Goal: Task Accomplishment & Management: Use online tool/utility

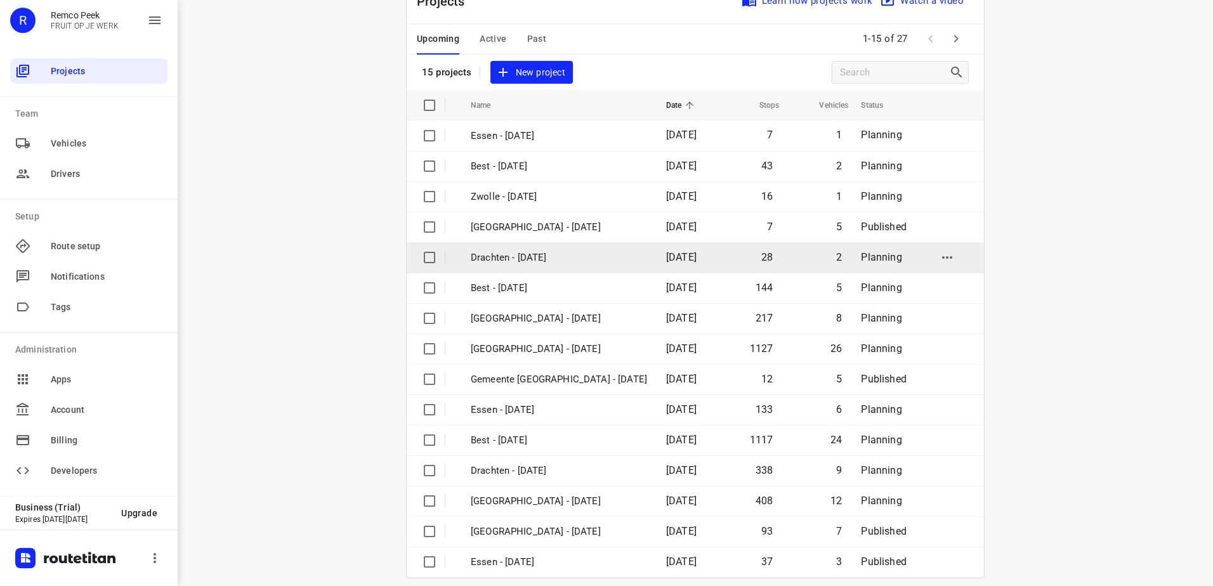
scroll to position [55, 0]
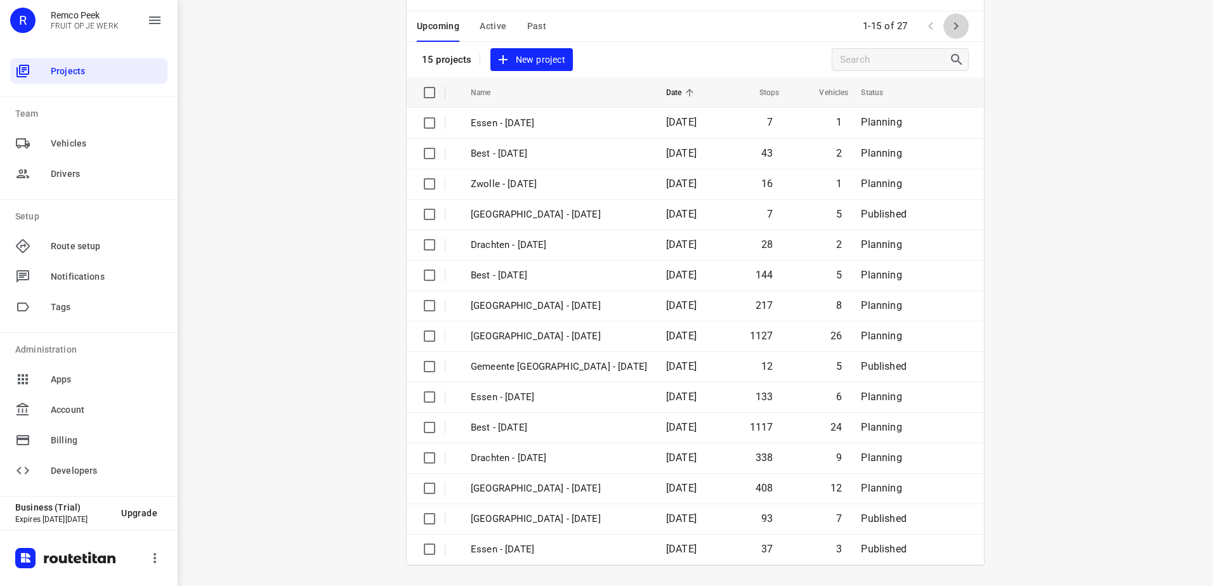
click at [962, 32] on button "button" at bounding box center [956, 25] width 25 height 25
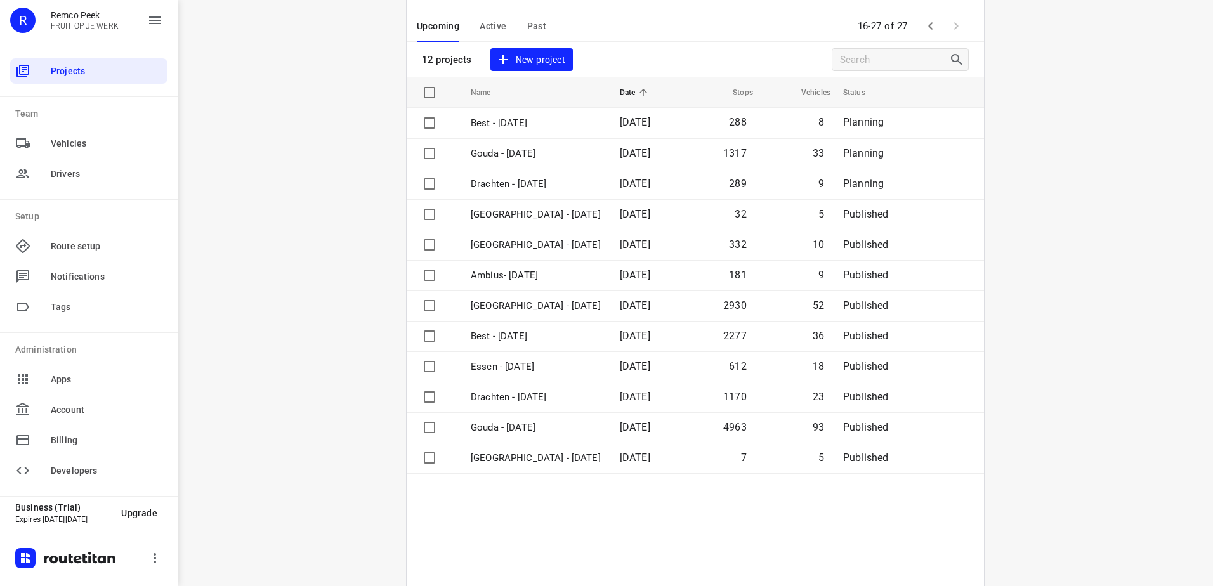
scroll to position [0, 0]
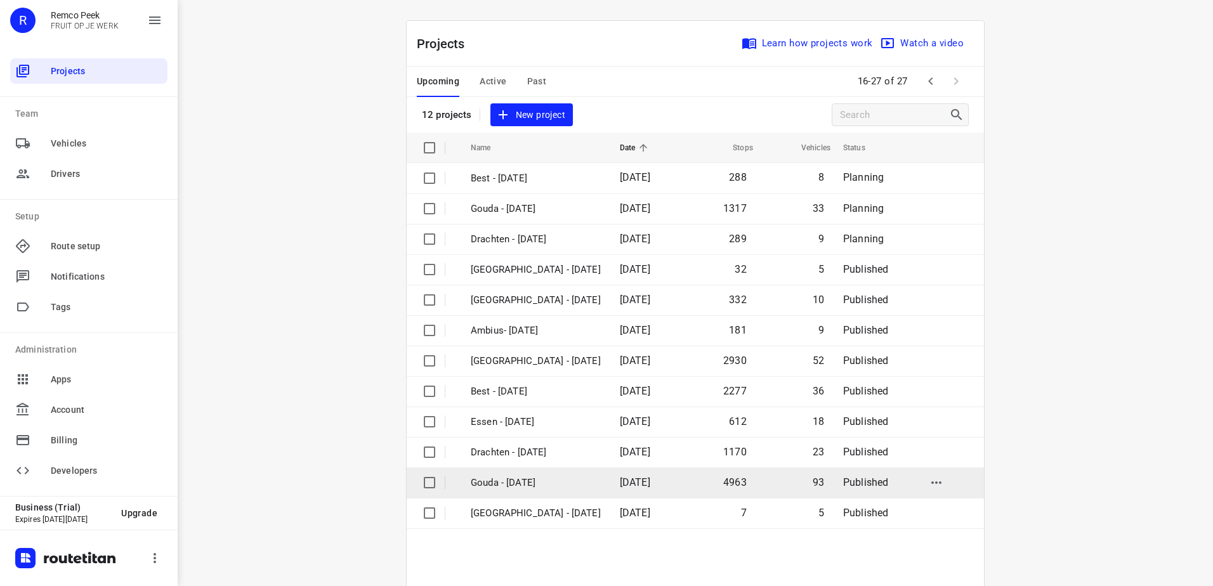
click at [581, 472] on td "Gouda - [DATE]" at bounding box center [534, 483] width 152 height 30
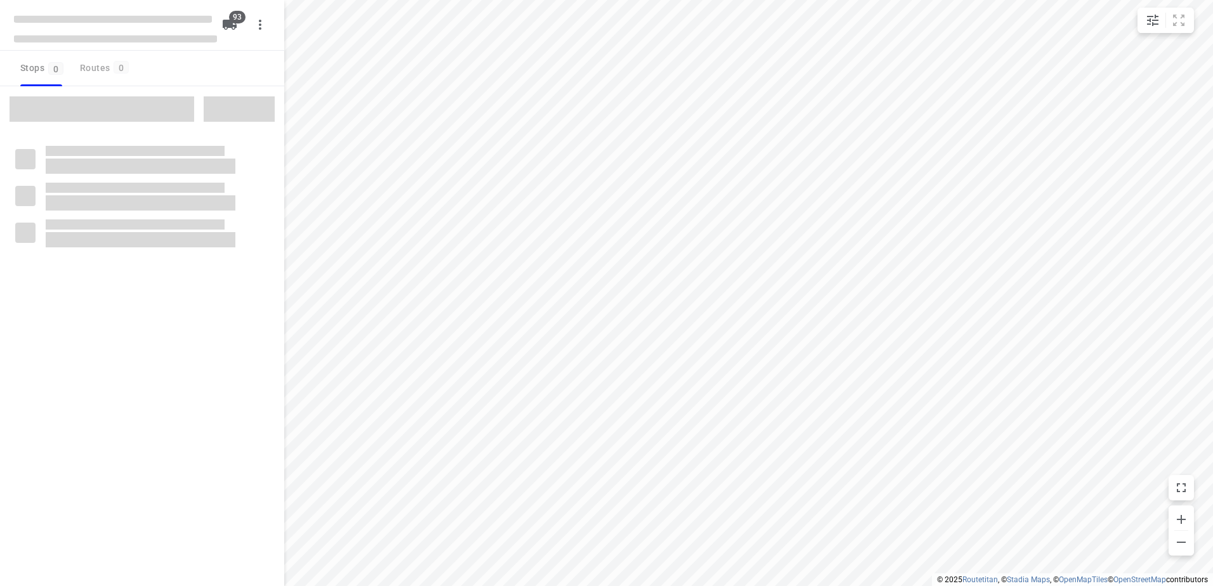
type input "distance"
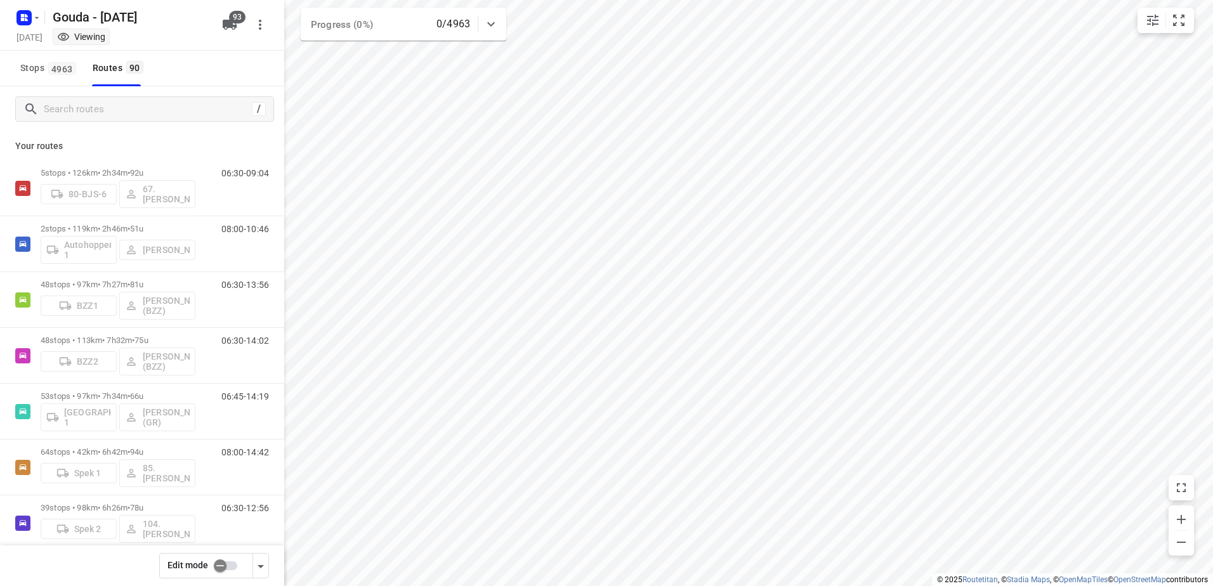
click at [237, 565] on input "checkbox" at bounding box center [220, 566] width 72 height 24
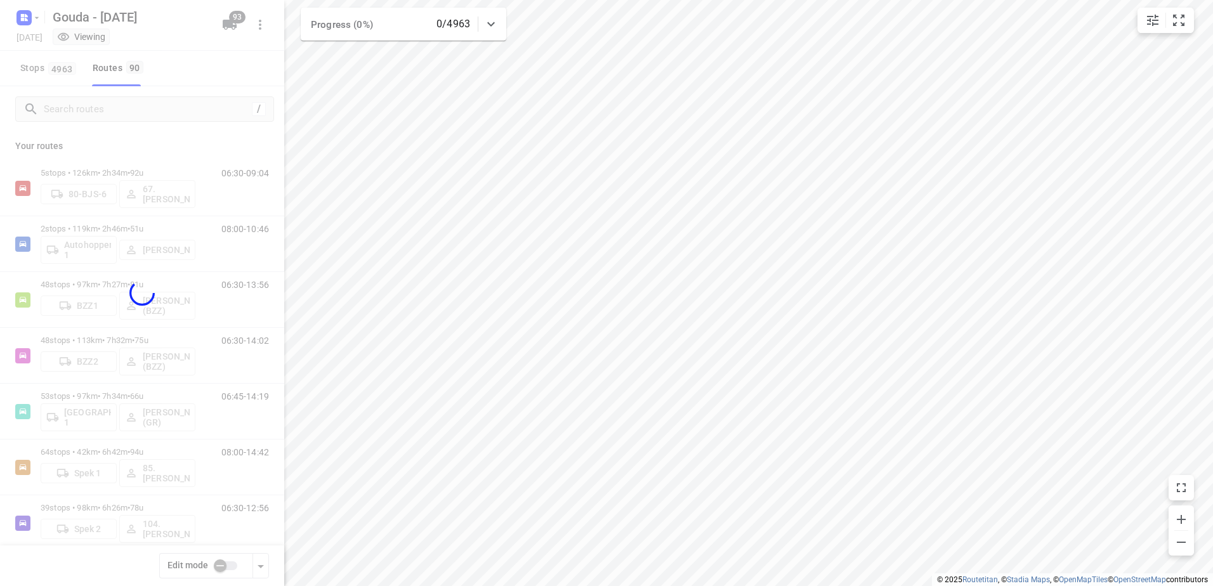
checkbox input "true"
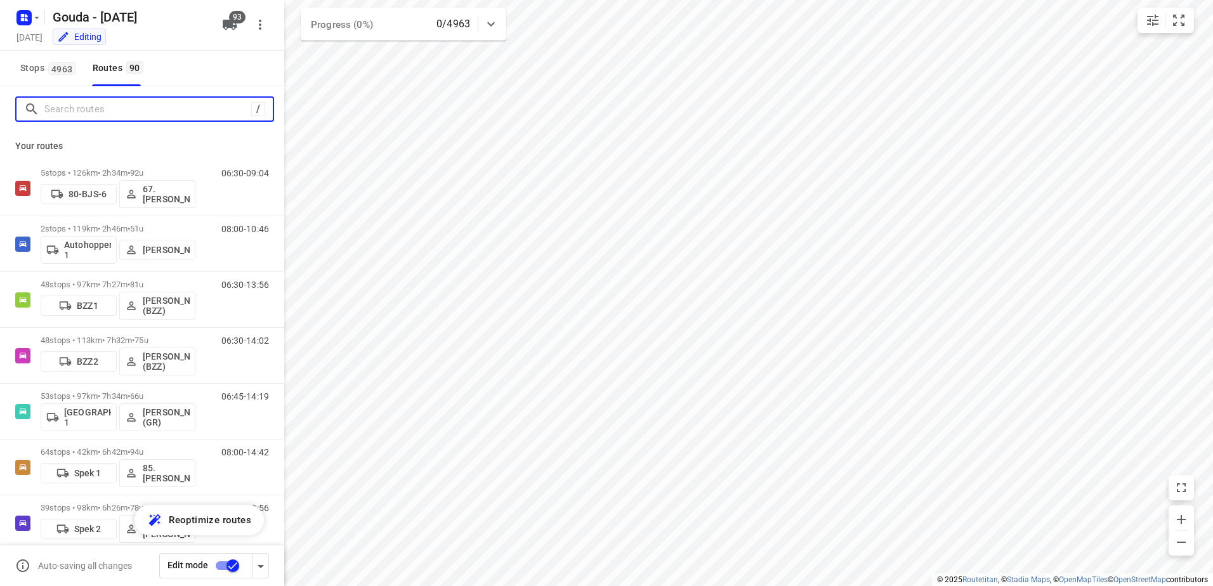
click at [145, 111] on input "Search routes" at bounding box center [147, 110] width 207 height 20
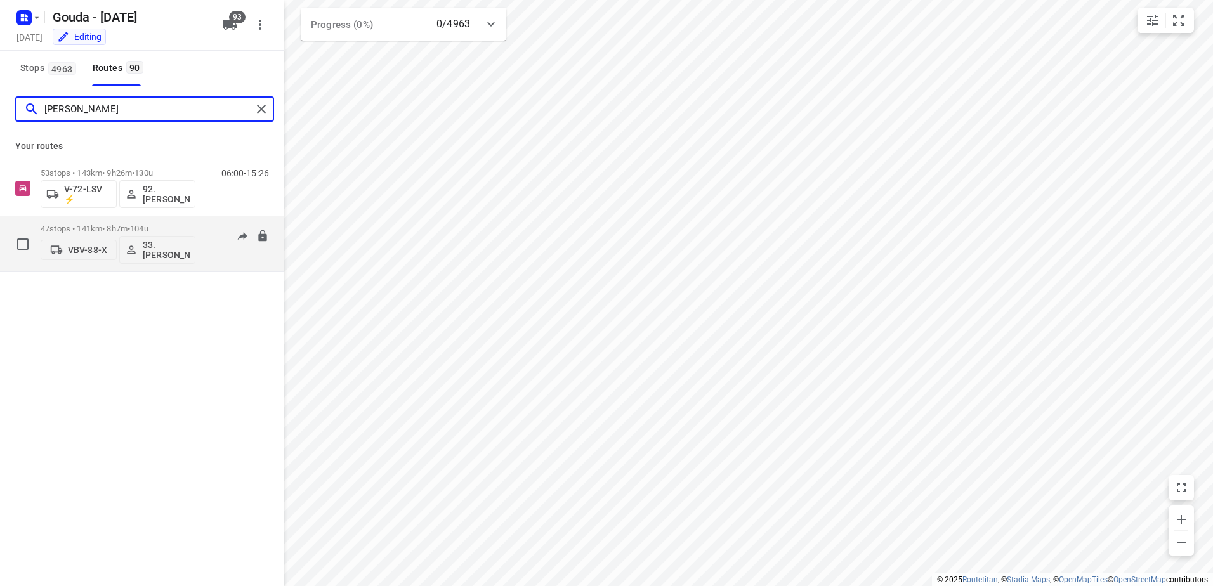
type input "[PERSON_NAME]"
click at [168, 263] on button "33.[PERSON_NAME]" at bounding box center [157, 250] width 76 height 28
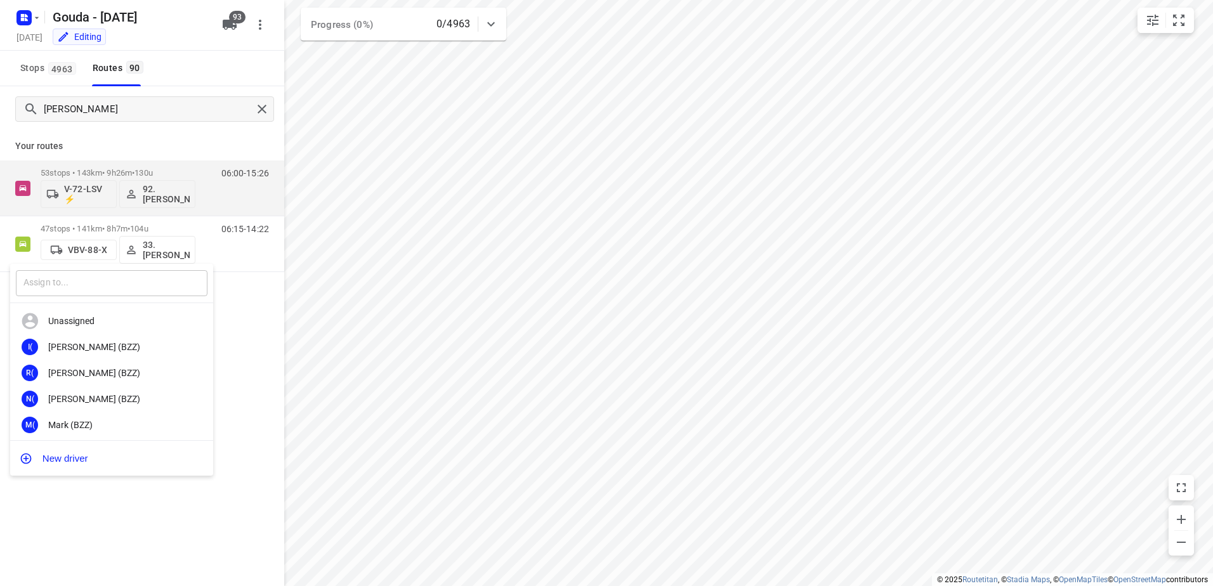
click at [155, 275] on input "text" at bounding box center [112, 283] width 192 height 26
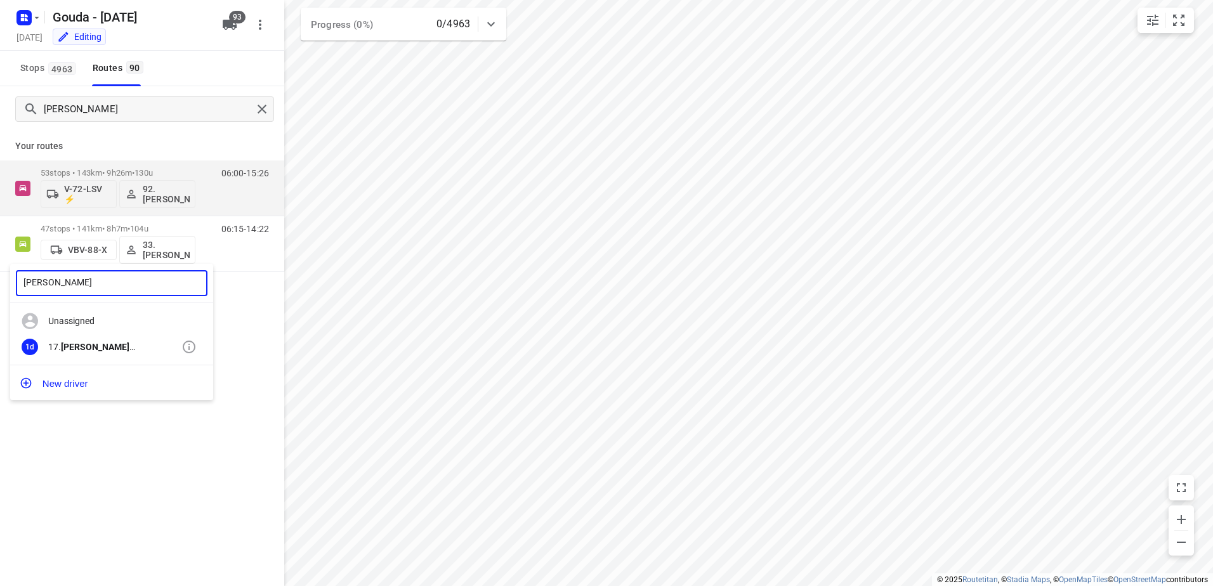
type input "[PERSON_NAME]"
click at [122, 341] on div "1d 17. [PERSON_NAME]" at bounding box center [111, 347] width 203 height 26
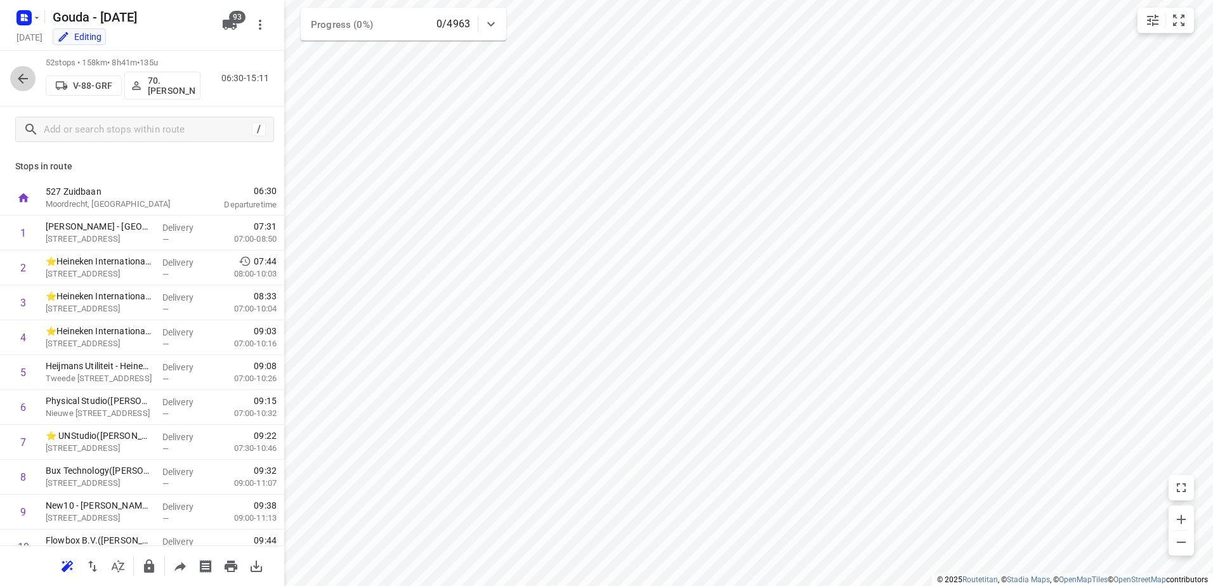
click at [31, 80] on button "button" at bounding box center [22, 78] width 25 height 25
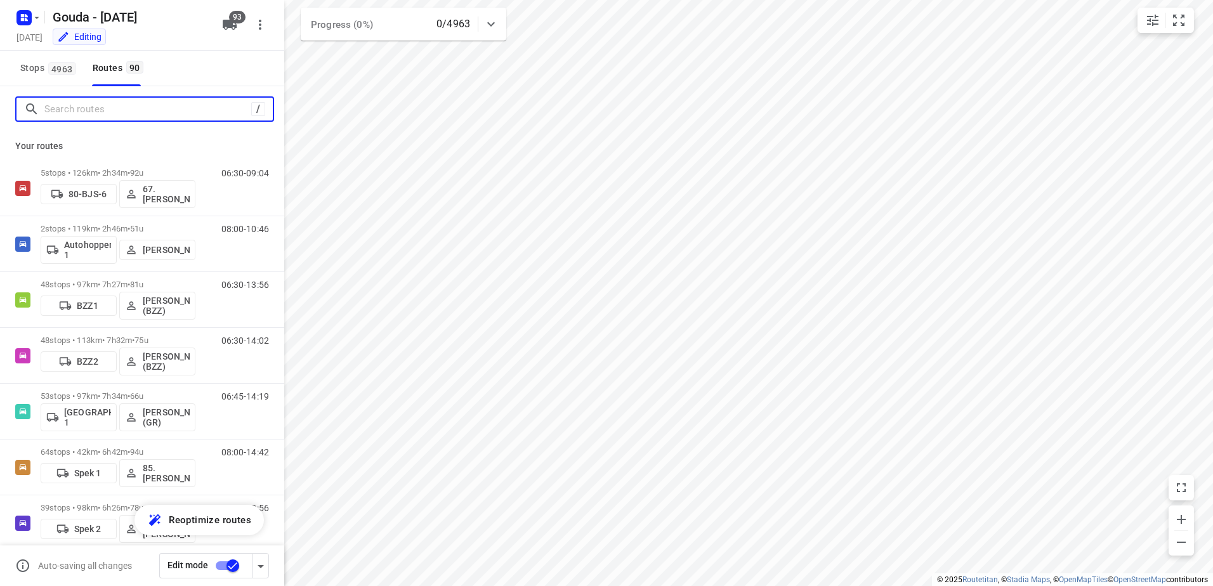
click at [93, 116] on input "Search routes" at bounding box center [147, 110] width 207 height 20
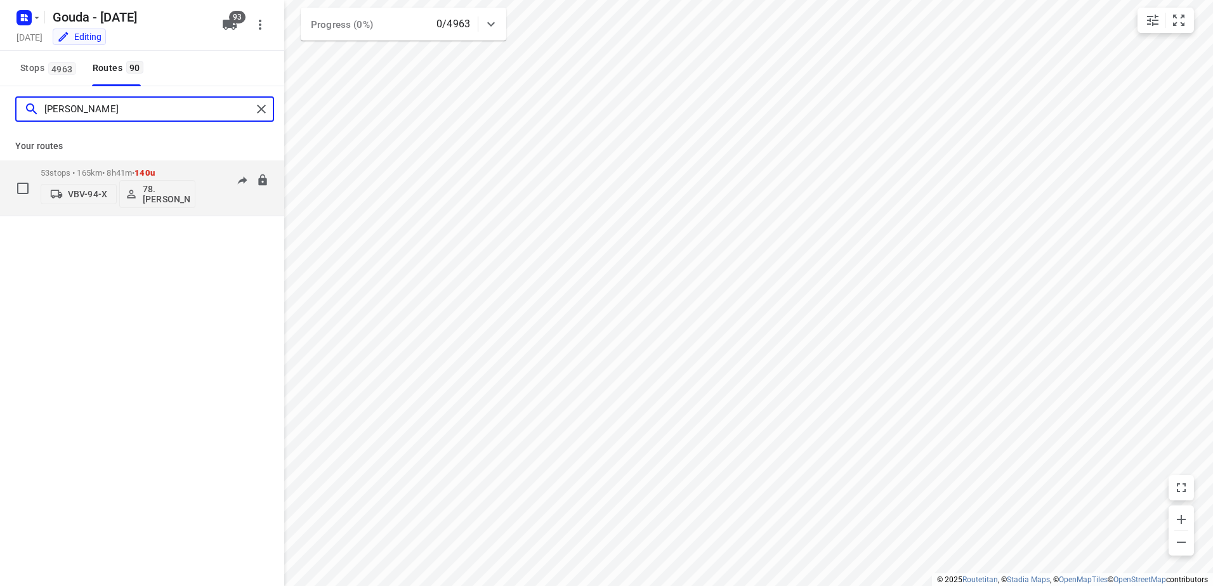
type input "[PERSON_NAME]"
click at [102, 173] on p "53 stops • 165km • 8h41m • 140u" at bounding box center [118, 173] width 155 height 10
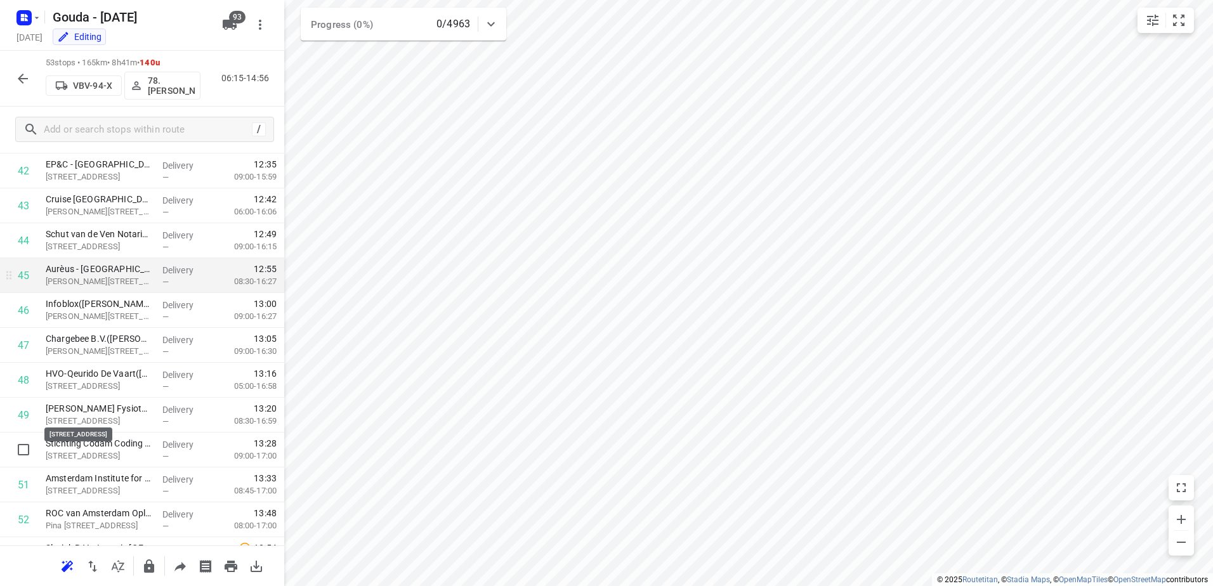
scroll to position [1555, 0]
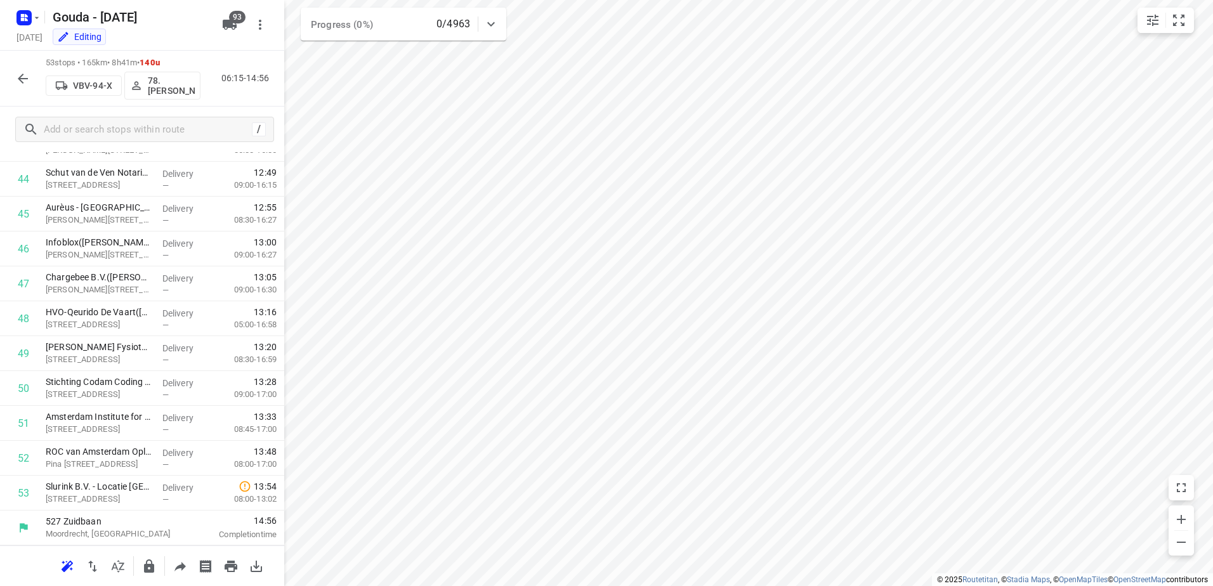
click at [159, 58] on span "140u" at bounding box center [150, 63] width 20 height 10
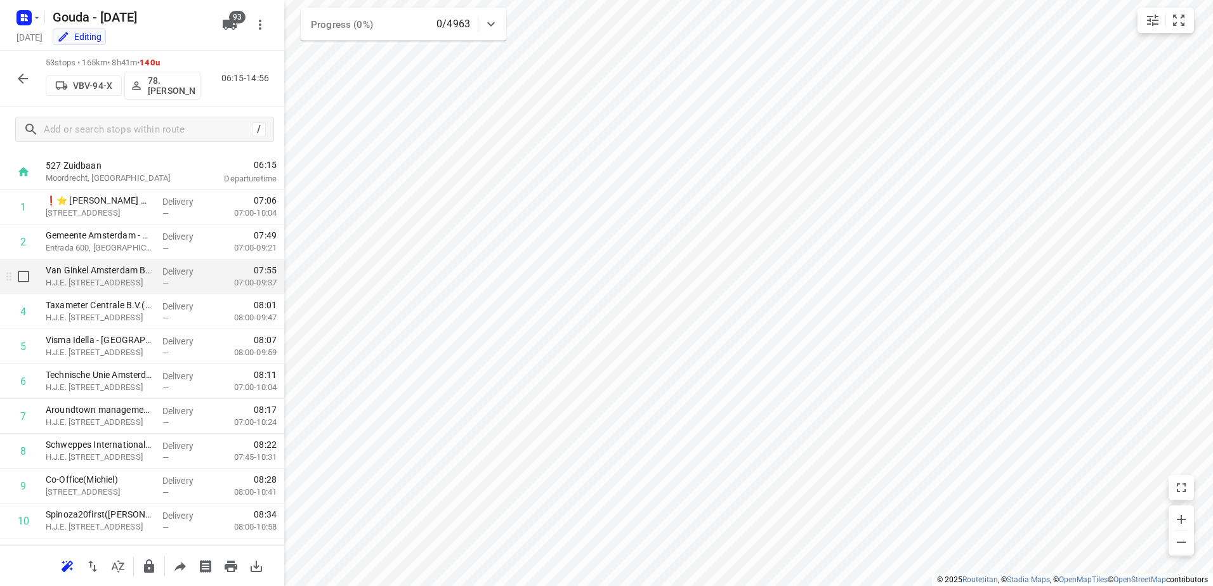
scroll to position [0, 0]
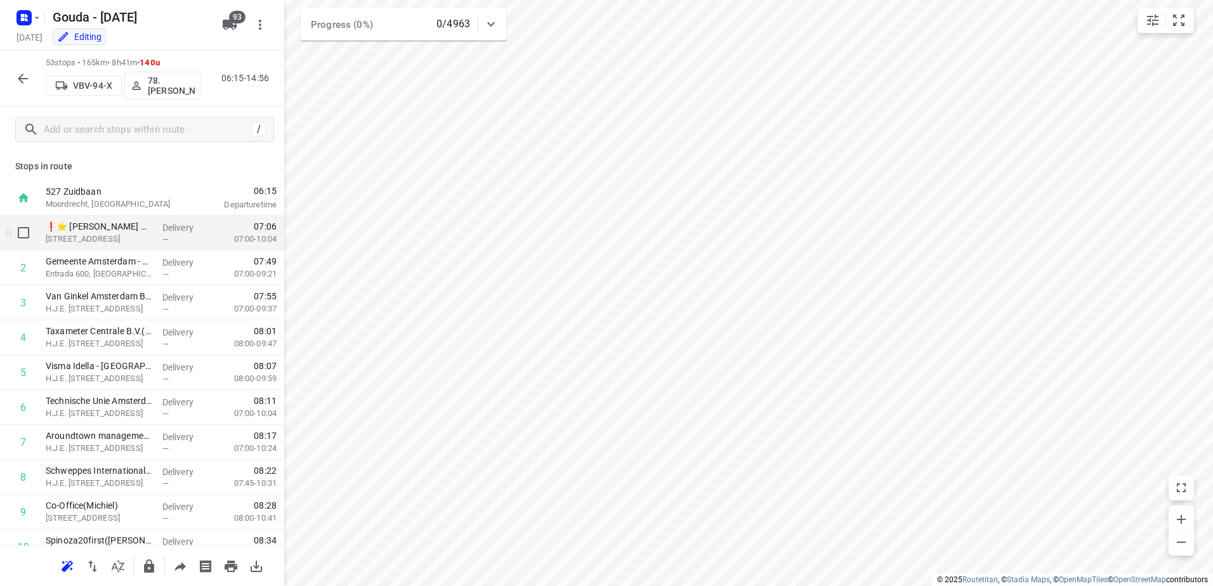
click at [157, 231] on div "Delivery —" at bounding box center [185, 233] width 57 height 35
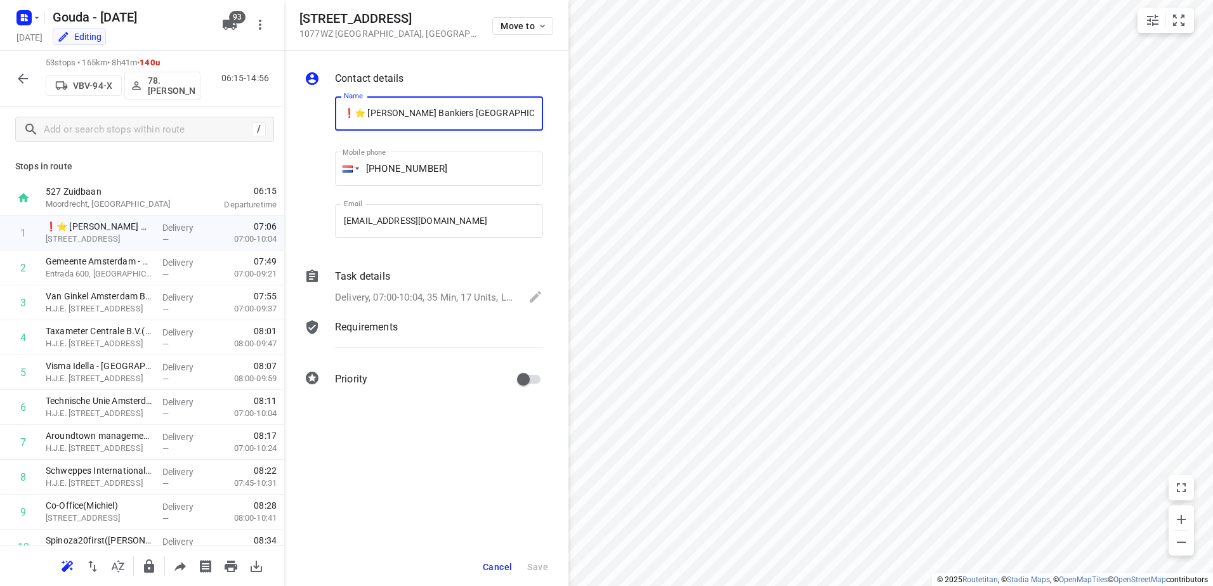
scroll to position [0, 210]
click at [492, 560] on button "Cancel" at bounding box center [497, 567] width 39 height 23
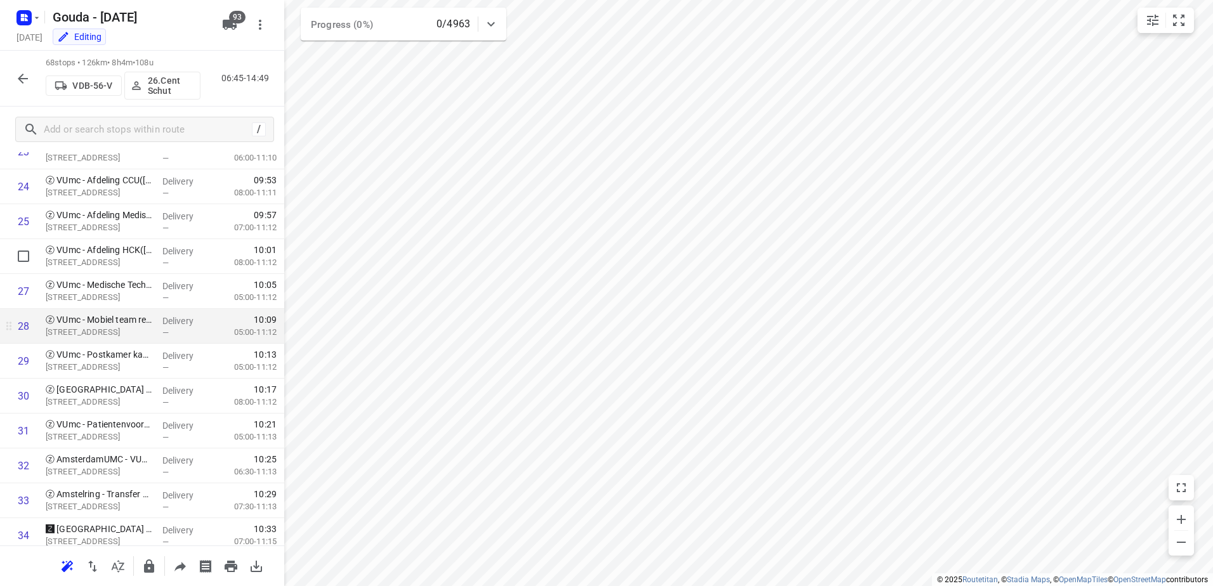
scroll to position [888, 0]
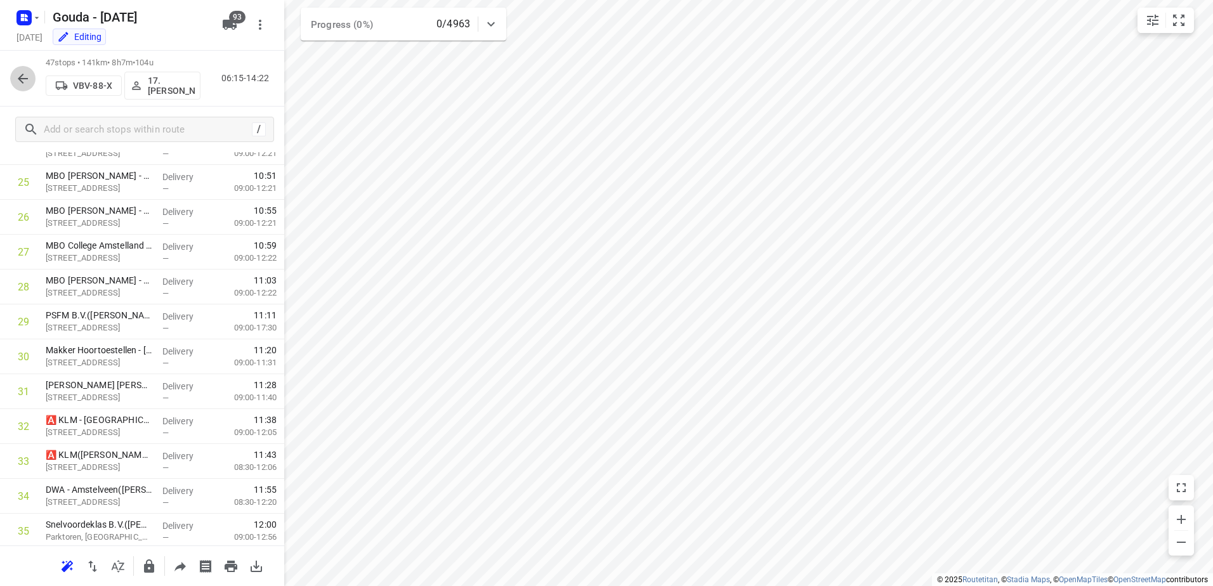
click at [20, 78] on icon "button" at bounding box center [23, 79] width 10 height 10
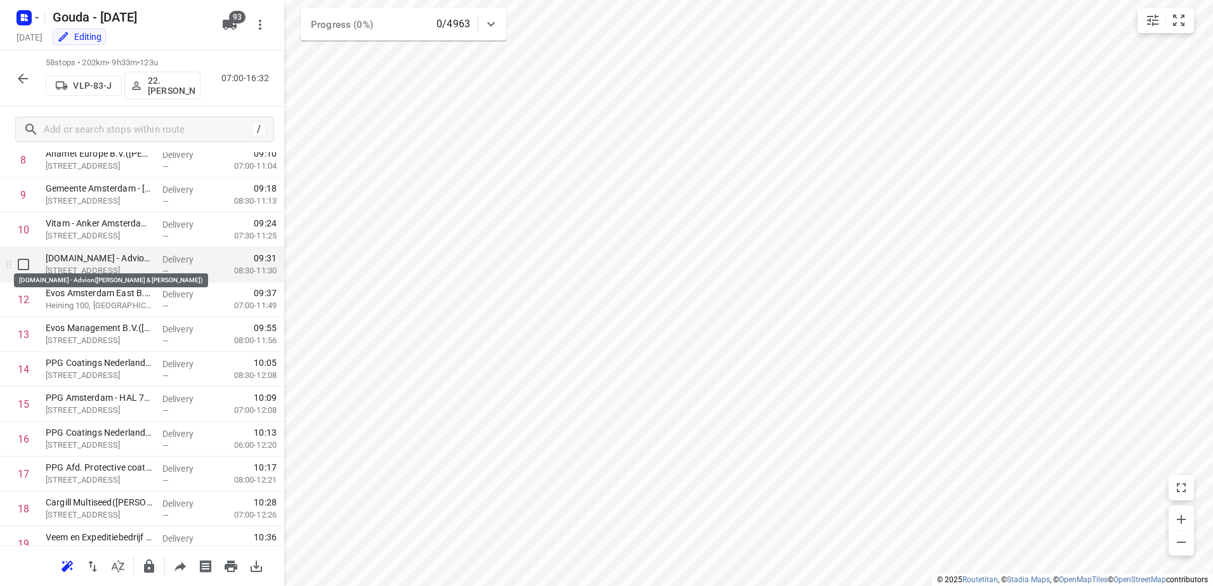
scroll to position [0, 0]
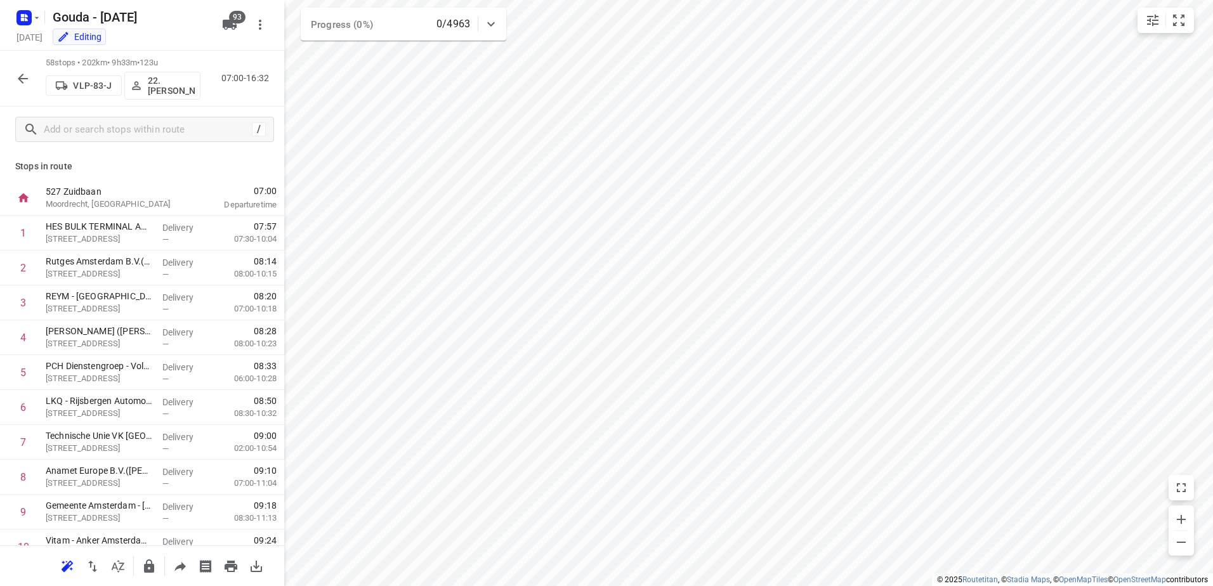
click at [19, 85] on icon "button" at bounding box center [22, 78] width 15 height 15
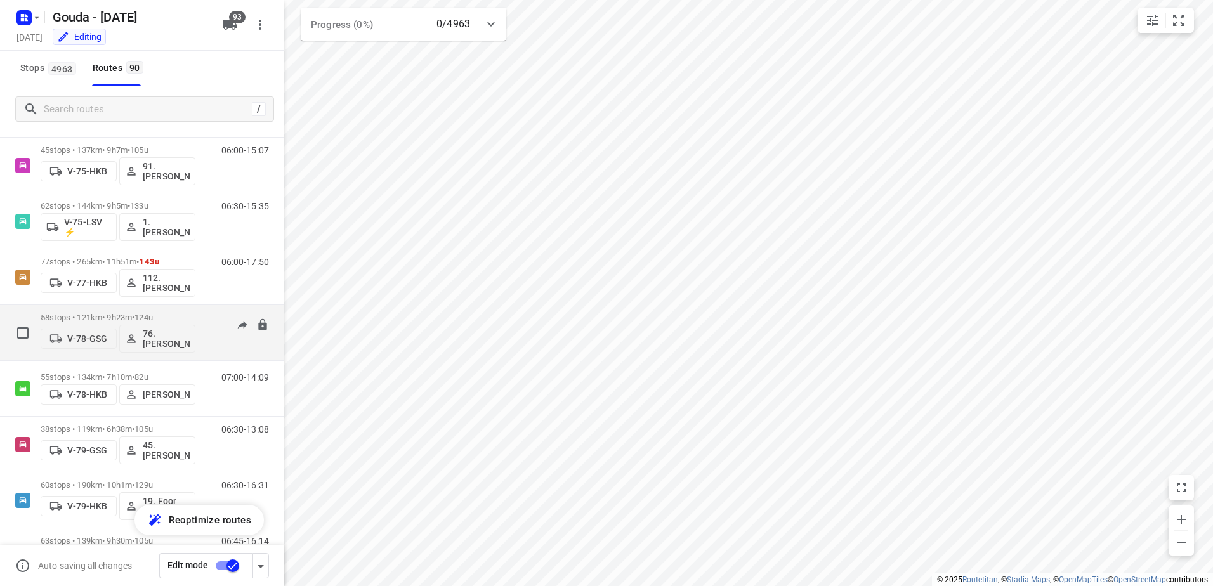
scroll to position [1777, 0]
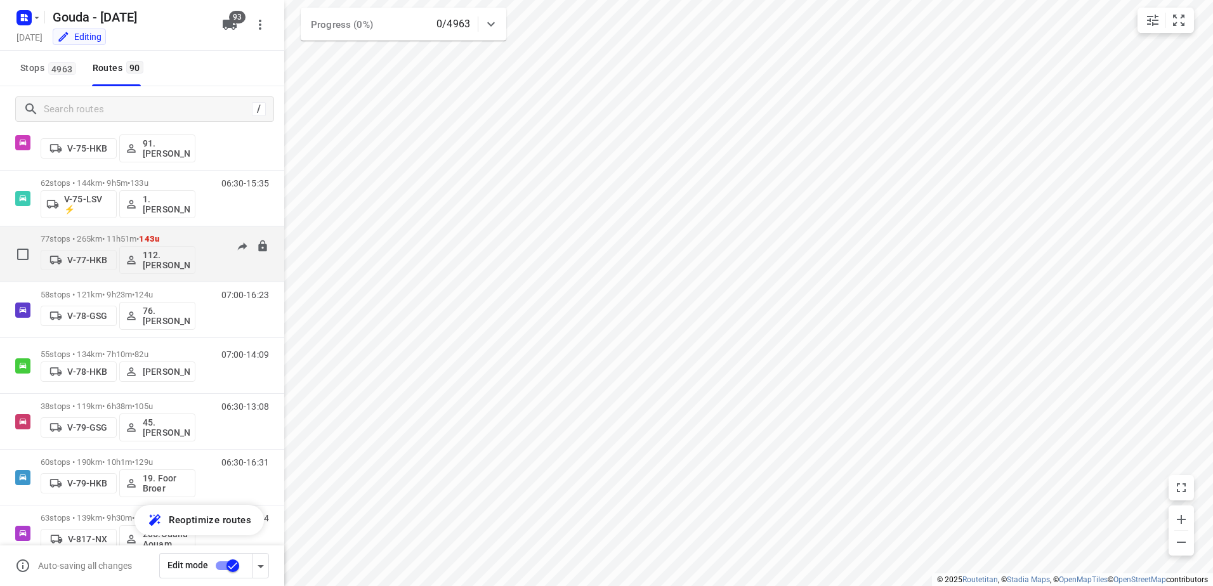
click at [98, 239] on p "77 stops • 265km • 11h51m • 143u" at bounding box center [118, 239] width 155 height 10
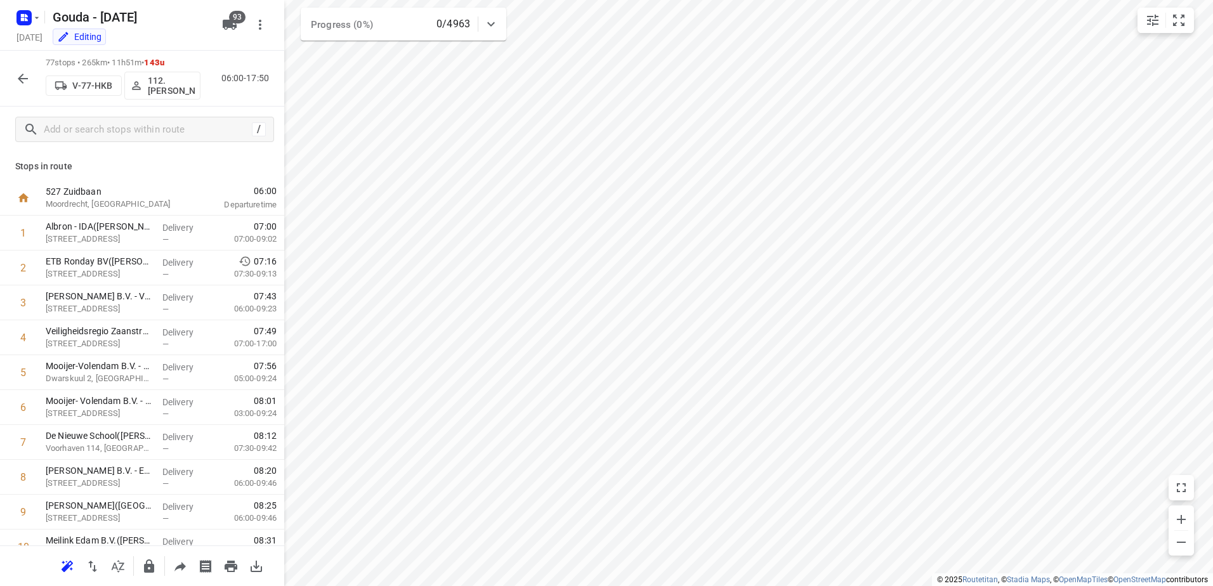
click at [36, 67] on div "77 stops • 265km • 11h51m • 143u V-77-HKB 112.[PERSON_NAME] 06:00-17:50" at bounding box center [142, 79] width 284 height 56
click at [29, 72] on icon "button" at bounding box center [22, 78] width 15 height 15
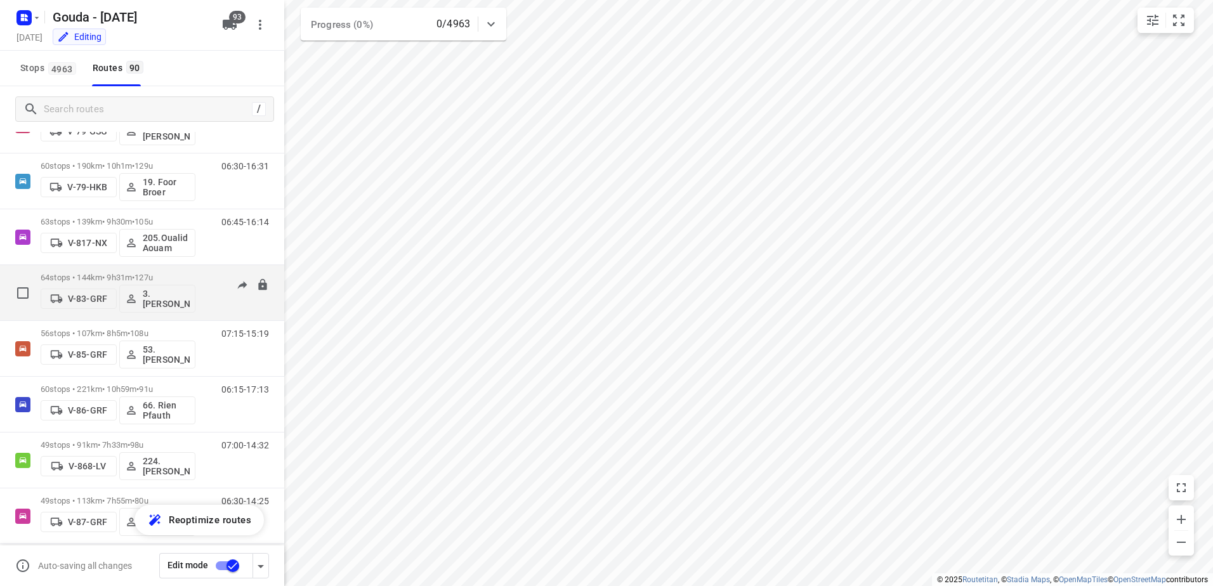
scroll to position [2094, 0]
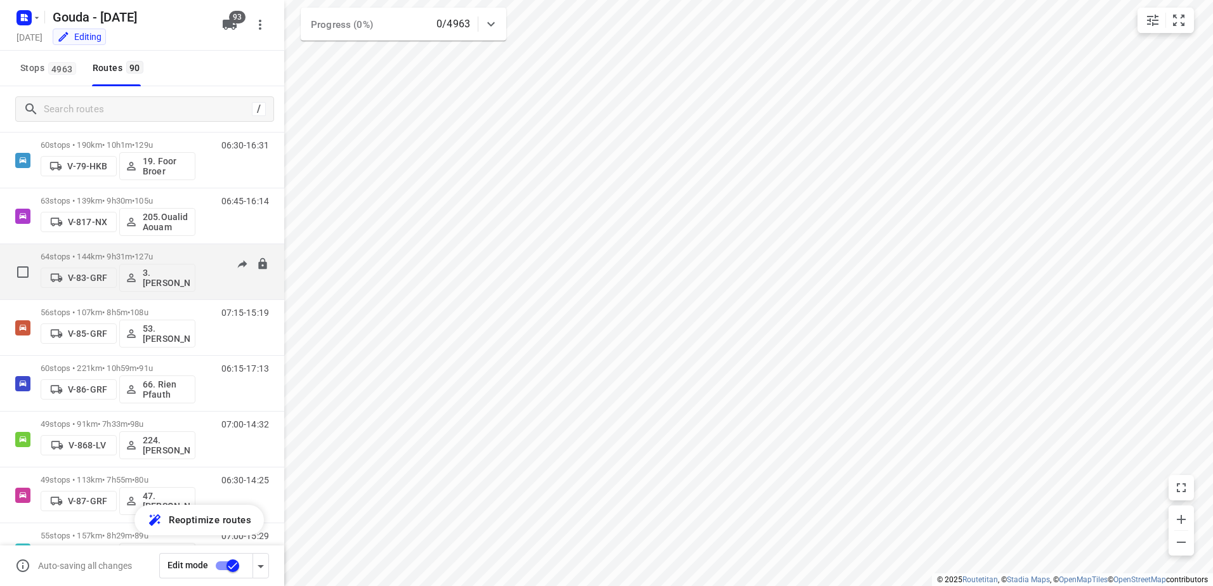
click at [153, 258] on span "127u" at bounding box center [144, 257] width 18 height 10
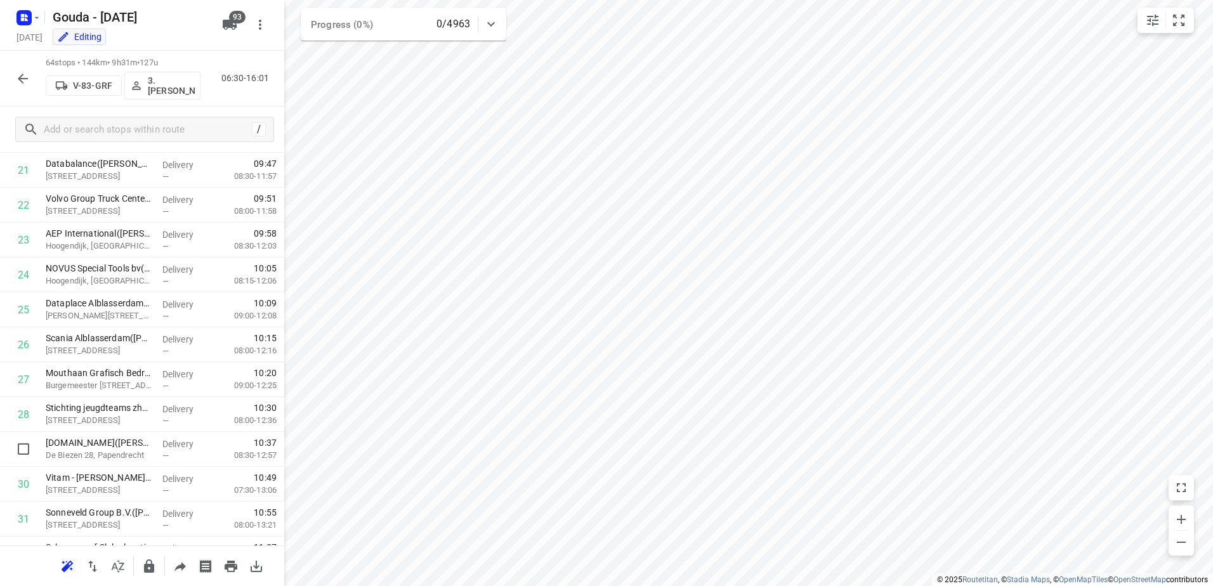
scroll to position [762, 0]
click at [21, 78] on icon "button" at bounding box center [23, 79] width 10 height 10
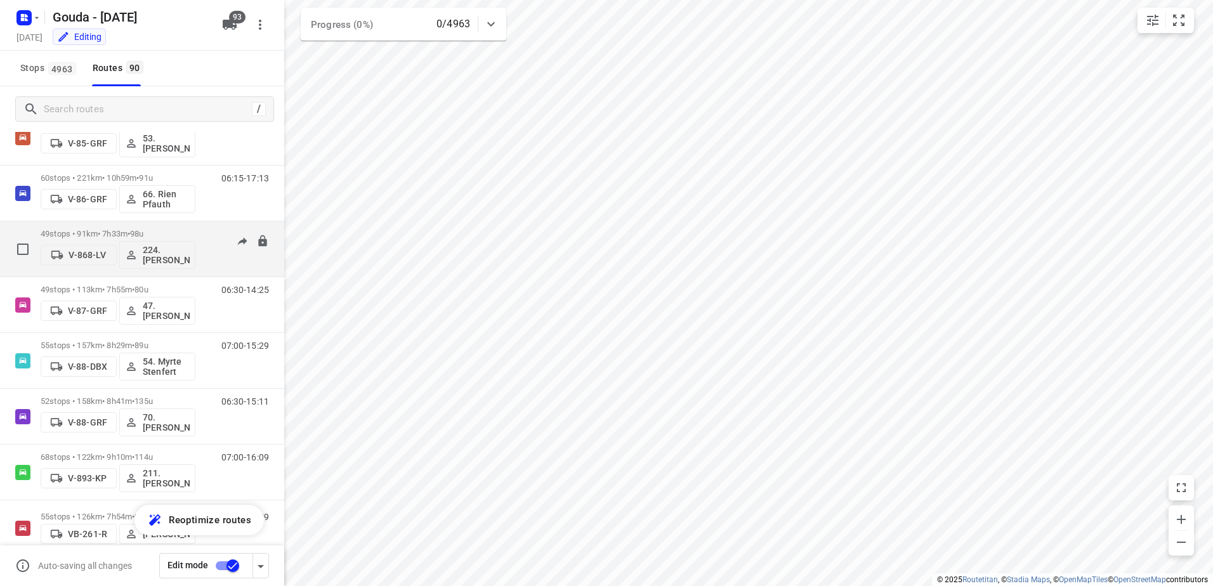
scroll to position [2412, 0]
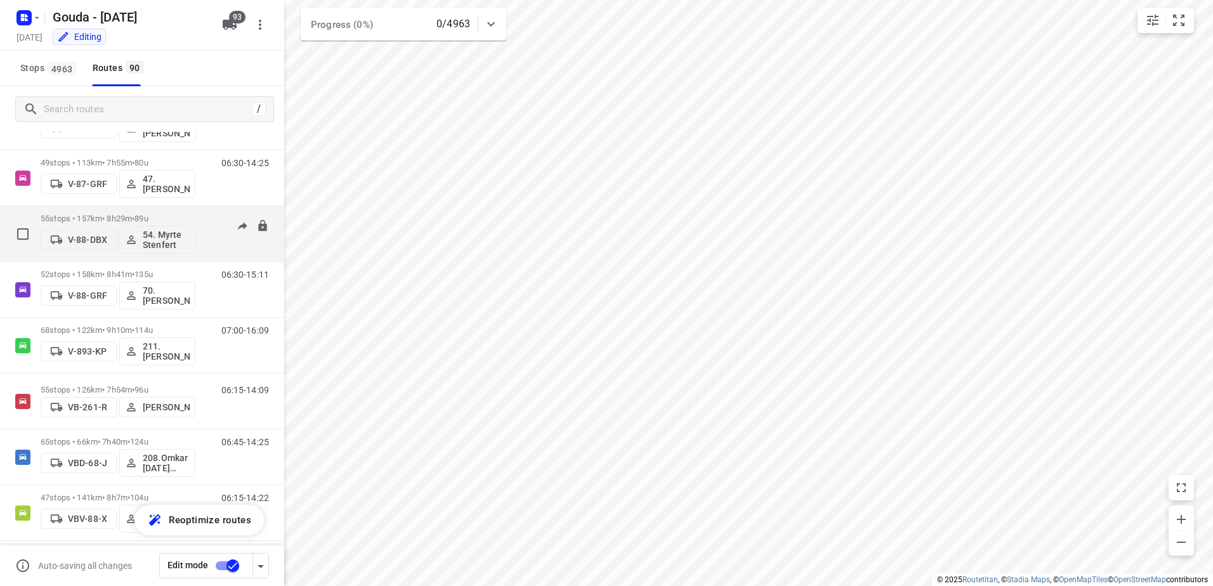
click at [101, 221] on p "55 stops • 157km • 8h29m • 89u" at bounding box center [118, 219] width 155 height 10
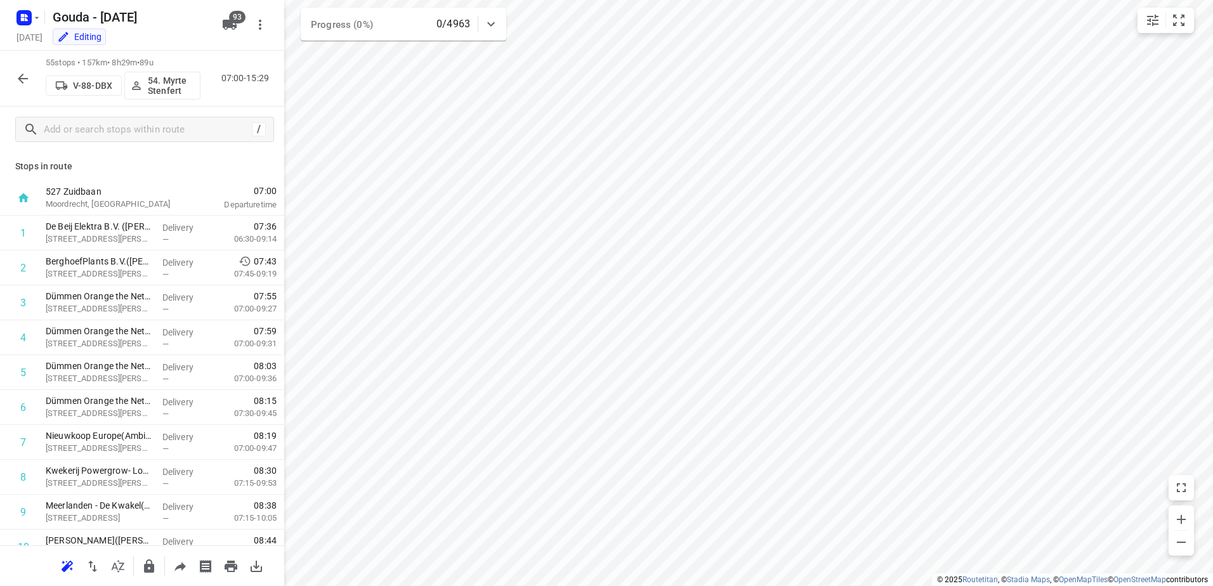
click at [525, 586] on html "i © 2025 Routetitan , © Stadia Maps , © OpenMapTiles © OpenStreetMap contributo…" at bounding box center [606, 293] width 1213 height 586
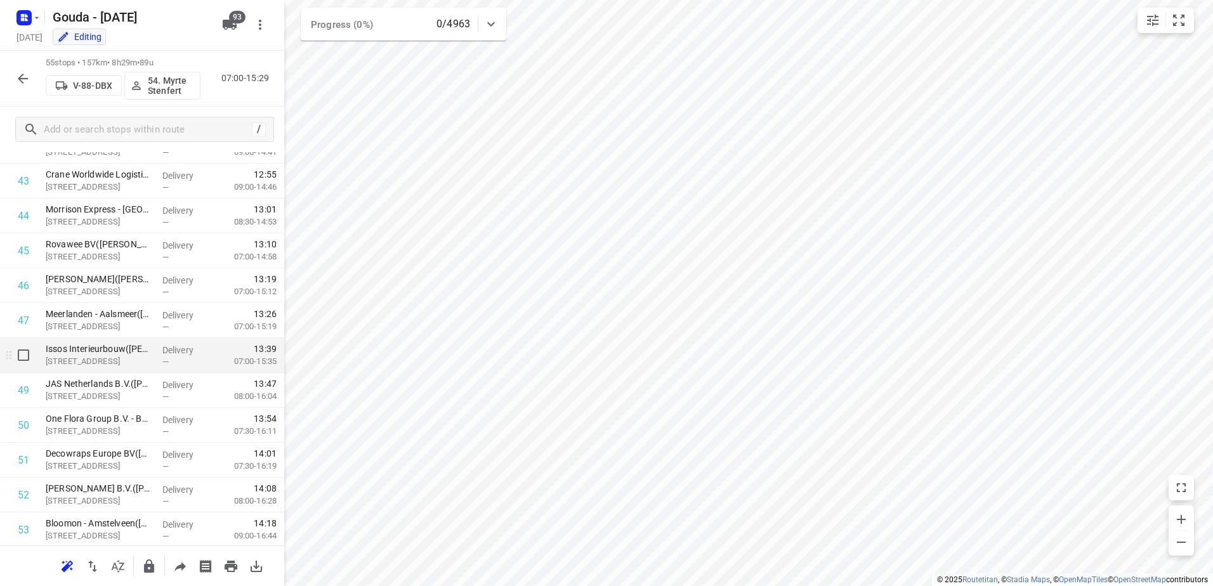
scroll to position [1523, 0]
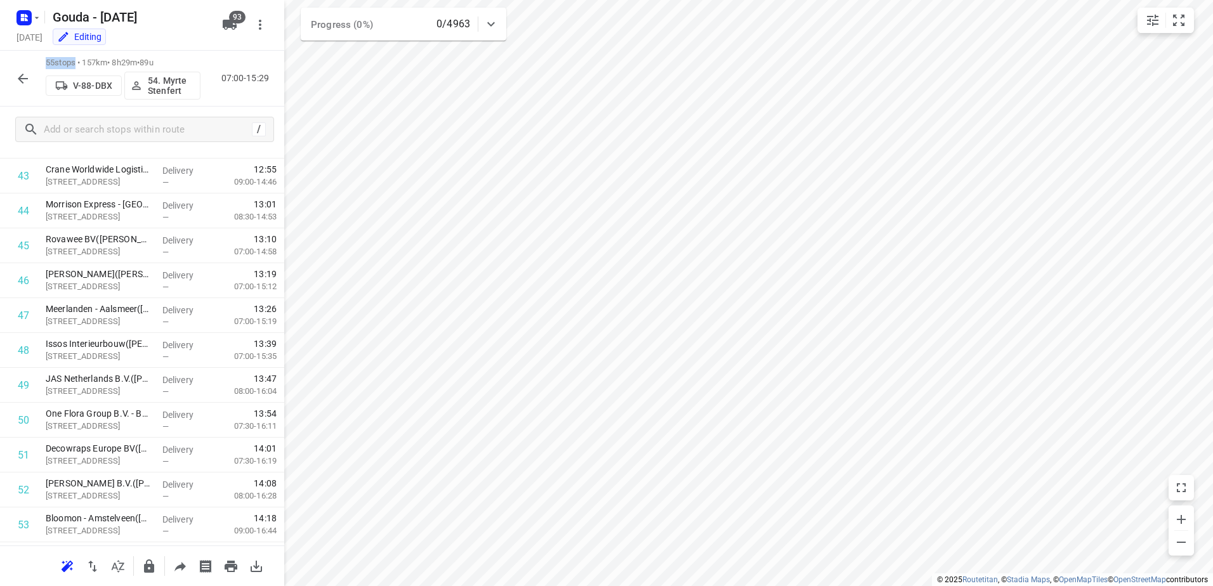
drag, startPoint x: 43, startPoint y: 63, endPoint x: 73, endPoint y: 63, distance: 29.8
click at [73, 63] on div "55 stops • 157km • 8h29m • 89u V-88-DBX 54. [PERSON_NAME] 07:00-15:29" at bounding box center [142, 79] width 284 height 56
drag, startPoint x: 169, startPoint y: 58, endPoint x: 154, endPoint y: 60, distance: 15.9
click at [154, 60] on p "55 stops • 157km • 8h29m • 89u" at bounding box center [123, 63] width 155 height 12
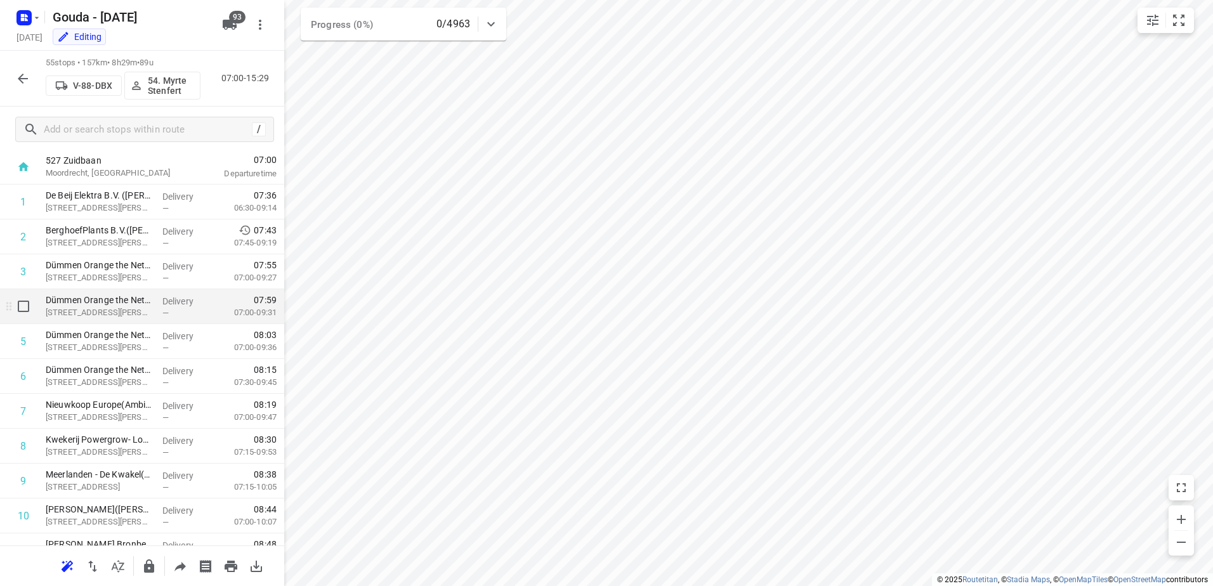
scroll to position [0, 0]
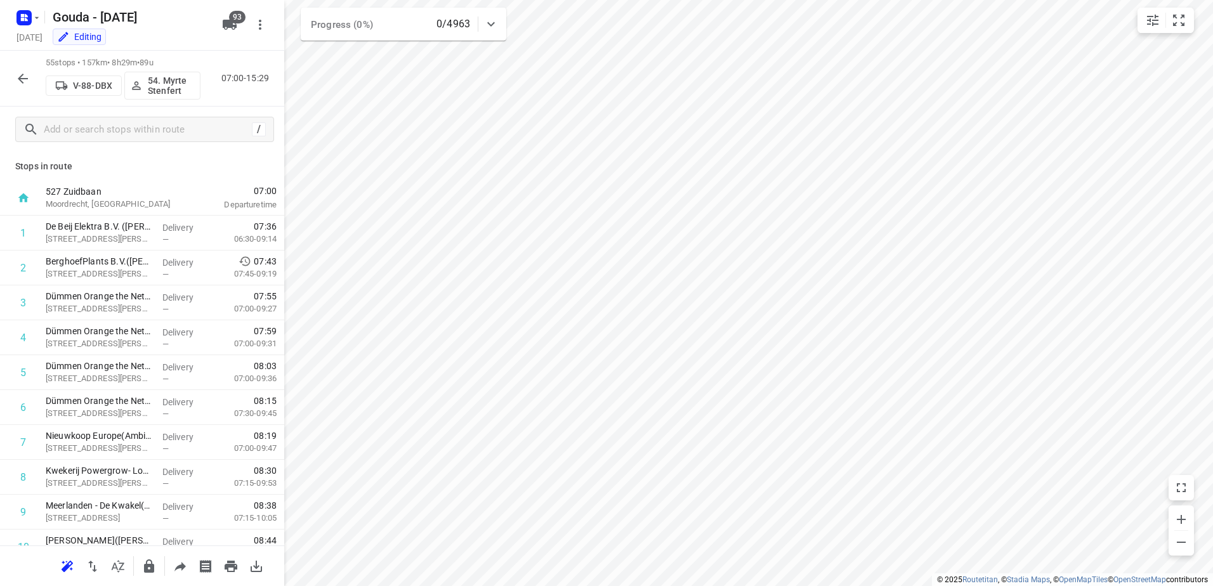
click at [153, 88] on p "54. Myrte Stenfert" at bounding box center [171, 86] width 47 height 20
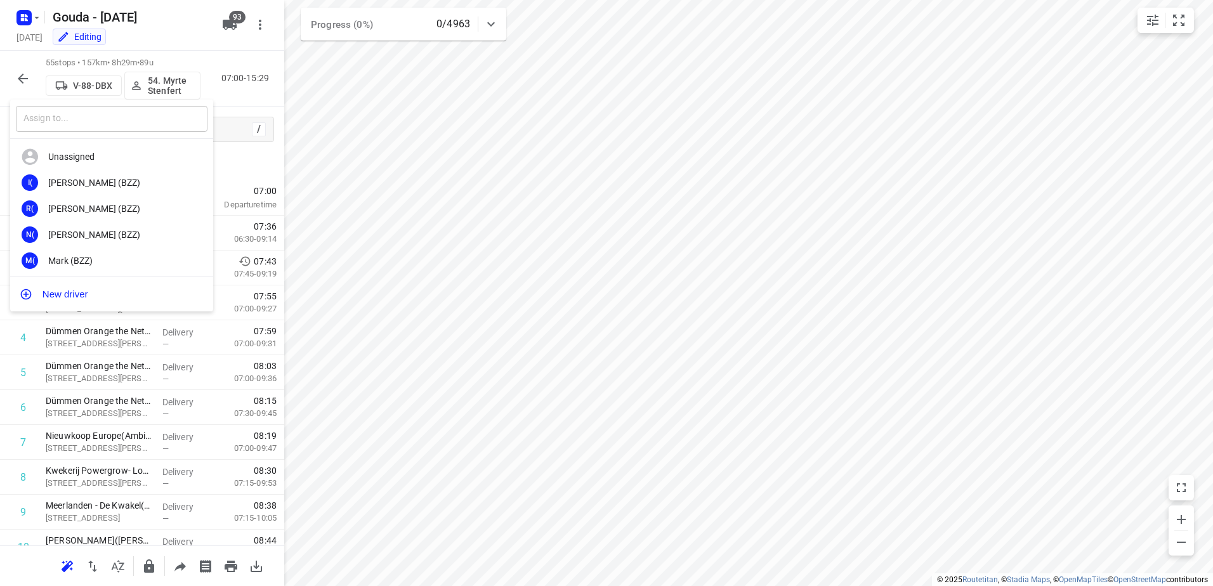
click at [164, 115] on input "text" at bounding box center [112, 119] width 192 height 26
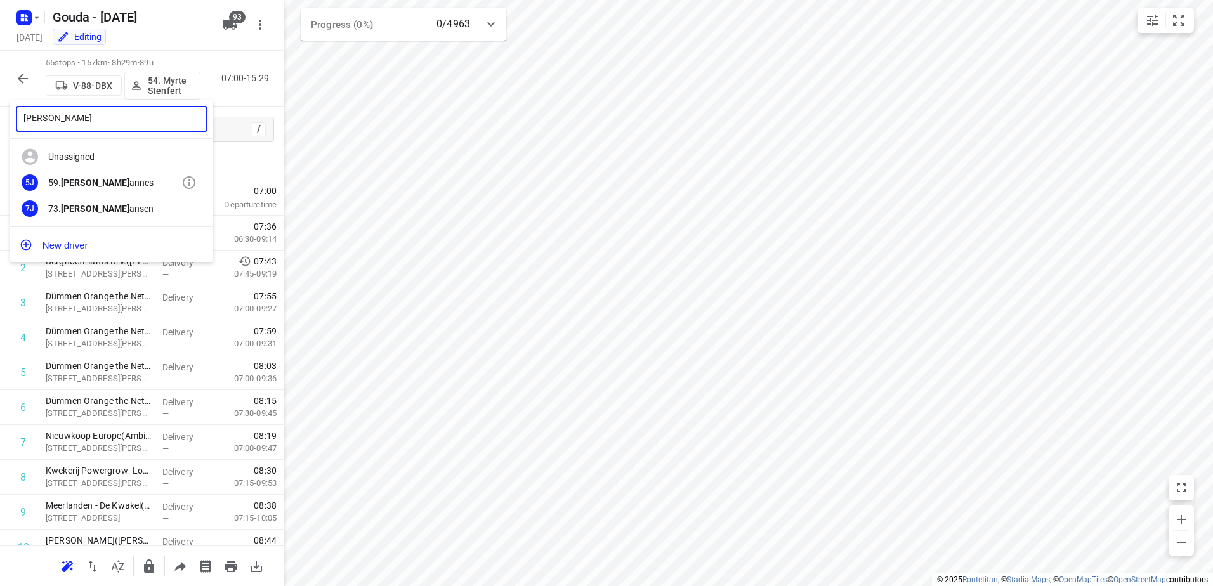
type input "[PERSON_NAME]"
drag, startPoint x: 98, startPoint y: 170, endPoint x: 366, endPoint y: 576, distance: 486.5
click at [97, 171] on div "5J 59. [PERSON_NAME]" at bounding box center [111, 183] width 203 height 26
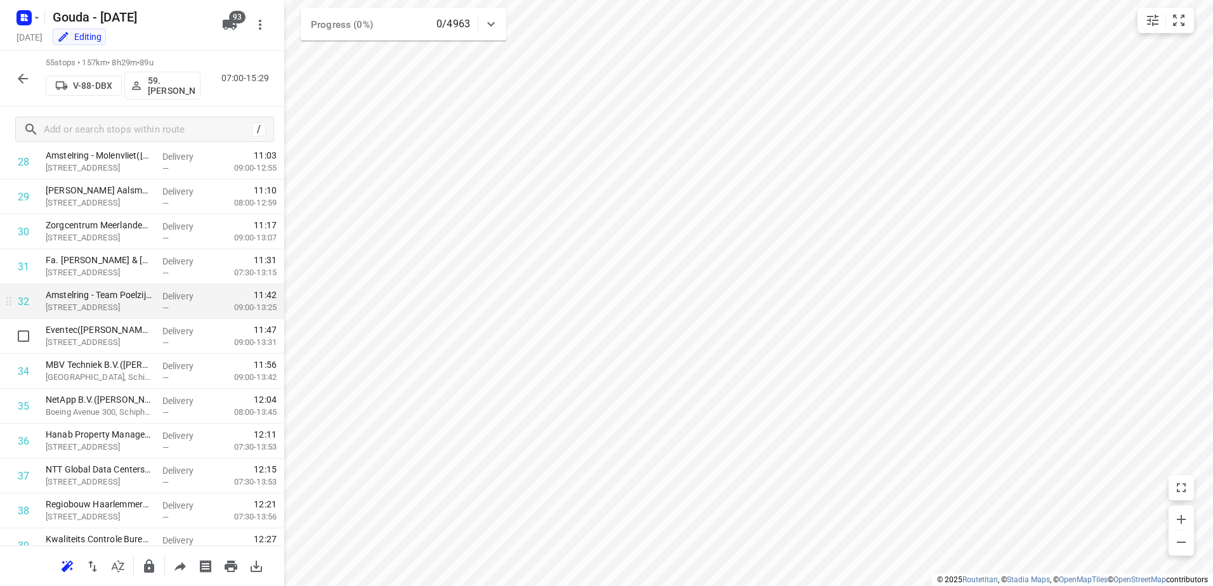
scroll to position [1015, 0]
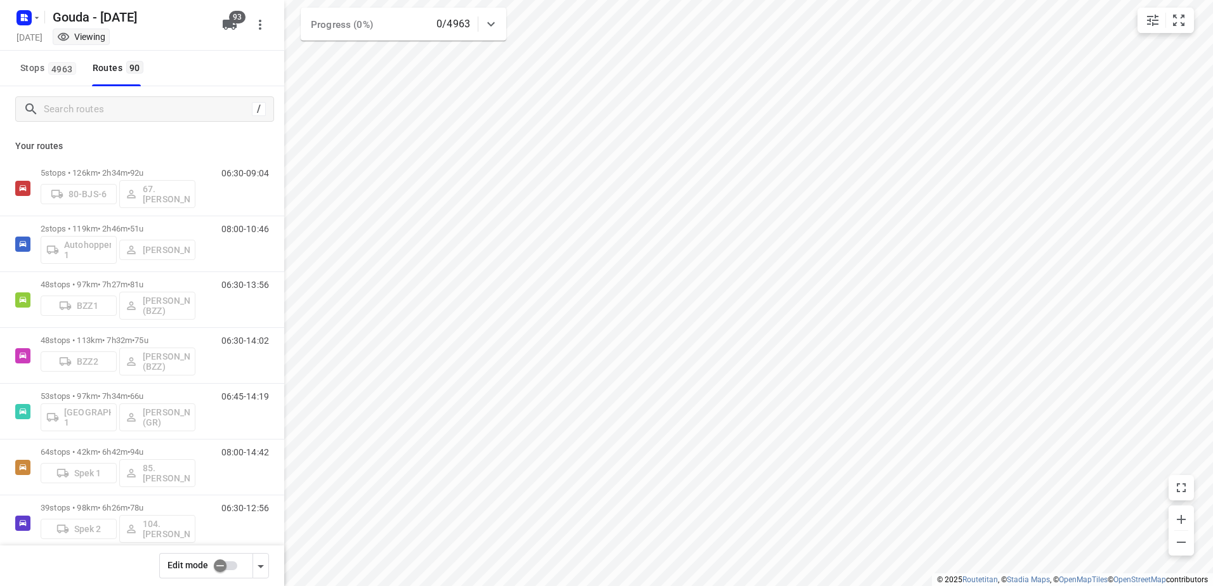
click at [38, 22] on icon "button" at bounding box center [37, 18] width 10 height 10
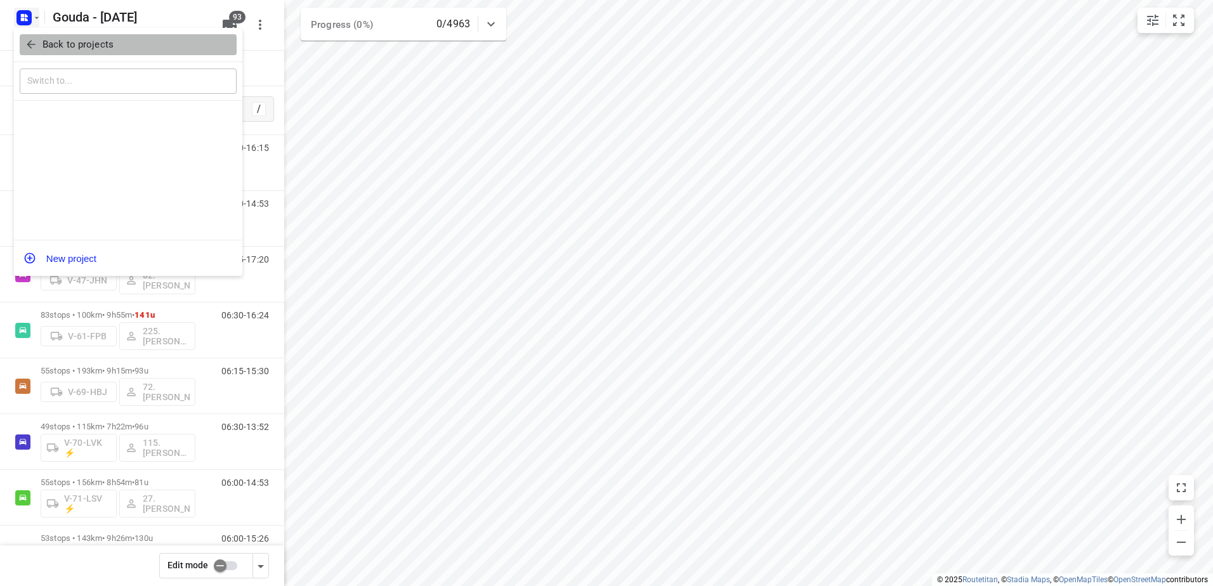
click at [48, 45] on p "Back to projects" at bounding box center [78, 44] width 71 height 15
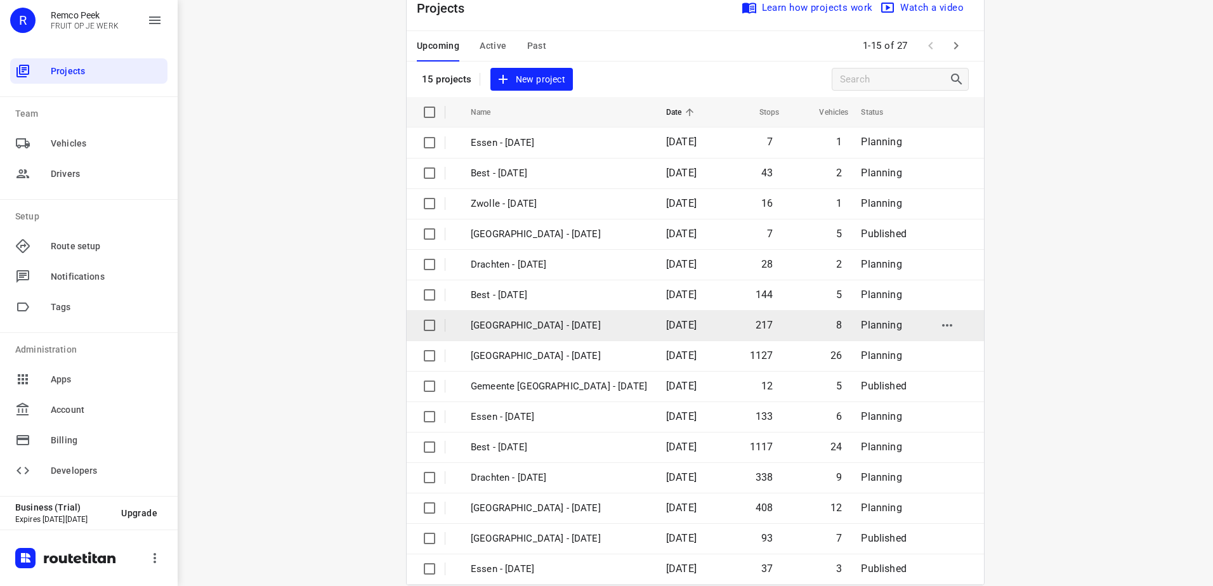
scroll to position [55, 0]
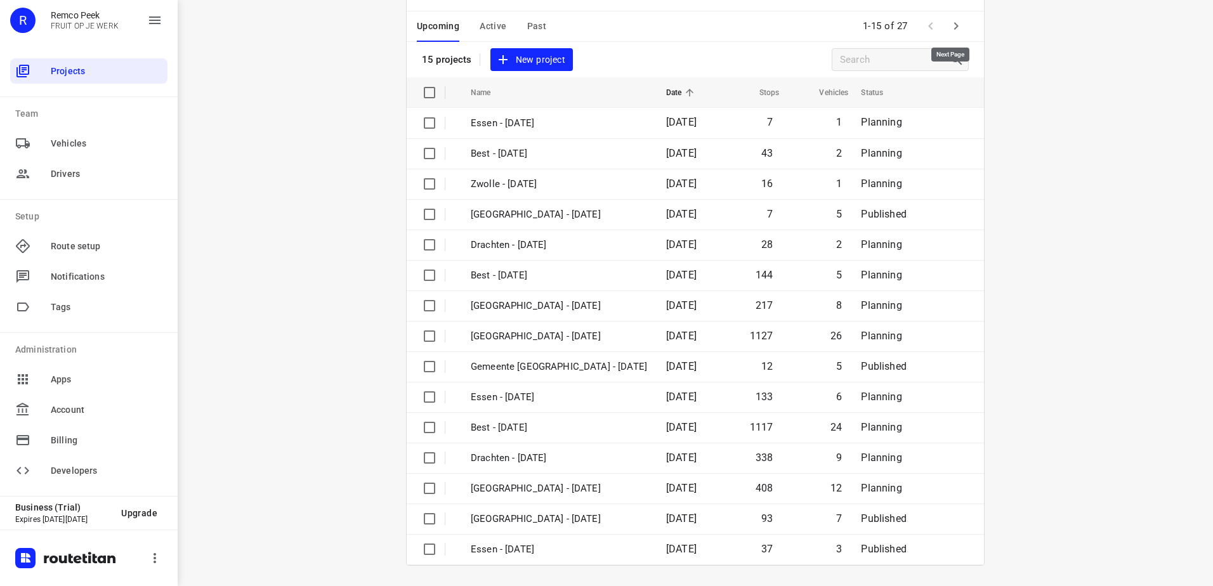
click at [949, 25] on icon "button" at bounding box center [956, 25] width 15 height 15
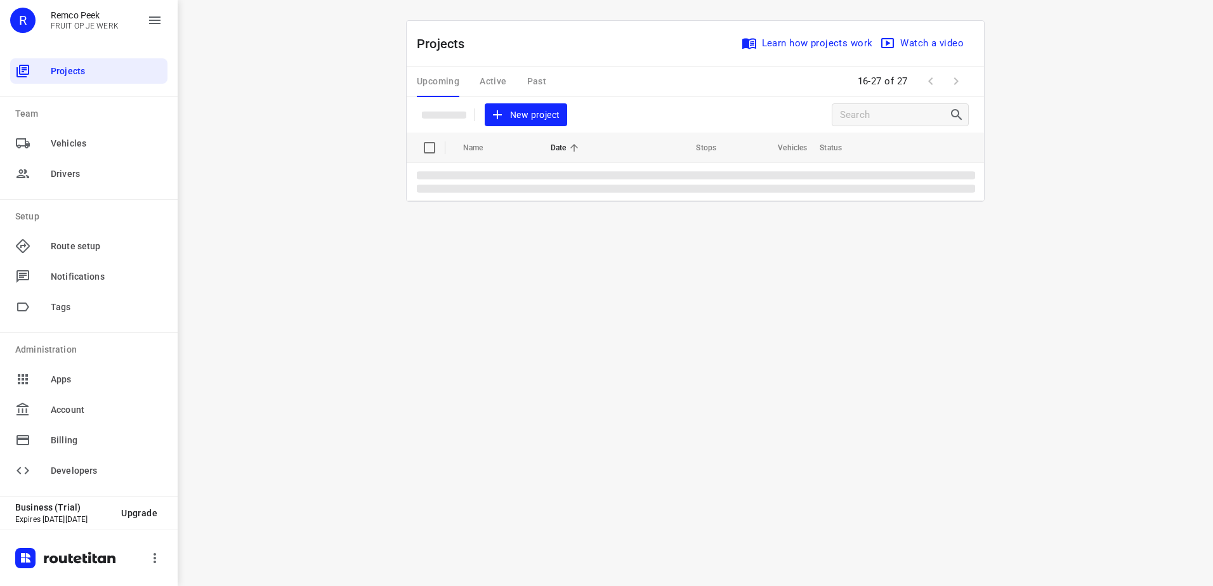
scroll to position [0, 0]
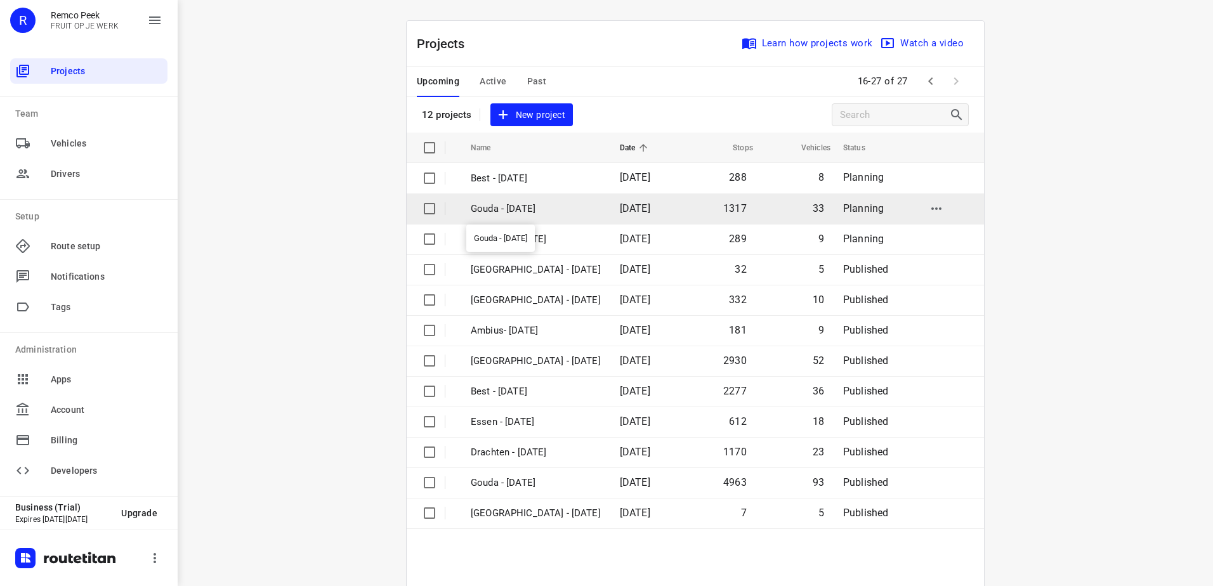
click at [527, 216] on p "Gouda - [DATE]" at bounding box center [536, 209] width 130 height 15
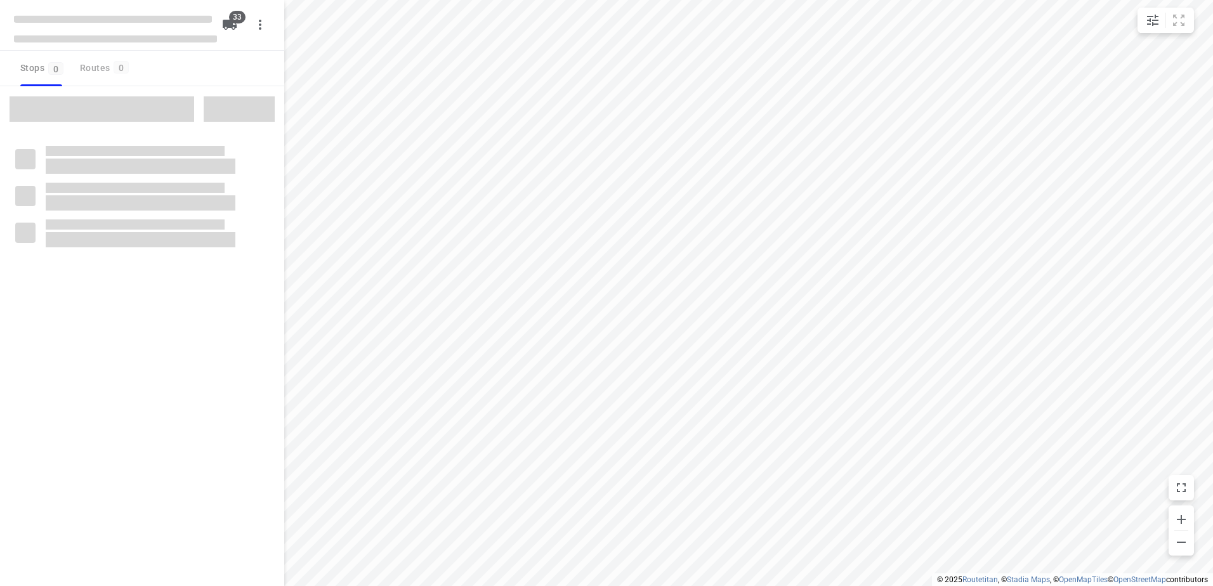
checkbox input "true"
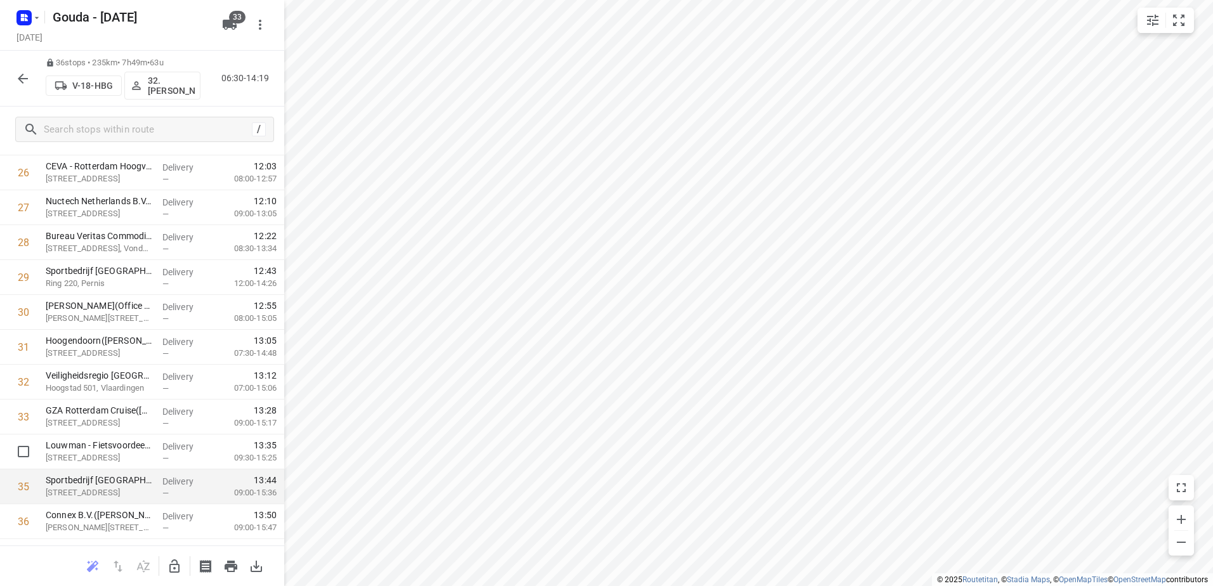
scroll to position [998, 0]
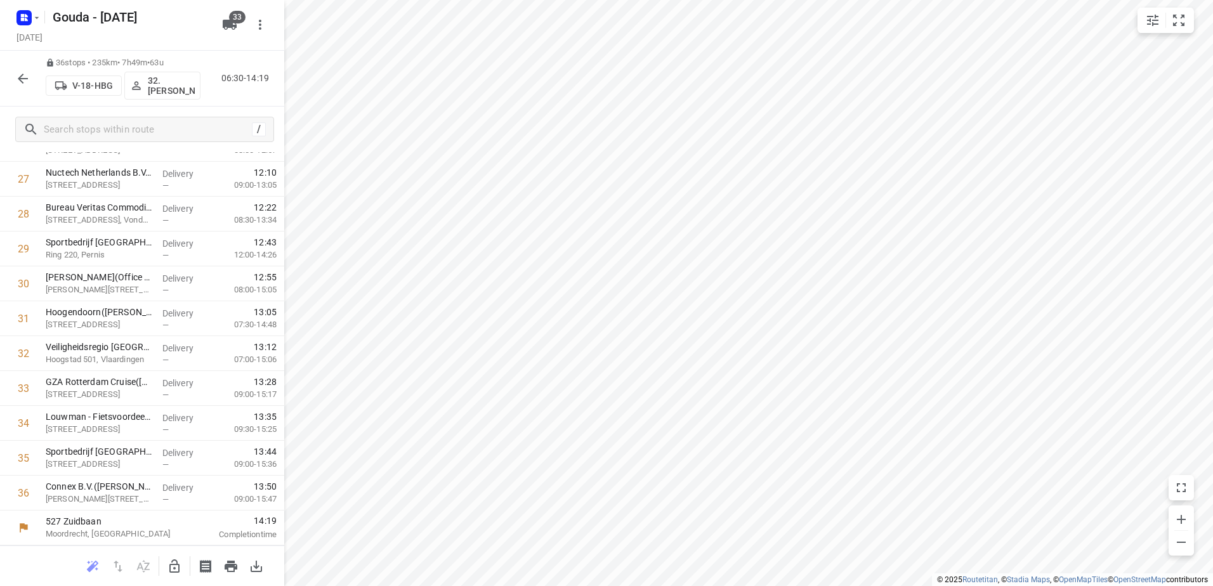
click at [175, 562] on icon "button" at bounding box center [174, 566] width 15 height 15
click at [177, 568] on icon "button" at bounding box center [174, 566] width 10 height 13
click at [27, 70] on button "button" at bounding box center [22, 78] width 25 height 25
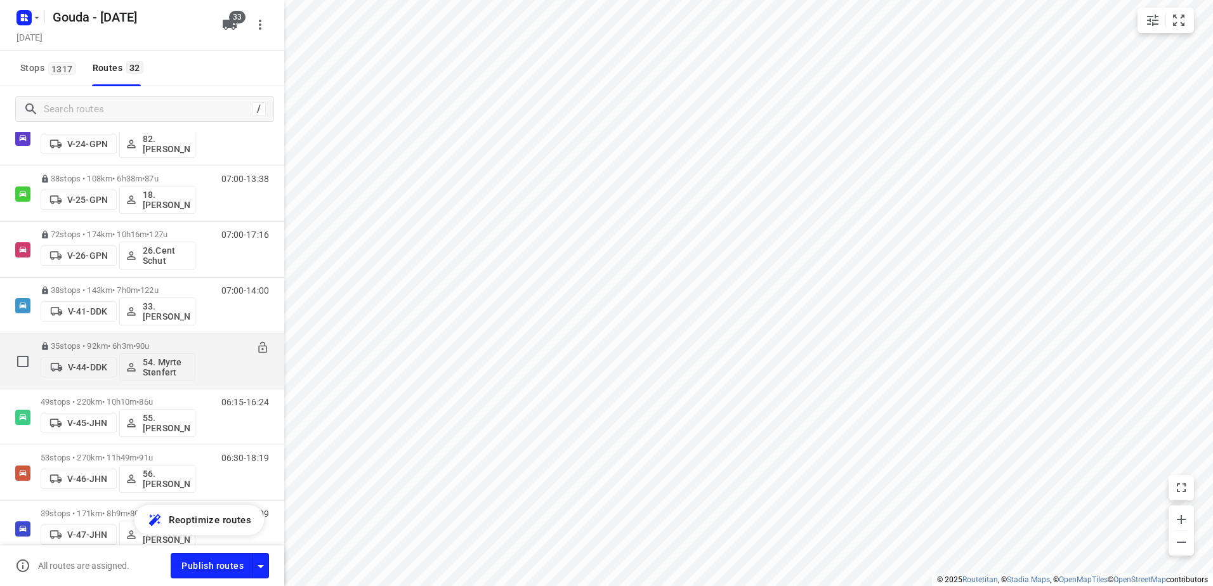
scroll to position [444, 0]
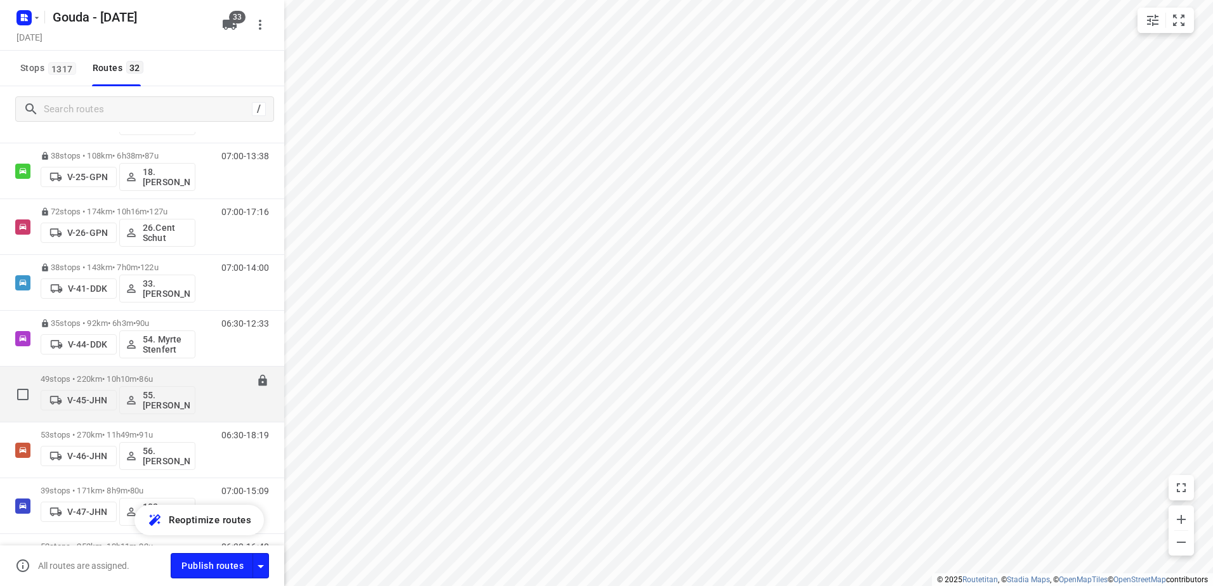
click at [112, 374] on div "49 stops • 220km • 10h10m • 86u V-45-JHN 55. Nico de Groot" at bounding box center [118, 394] width 155 height 53
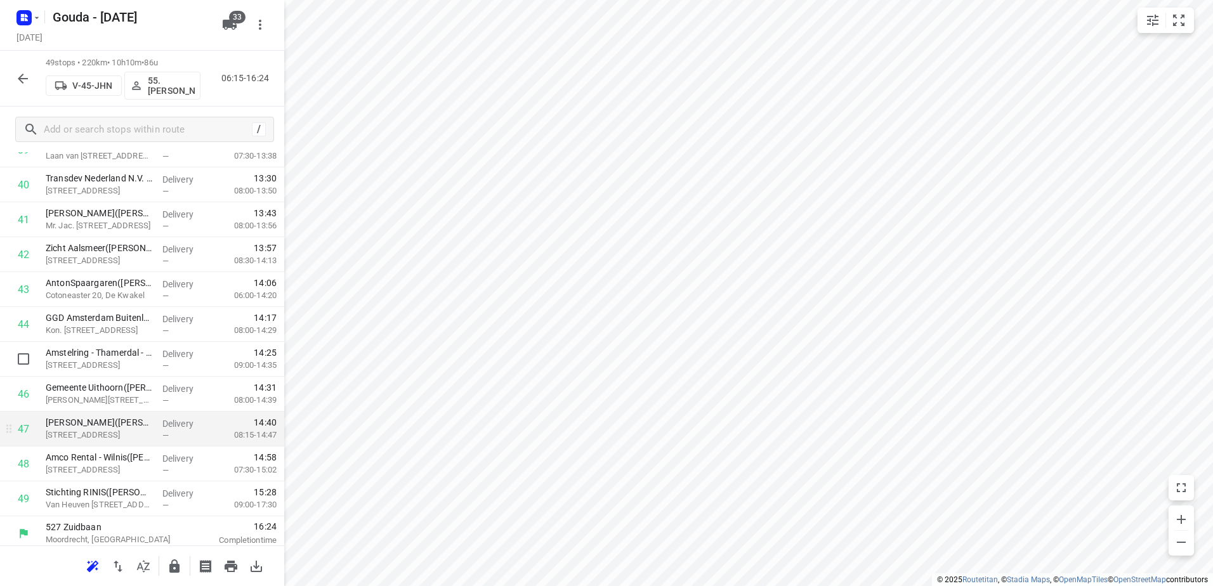
scroll to position [1451, 0]
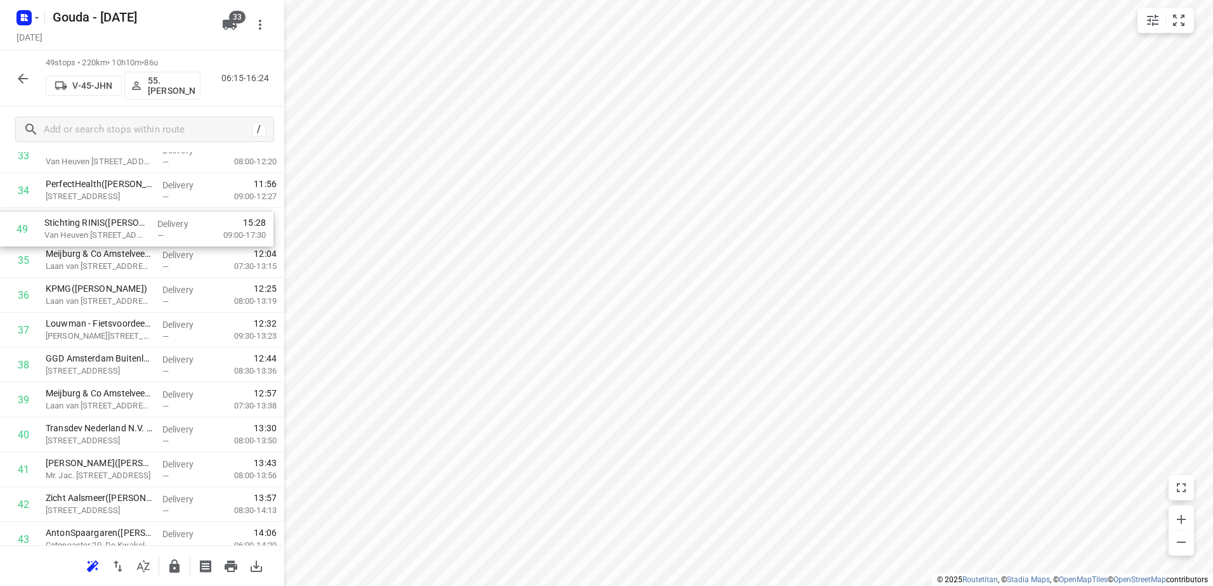
drag, startPoint x: 206, startPoint y: 494, endPoint x: 199, endPoint y: 230, distance: 263.5
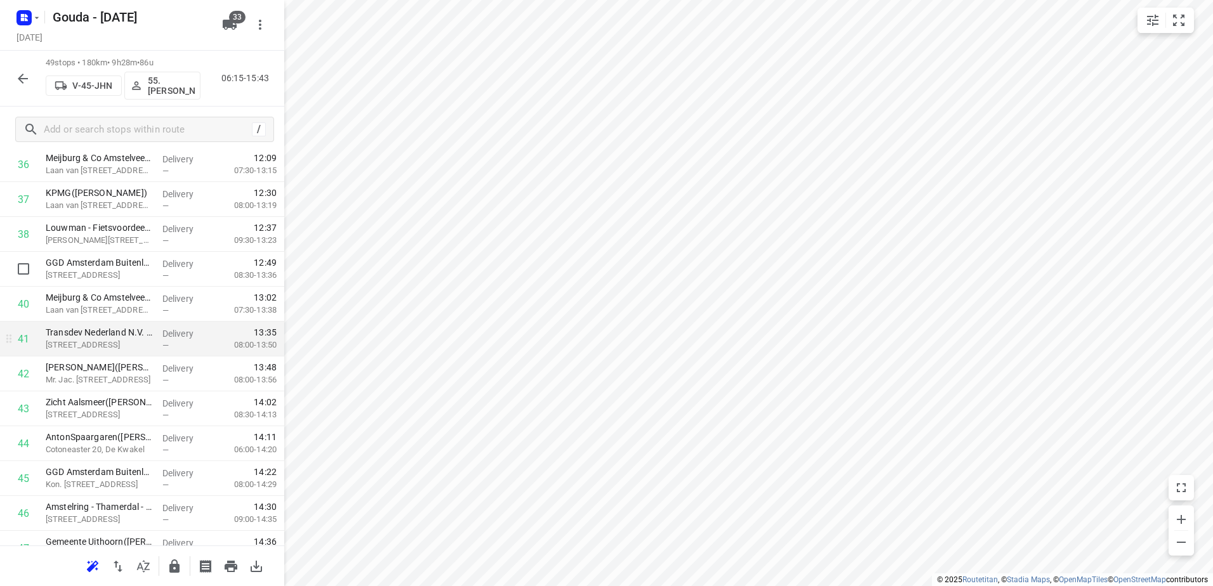
scroll to position [1346, 0]
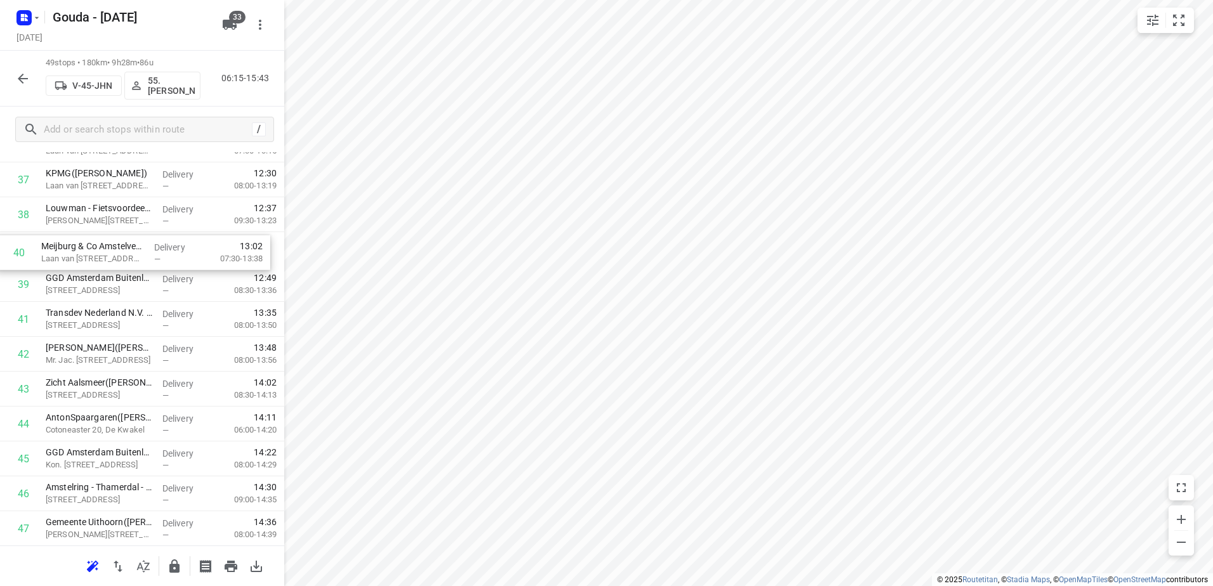
drag, startPoint x: 215, startPoint y: 287, endPoint x: 208, endPoint y: 249, distance: 38.8
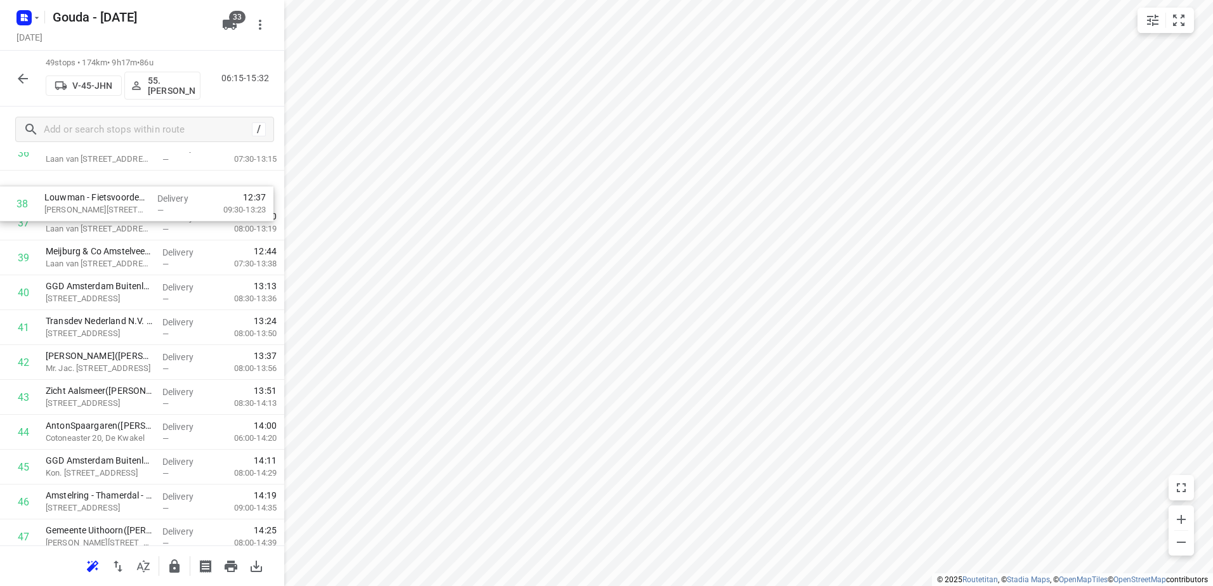
drag, startPoint x: 213, startPoint y: 226, endPoint x: 211, endPoint y: 212, distance: 14.0
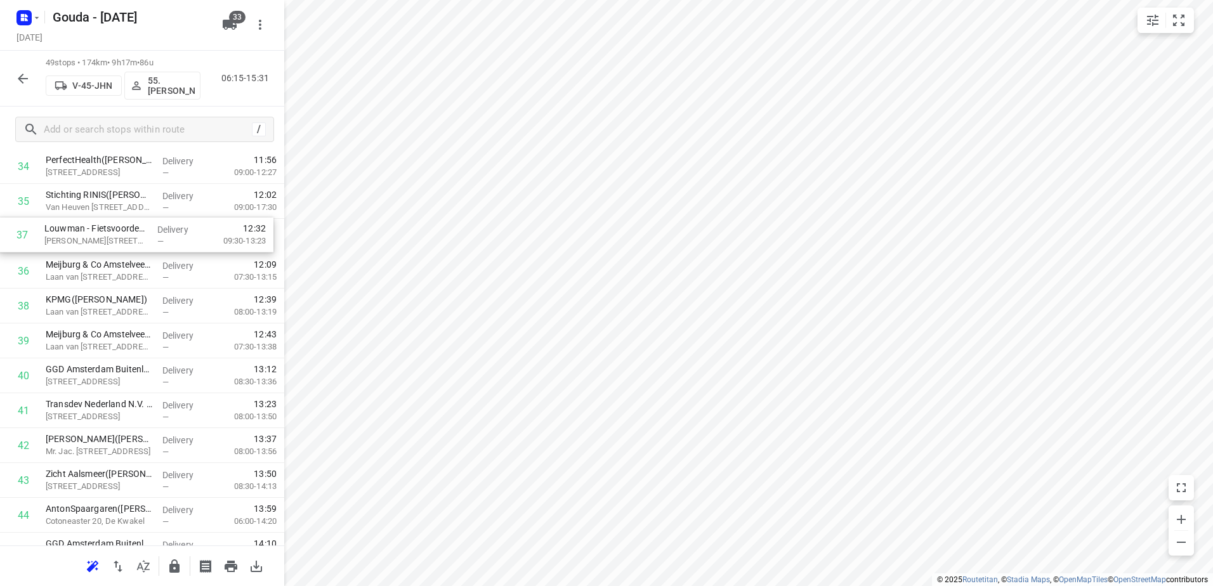
drag, startPoint x: 121, startPoint y: 267, endPoint x: 119, endPoint y: 239, distance: 27.4
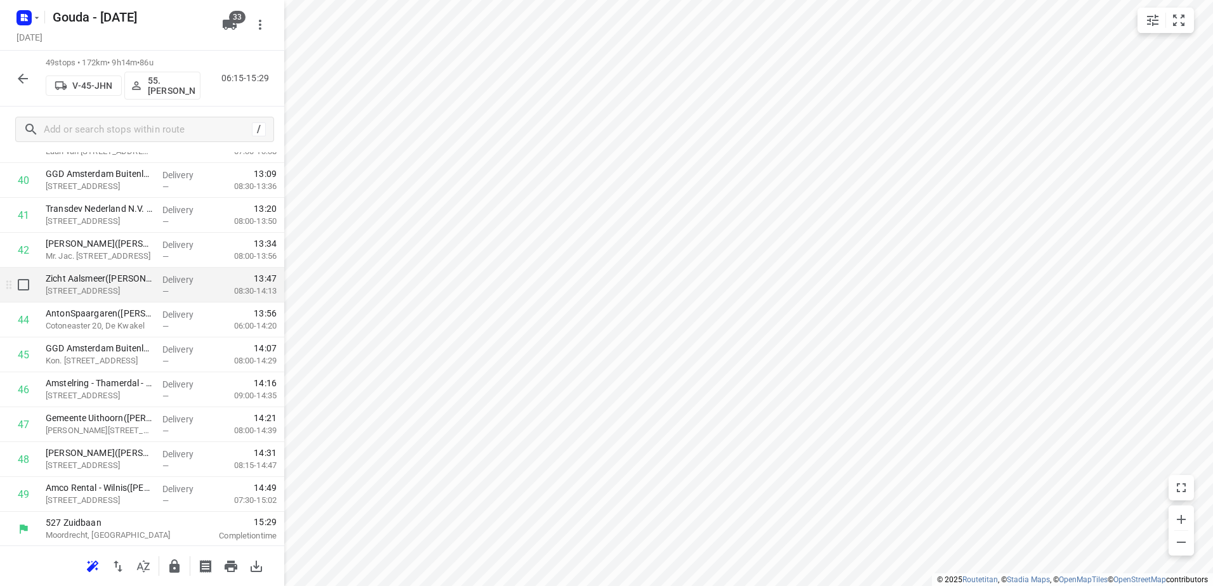
scroll to position [1451, 0]
click at [171, 563] on icon "button" at bounding box center [174, 566] width 10 height 13
click at [20, 77] on icon "button" at bounding box center [23, 79] width 10 height 10
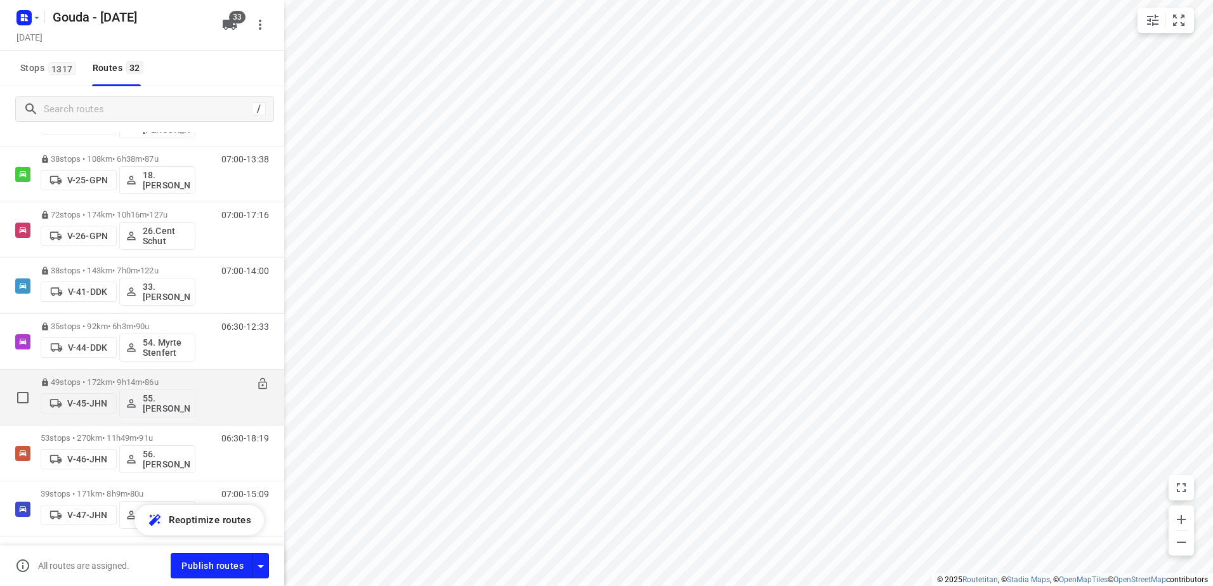
scroll to position [571, 0]
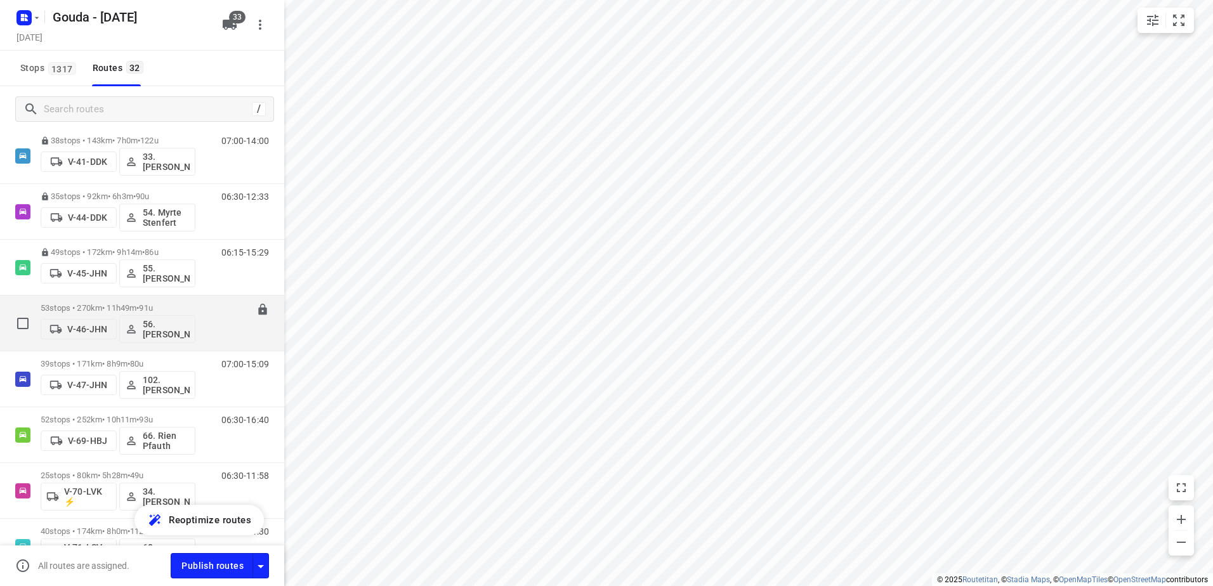
click at [128, 311] on p "53 stops • 270km • 11h49m • 91u" at bounding box center [118, 308] width 155 height 10
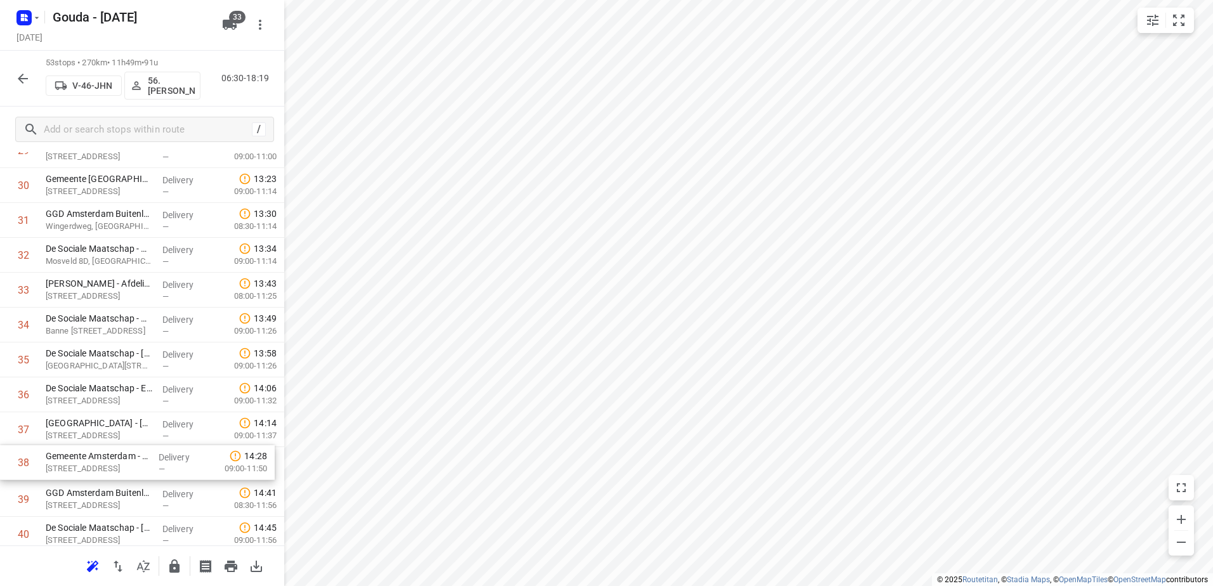
scroll to position [1097, 0]
drag, startPoint x: 189, startPoint y: 482, endPoint x: 183, endPoint y: 293, distance: 189.2
click at [183, 293] on div "1 Gemeente Amsterdam - Directie Stadswerken - Volendammerweg(Gwenda der Meer - …" at bounding box center [142, 80] width 284 height 1850
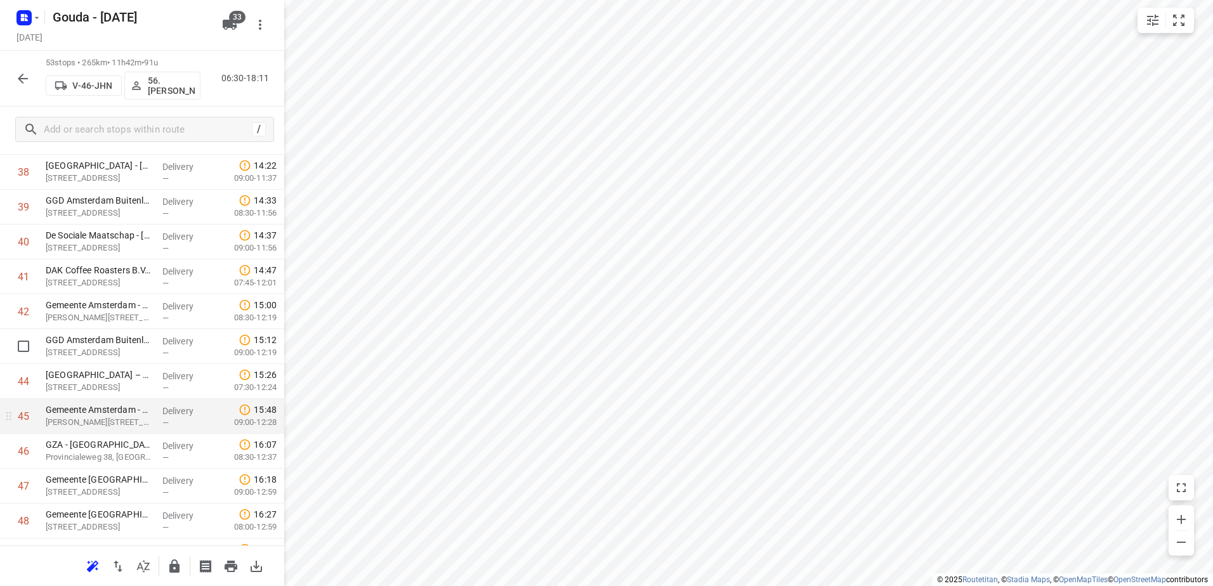
scroll to position [1401, 0]
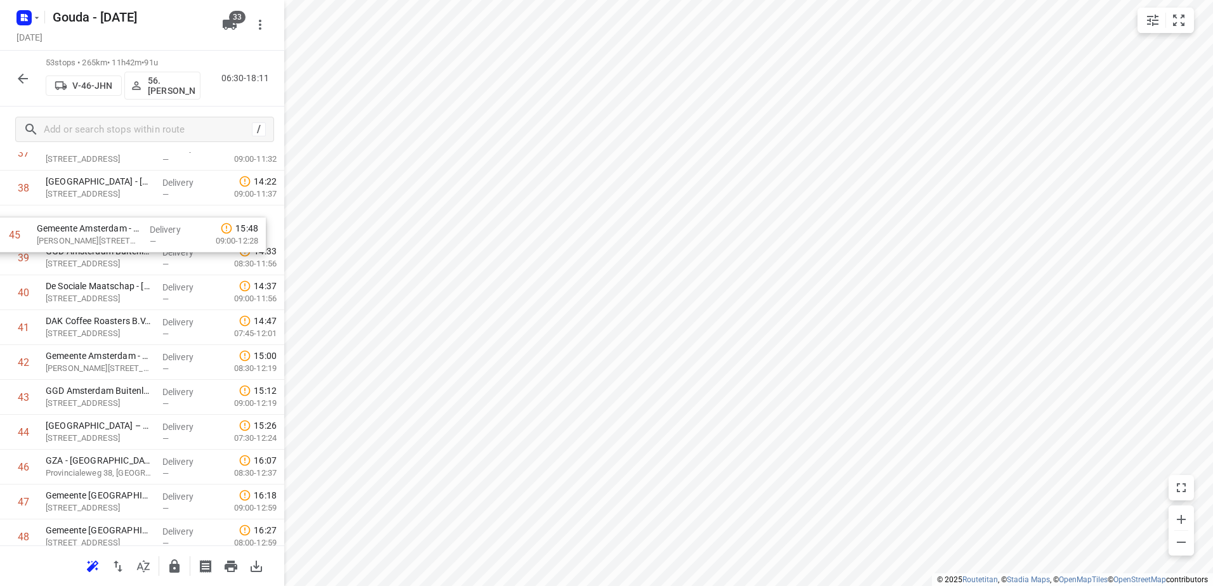
drag, startPoint x: 147, startPoint y: 305, endPoint x: 136, endPoint y: 218, distance: 88.2
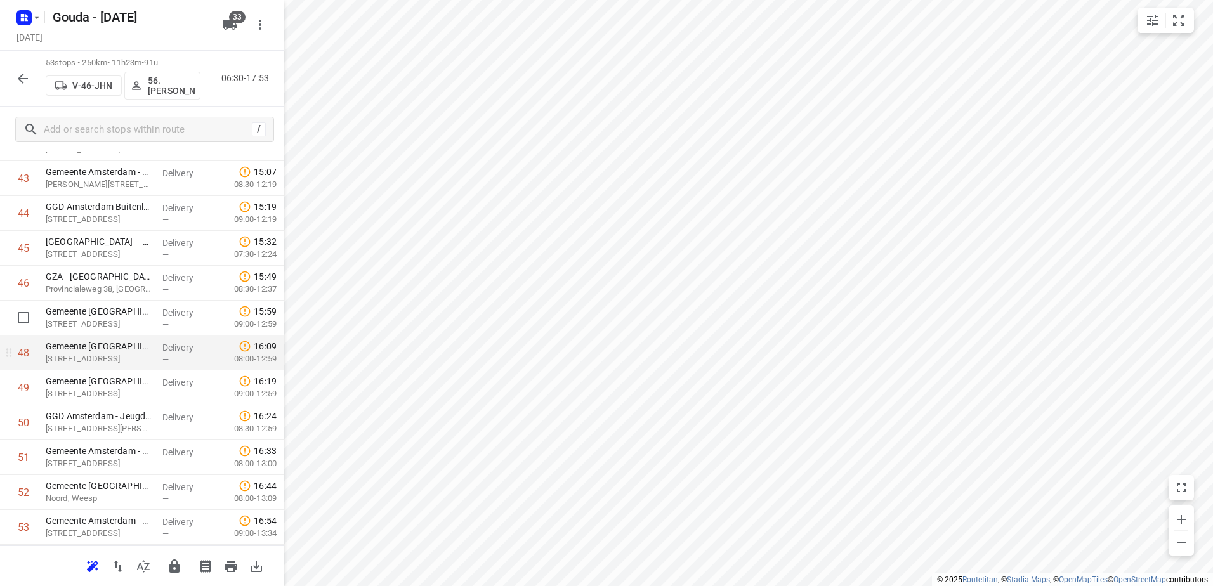
scroll to position [1591, 0]
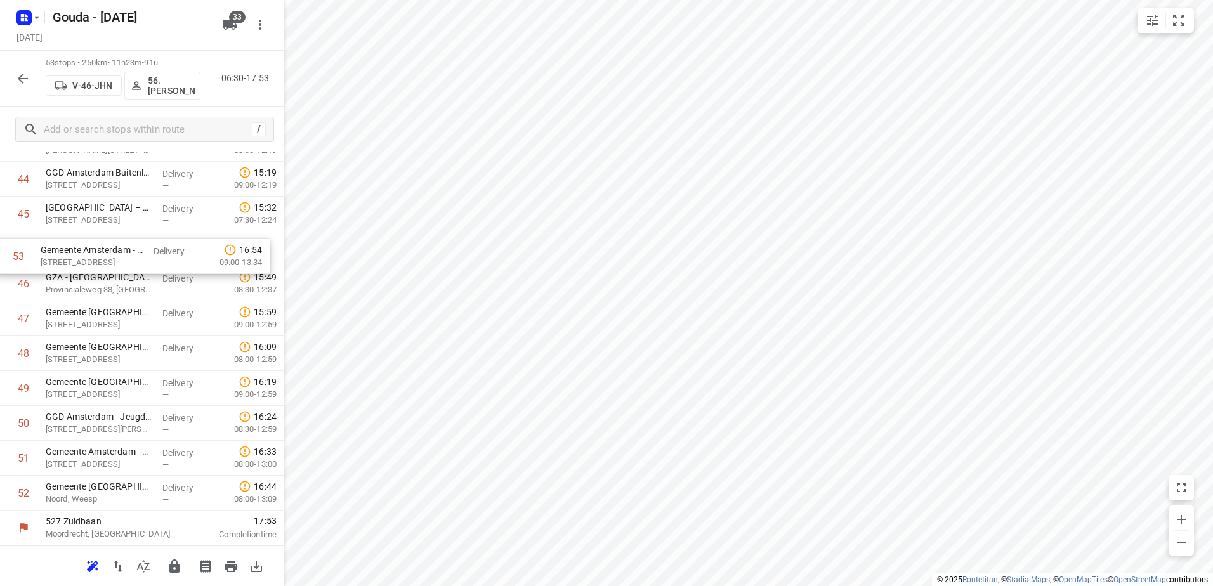
drag, startPoint x: 178, startPoint y: 494, endPoint x: 173, endPoint y: 246, distance: 247.6
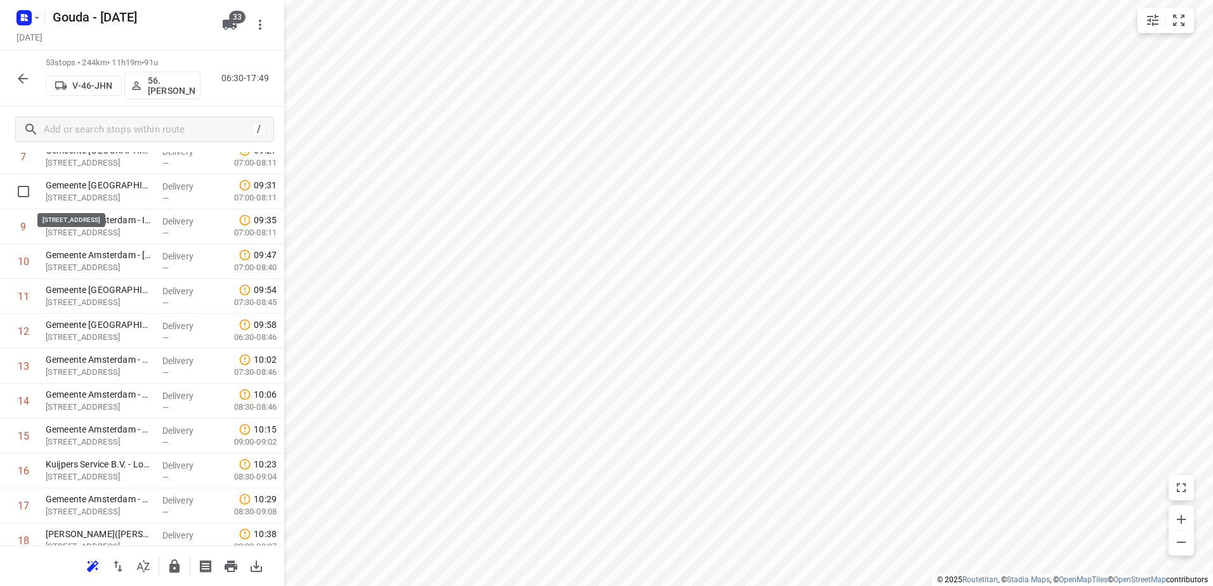
scroll to position [68, 0]
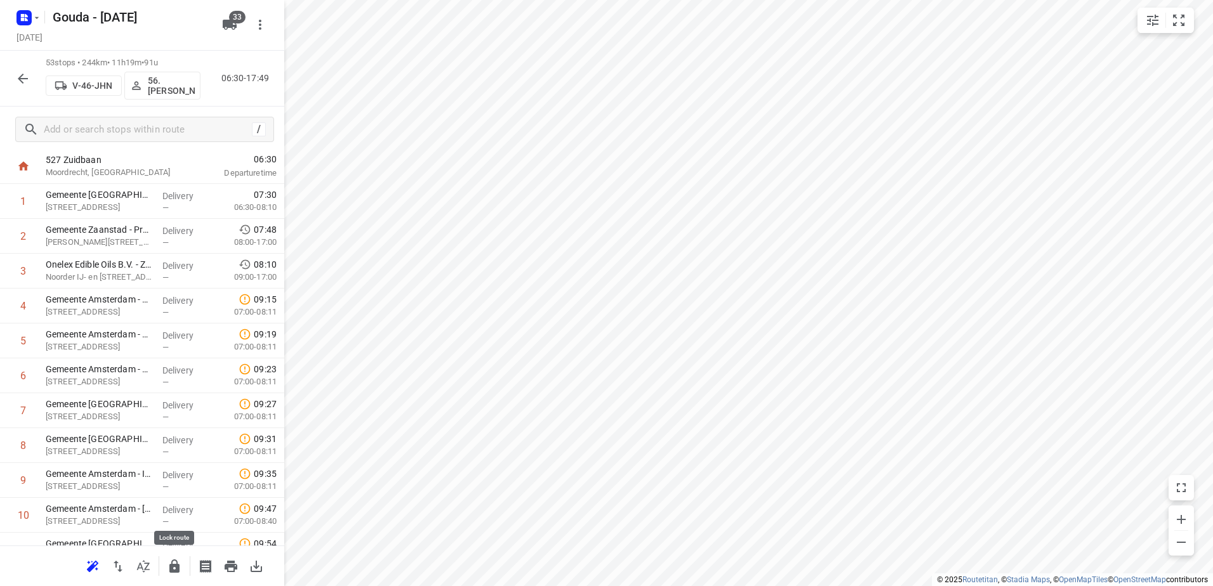
click at [147, 562] on icon "button" at bounding box center [143, 566] width 15 height 15
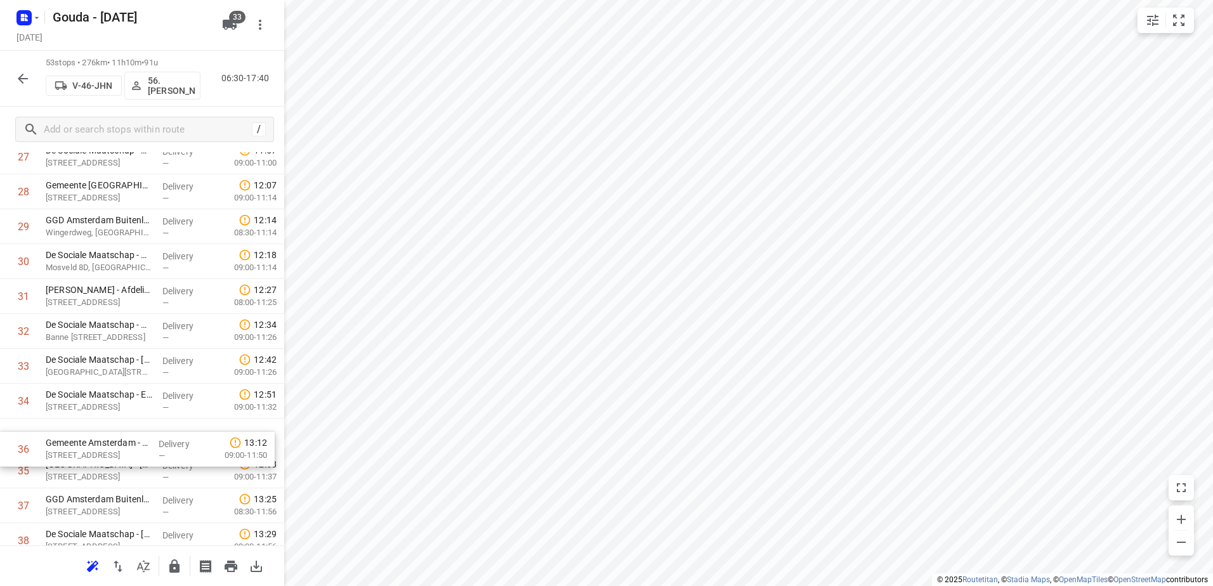
scroll to position [1023, 0]
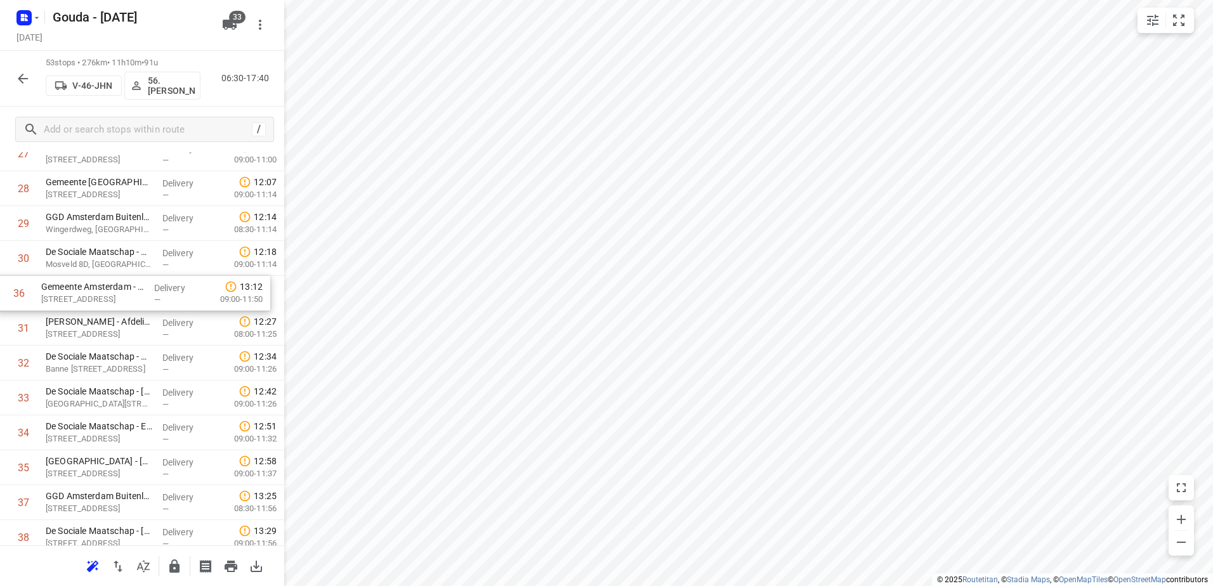
drag, startPoint x: 76, startPoint y: 464, endPoint x: 72, endPoint y: 283, distance: 180.9
click at [72, 283] on div "1 Gemeente Amsterdam - Directie Stadswerken - Volendammerweg(Gwenda der Meer - …" at bounding box center [142, 154] width 284 height 1850
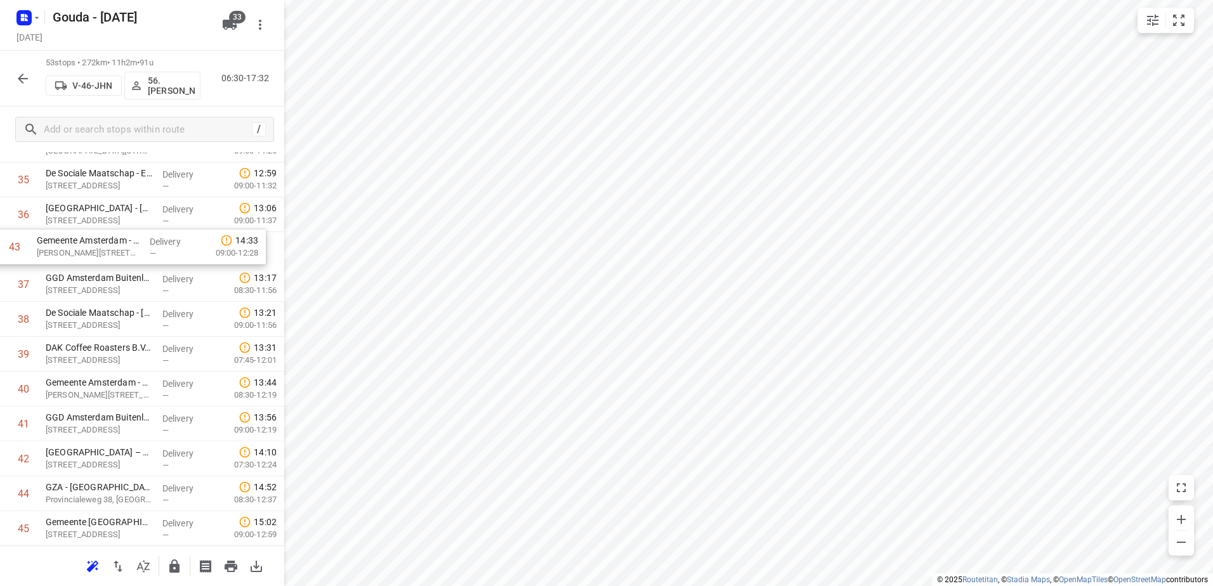
scroll to position [1270, 0]
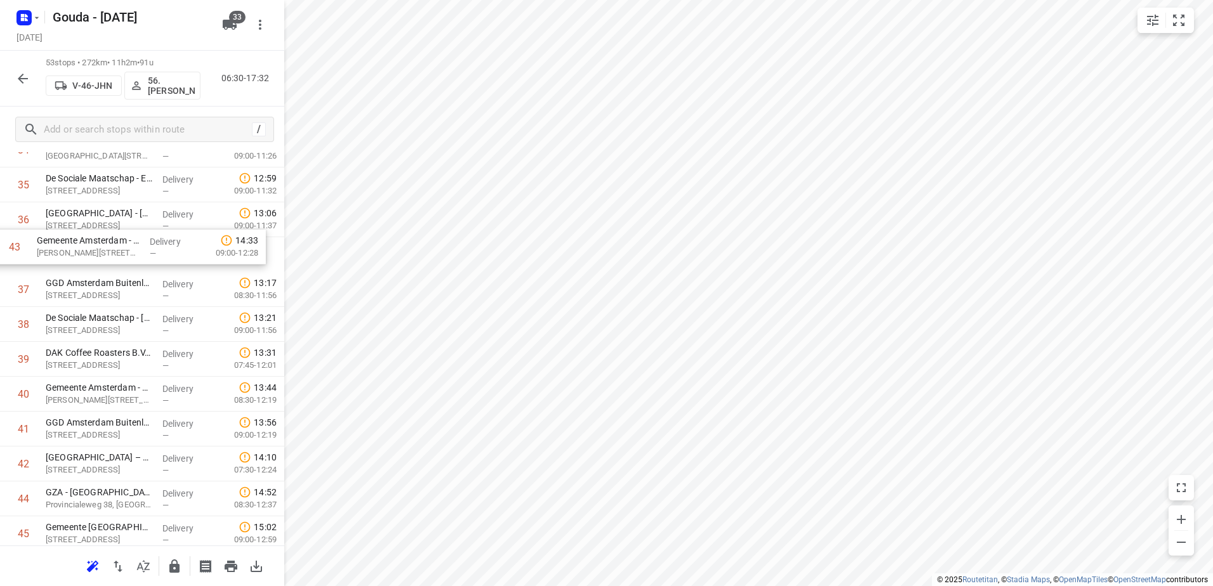
drag, startPoint x: 162, startPoint y: 392, endPoint x: 154, endPoint y: 235, distance: 157.6
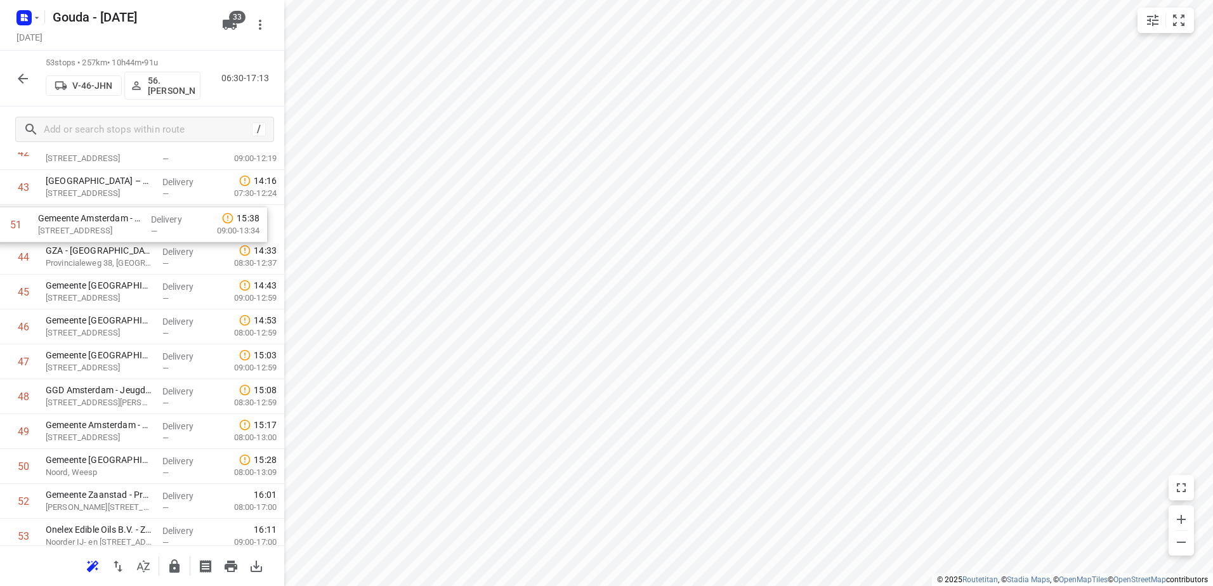
drag, startPoint x: 103, startPoint y: 434, endPoint x: 97, endPoint y: 225, distance: 209.5
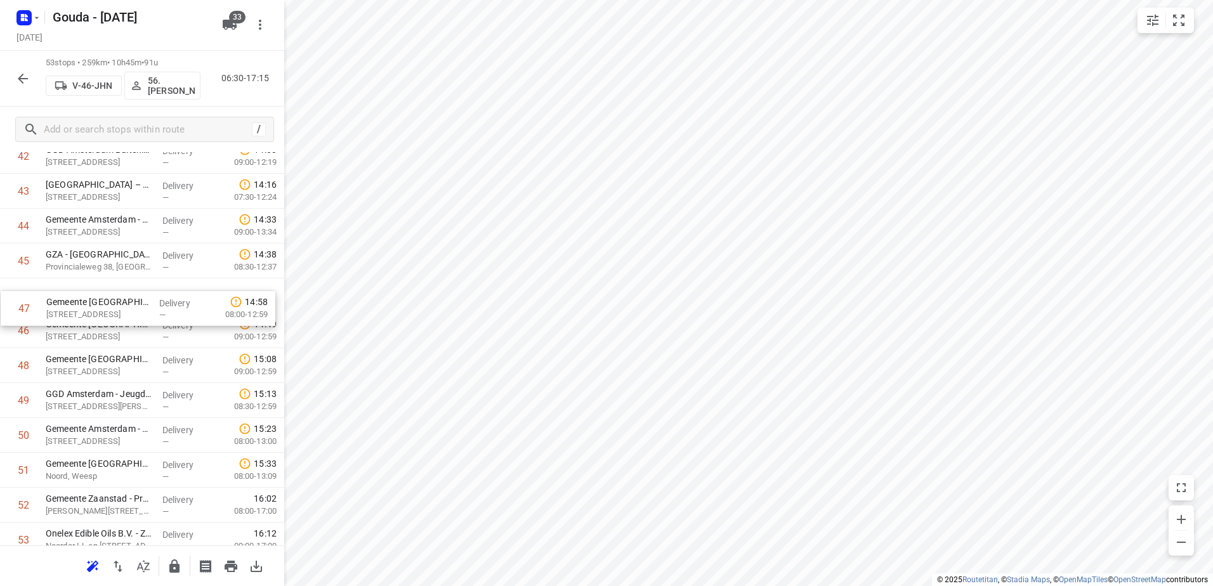
drag, startPoint x: 129, startPoint y: 337, endPoint x: 130, endPoint y: 309, distance: 27.9
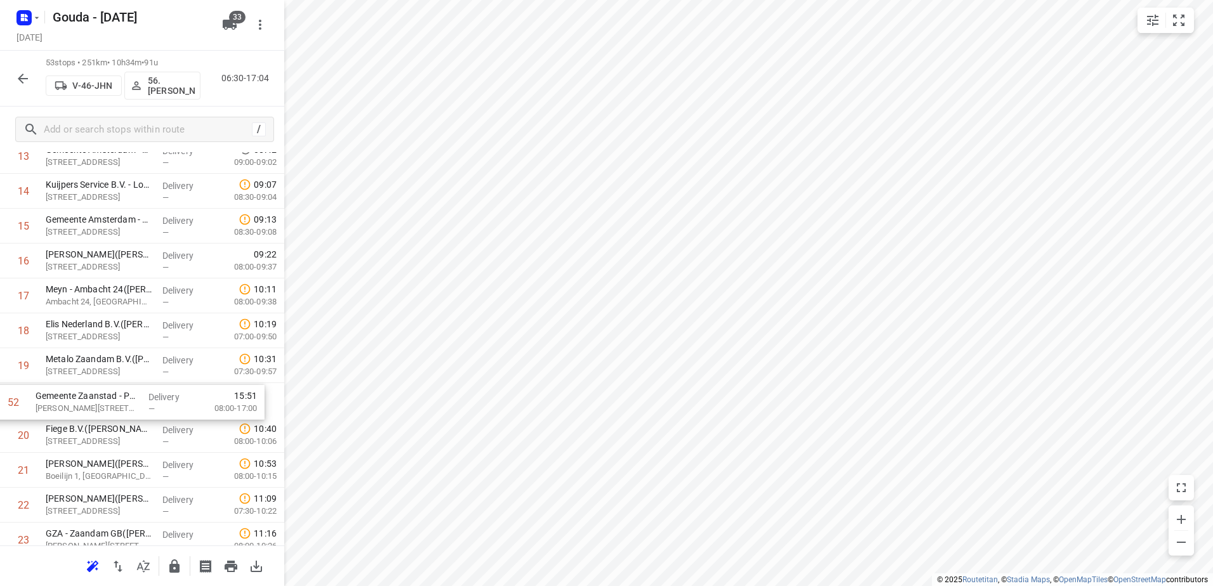
scroll to position [512, 0]
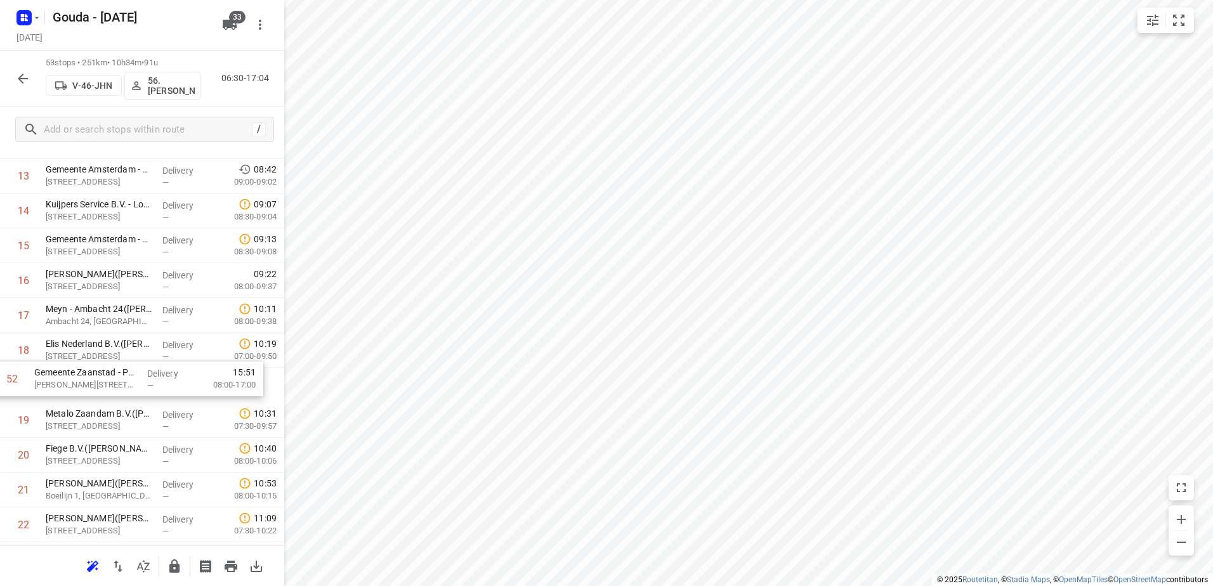
drag, startPoint x: 144, startPoint y: 465, endPoint x: 136, endPoint y: 385, distance: 79.7
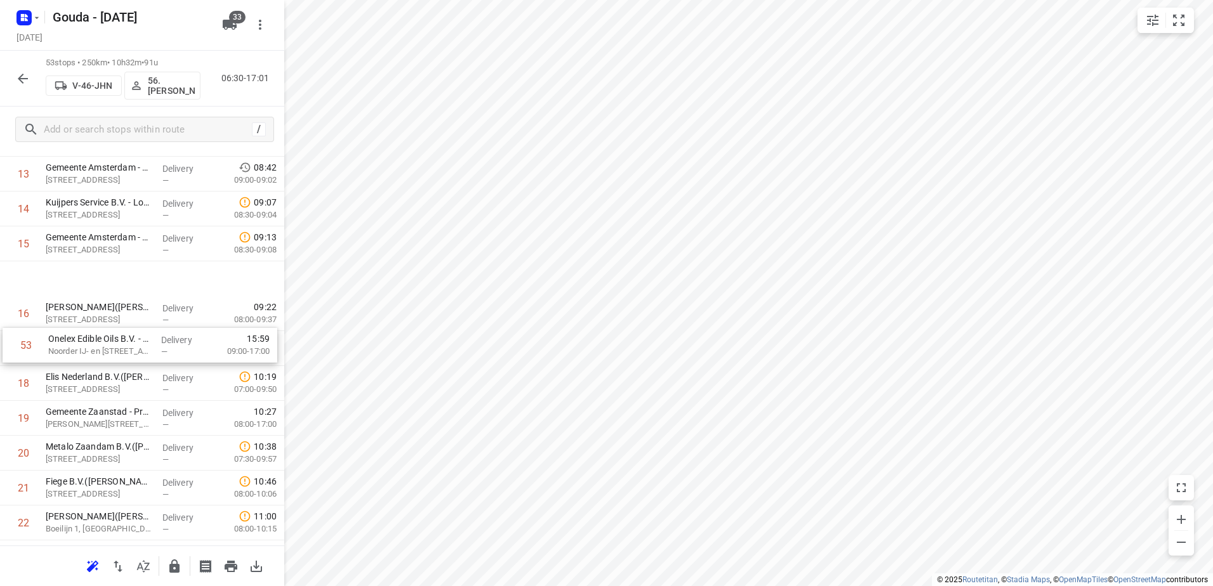
scroll to position [449, 0]
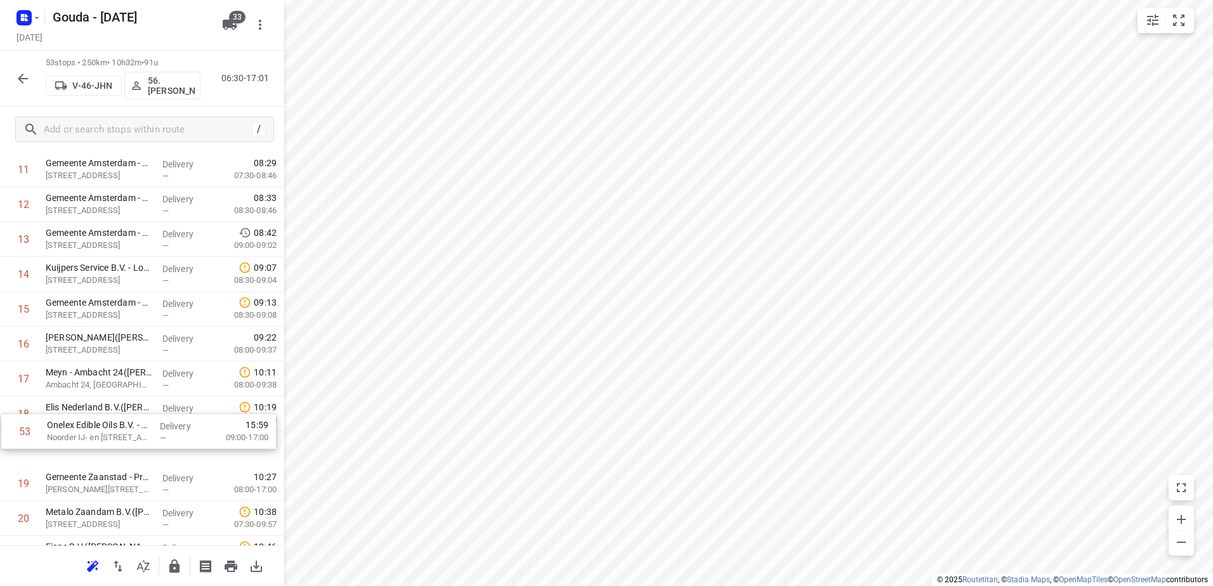
drag, startPoint x: 143, startPoint y: 507, endPoint x: 144, endPoint y: 439, distance: 67.9
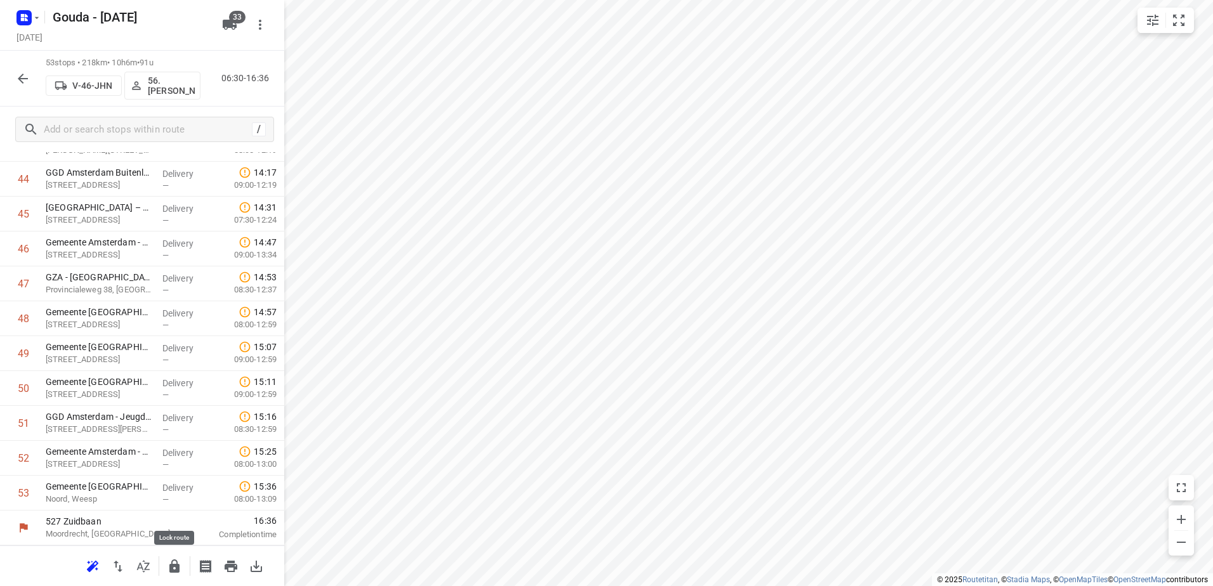
click at [181, 566] on icon "button" at bounding box center [174, 566] width 15 height 15
click at [20, 88] on button "button" at bounding box center [22, 78] width 25 height 25
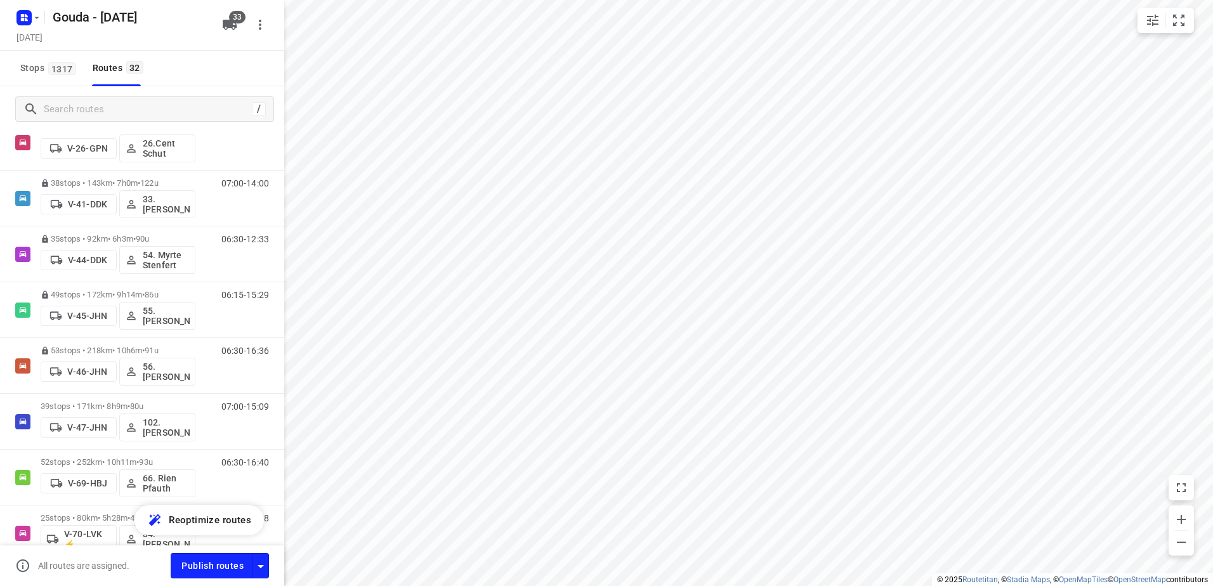
scroll to position [571, 0]
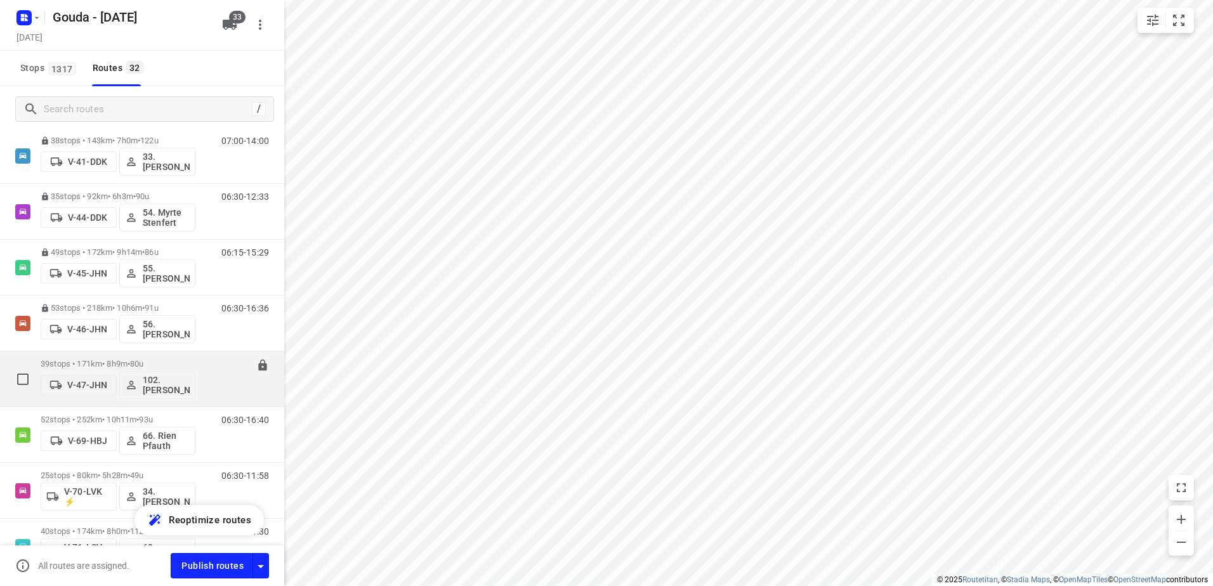
click at [132, 360] on p "39 stops • 171km • 8h9m • 80u" at bounding box center [118, 364] width 155 height 10
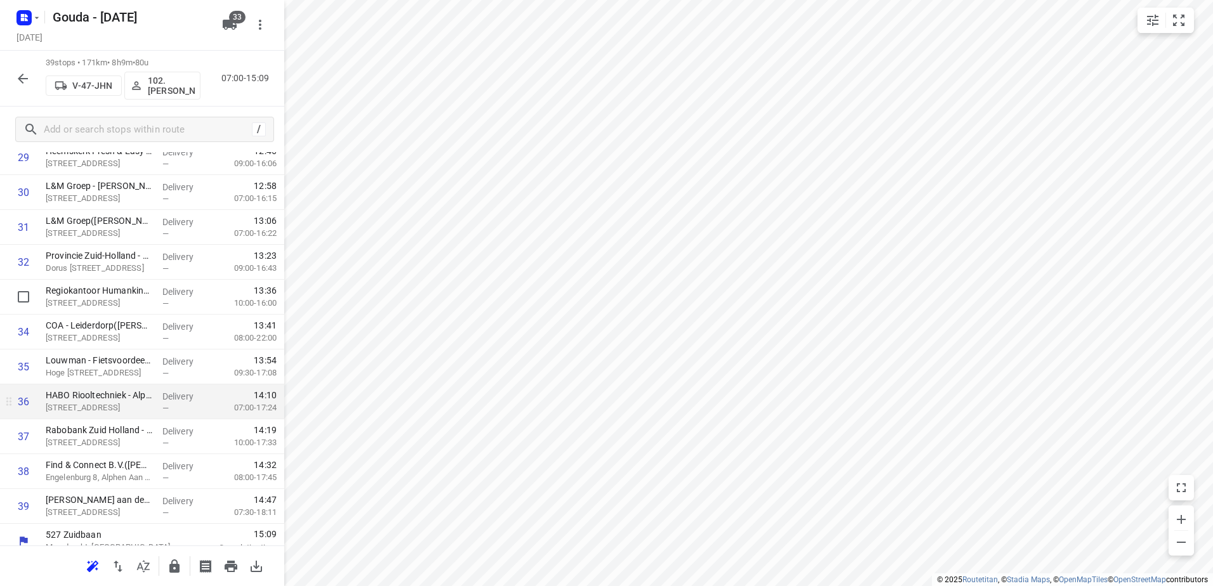
scroll to position [1102, 0]
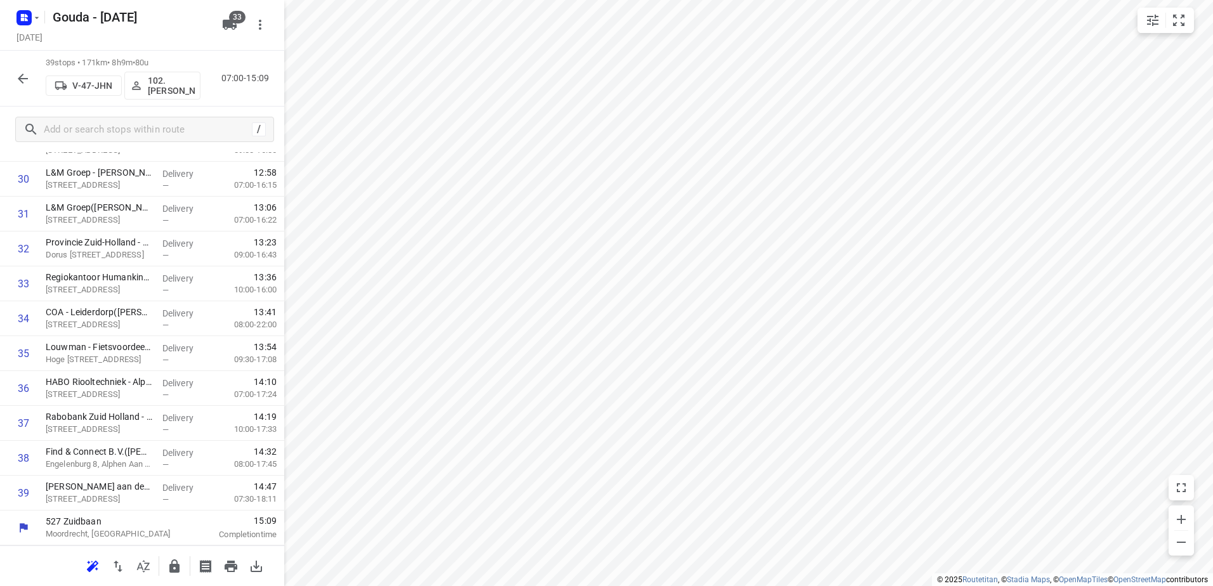
click at [177, 564] on icon "button" at bounding box center [174, 566] width 10 height 13
click at [24, 83] on icon "button" at bounding box center [22, 78] width 15 height 15
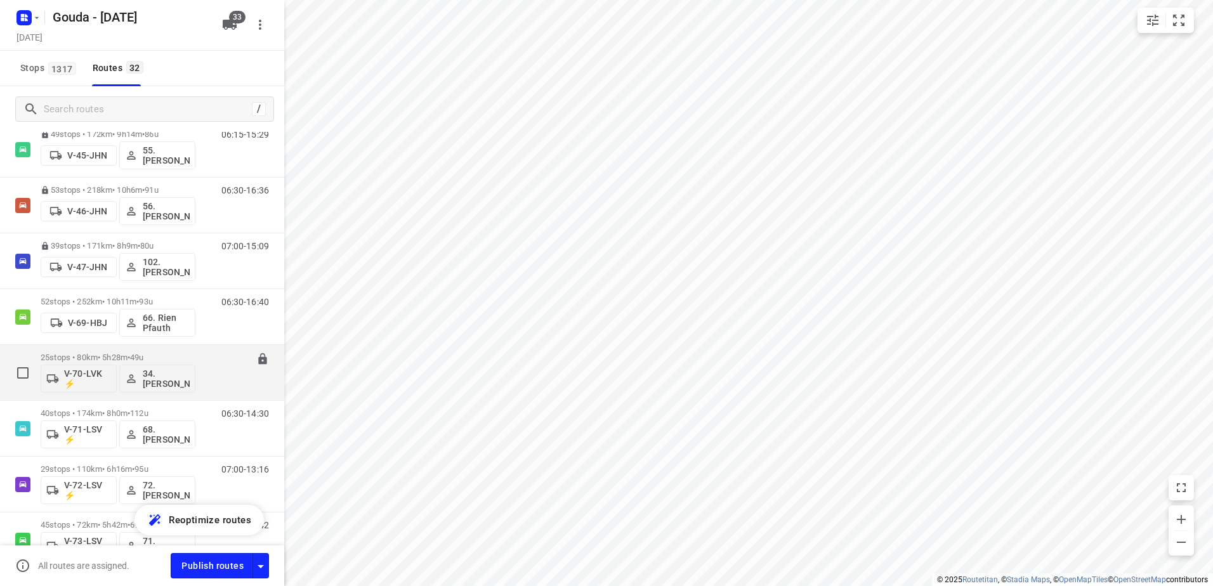
scroll to position [698, 0]
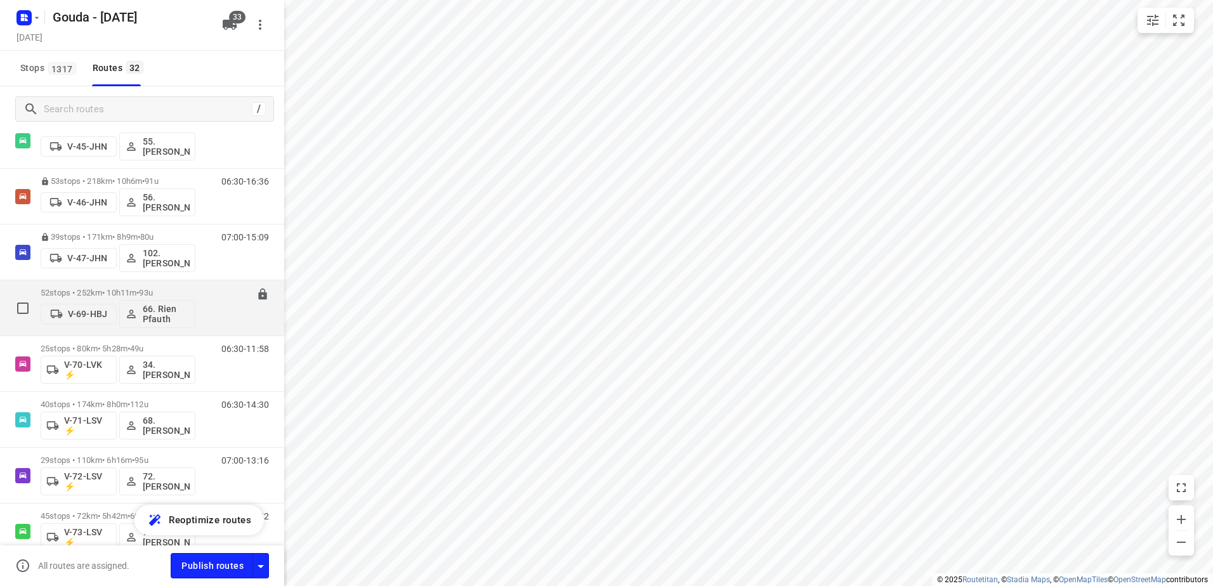
click at [185, 298] on div "52 stops • 252km • 10h11m • 93u V-69-HBJ 66. Rien Pfauth" at bounding box center [118, 308] width 155 height 40
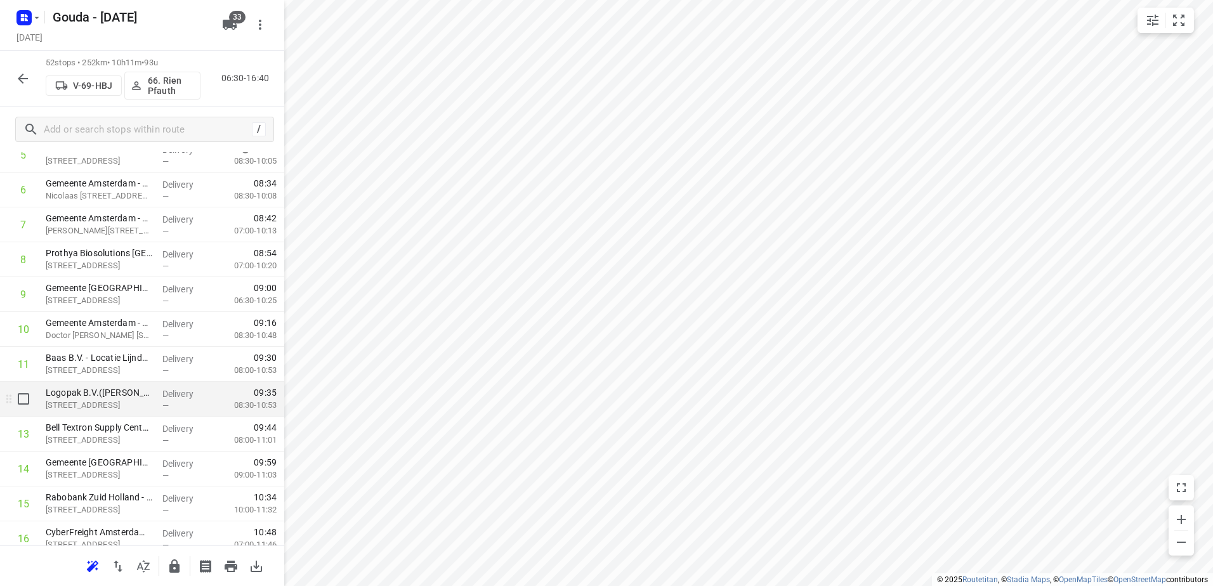
scroll to position [317, 0]
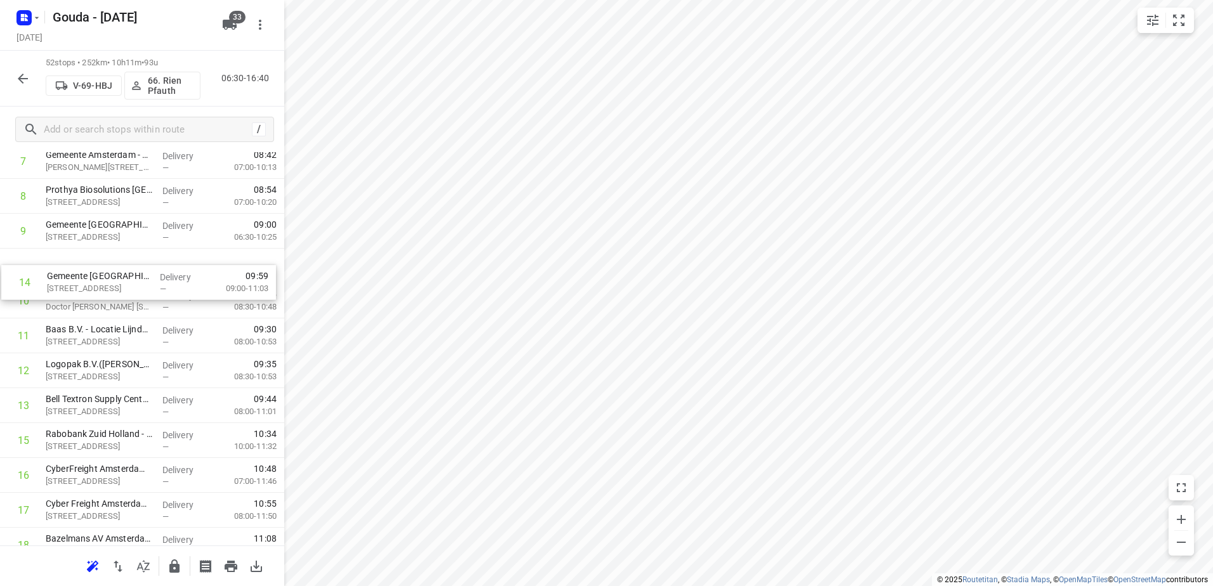
drag, startPoint x: 211, startPoint y: 409, endPoint x: 211, endPoint y: 296, distance: 113.0
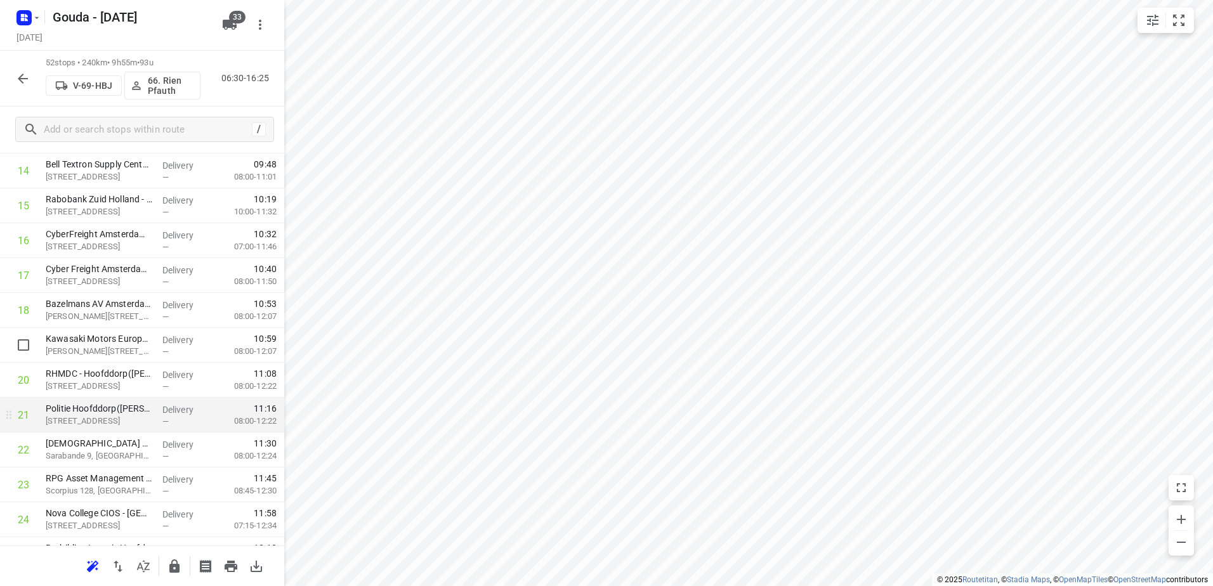
scroll to position [571, 0]
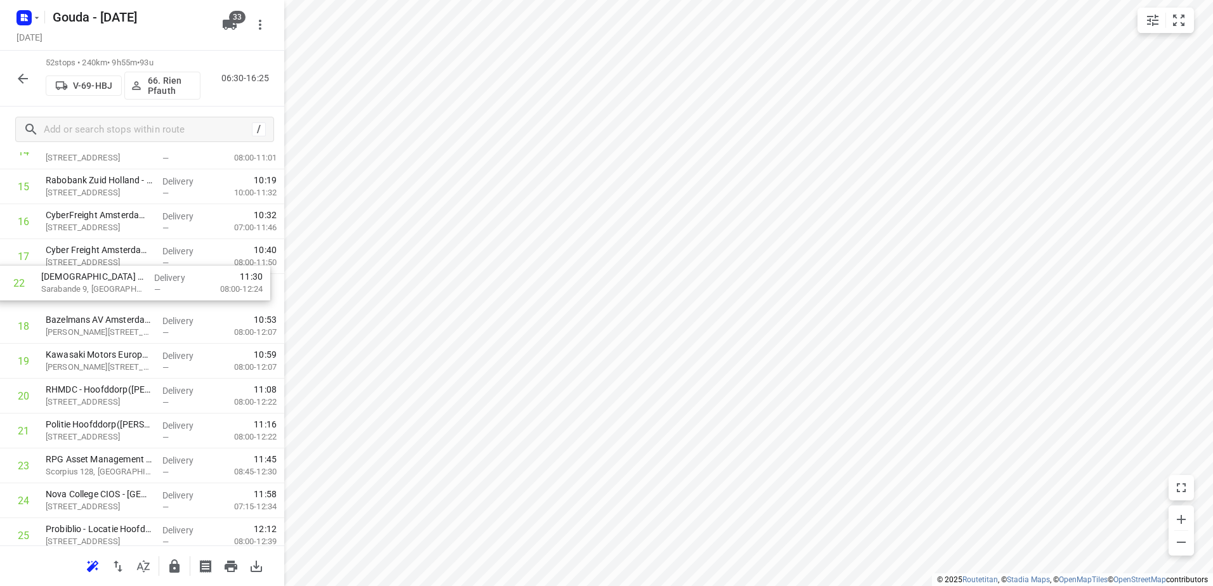
drag, startPoint x: 173, startPoint y: 425, endPoint x: 169, endPoint y: 258, distance: 166.3
click at [169, 258] on div "1 Cooperatie Gezamenlijke Brandweer Amsterdam (Pieter-Jan Teerhuis) Galwin 3, A…" at bounding box center [142, 588] width 284 height 1815
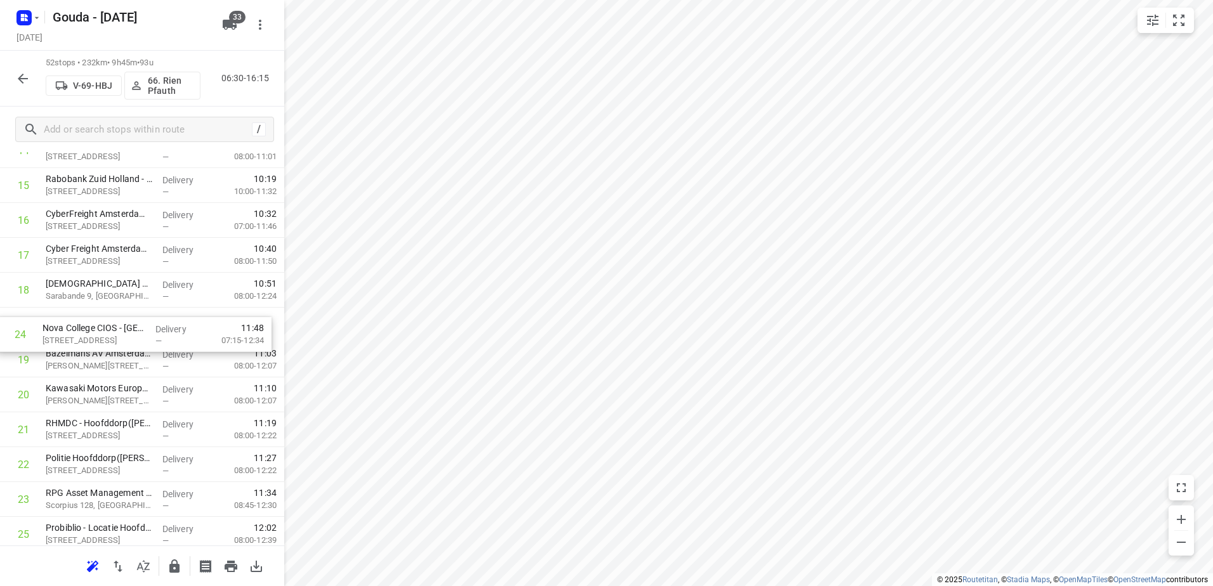
drag, startPoint x: 161, startPoint y: 496, endPoint x: 155, endPoint y: 321, distance: 174.6
click at [155, 321] on div "1 Cooperatie Gezamenlijke Brandweer Amsterdam (Pieter-Jan Teerhuis) Galwin 3, A…" at bounding box center [142, 587] width 284 height 1815
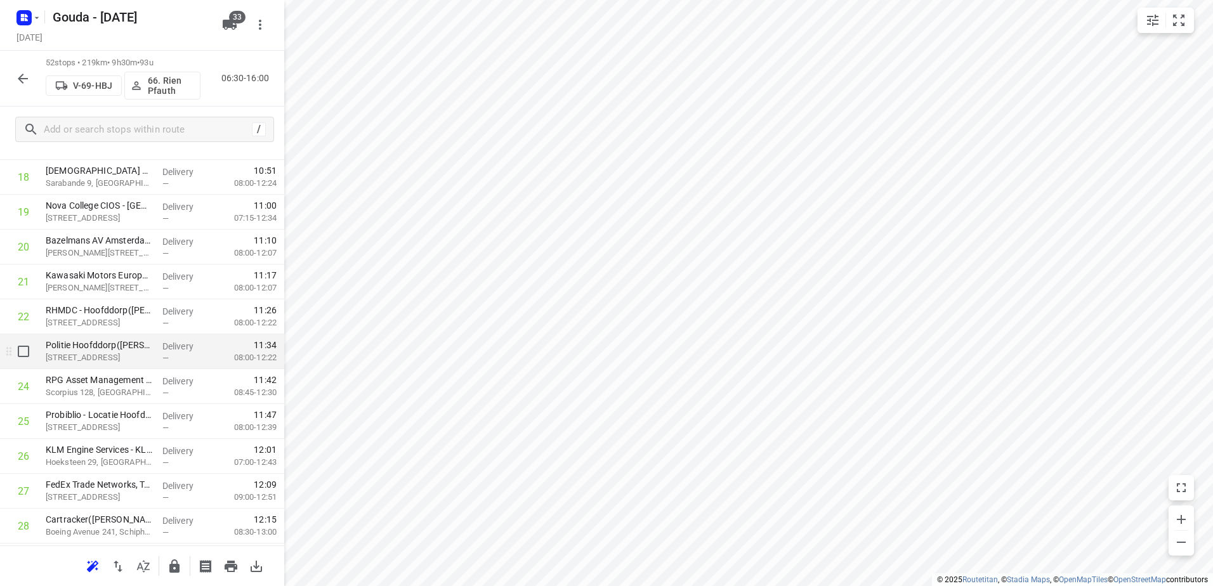
scroll to position [699, 0]
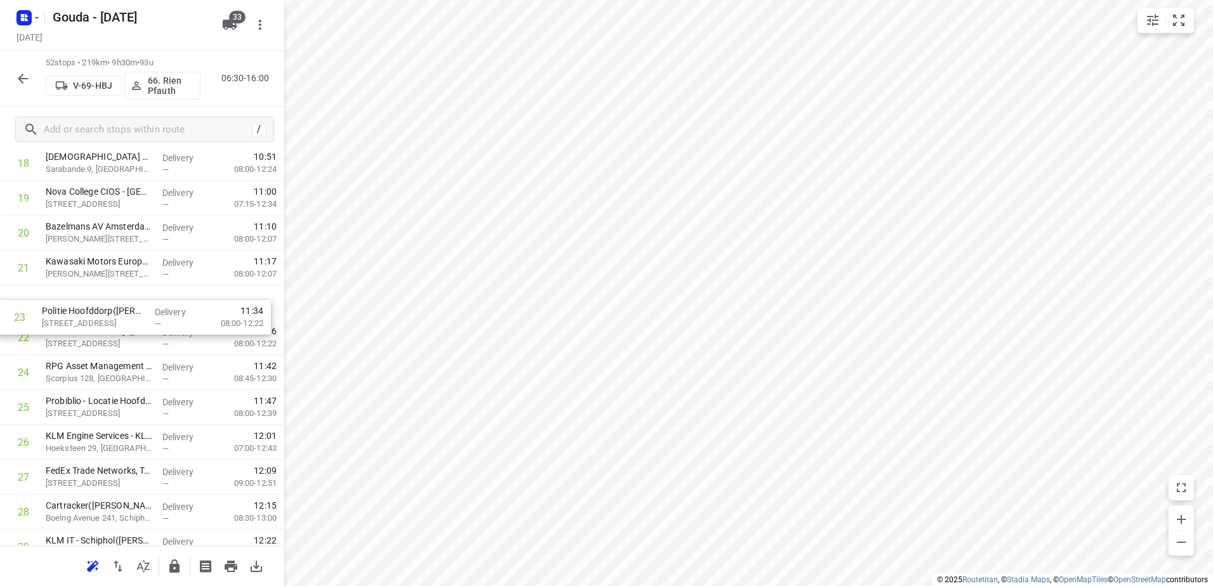
drag, startPoint x: 130, startPoint y: 338, endPoint x: 126, endPoint y: 307, distance: 30.8
click at [126, 307] on div "1 Cooperatie Gezamenlijke Brandweer Amsterdam (Pieter-Jan Teerhuis) Galwin 3, A…" at bounding box center [142, 460] width 284 height 1815
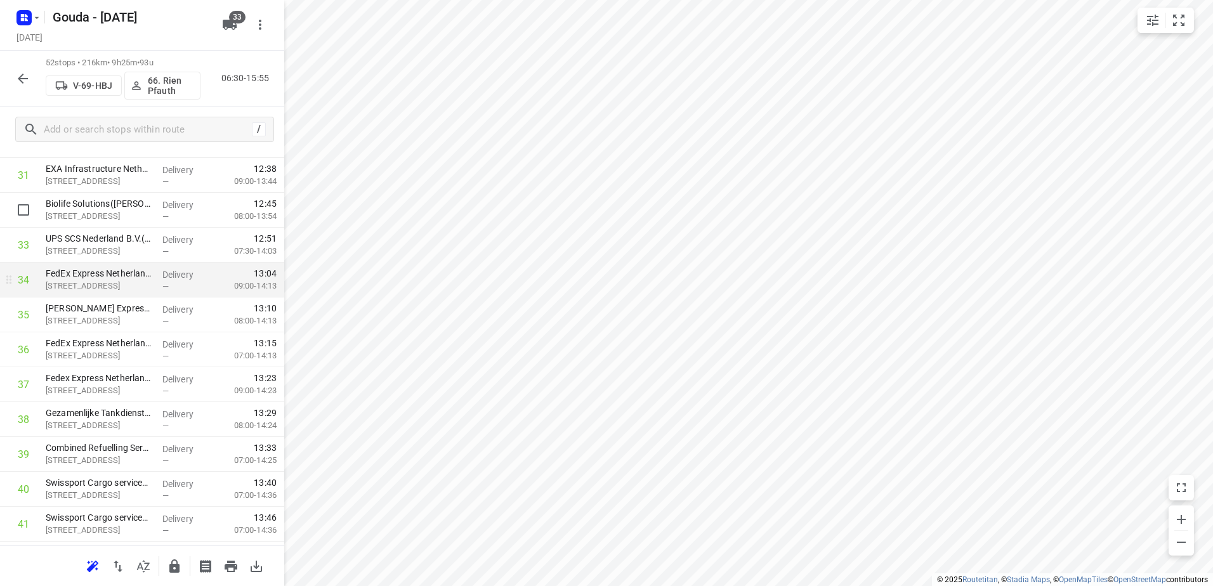
scroll to position [1144, 0]
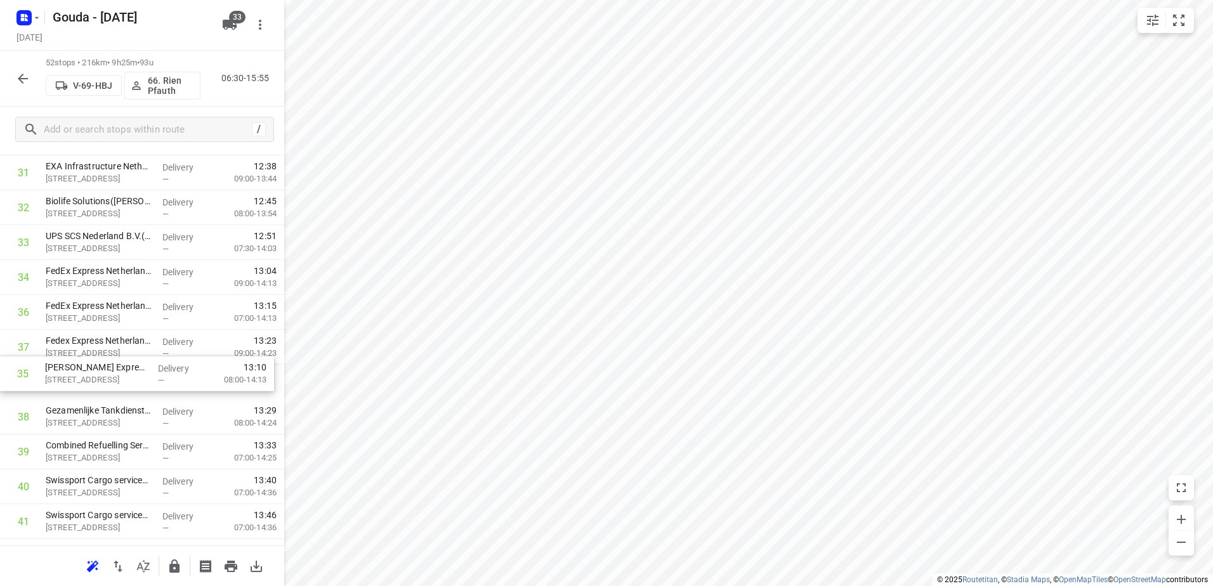
drag, startPoint x: 181, startPoint y: 324, endPoint x: 181, endPoint y: 391, distance: 67.3
click at [181, 391] on div "1 Cooperatie Gezamenlijke Brandweer Amsterdam (Pieter-Jan Teerhuis) Galwin 3, A…" at bounding box center [142, 15] width 284 height 1815
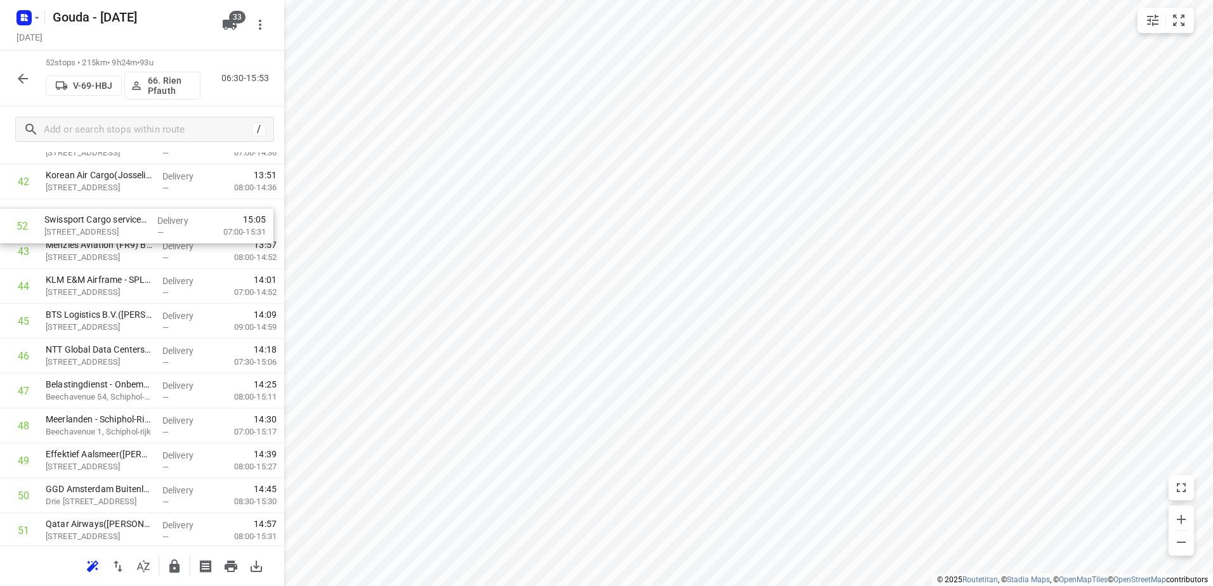
scroll to position [1505, 0]
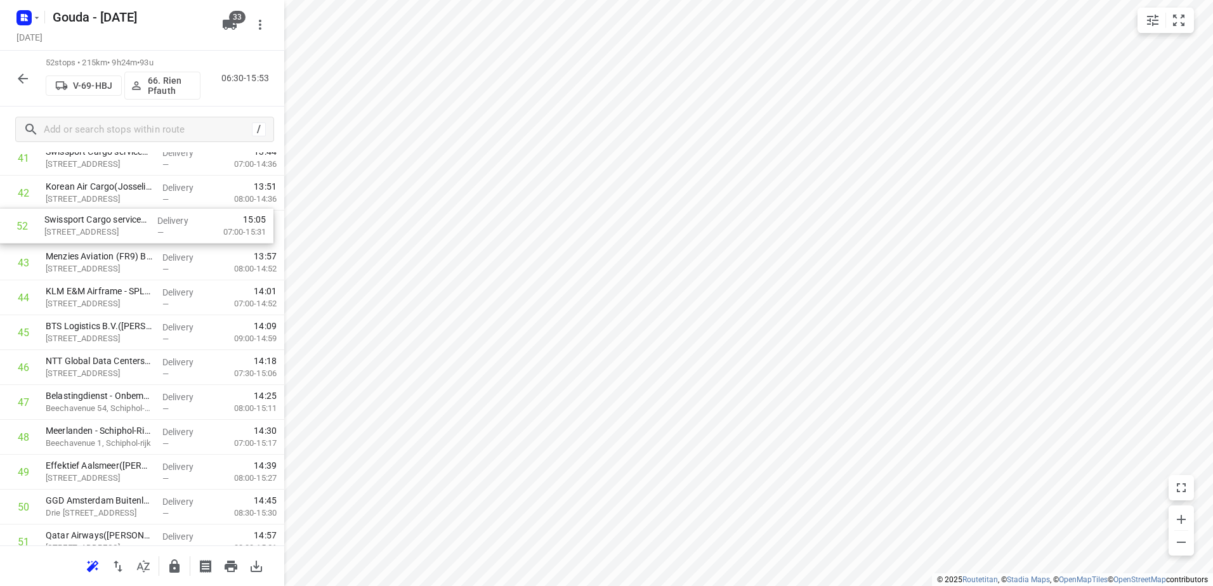
drag, startPoint x: 143, startPoint y: 485, endPoint x: 142, endPoint y: 222, distance: 262.7
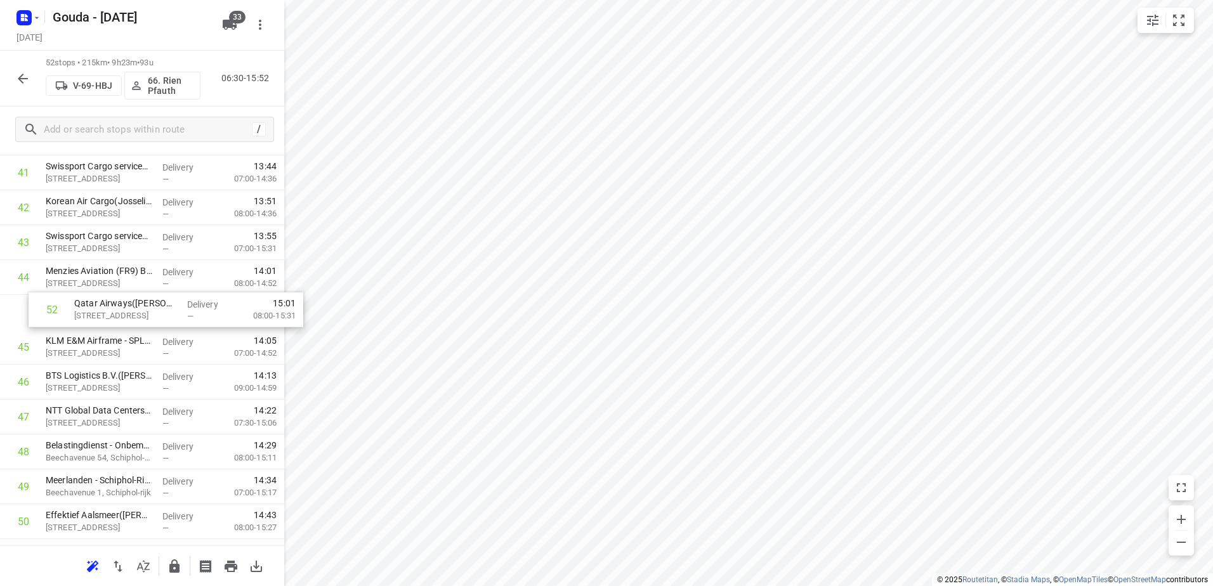
scroll to position [1429, 0]
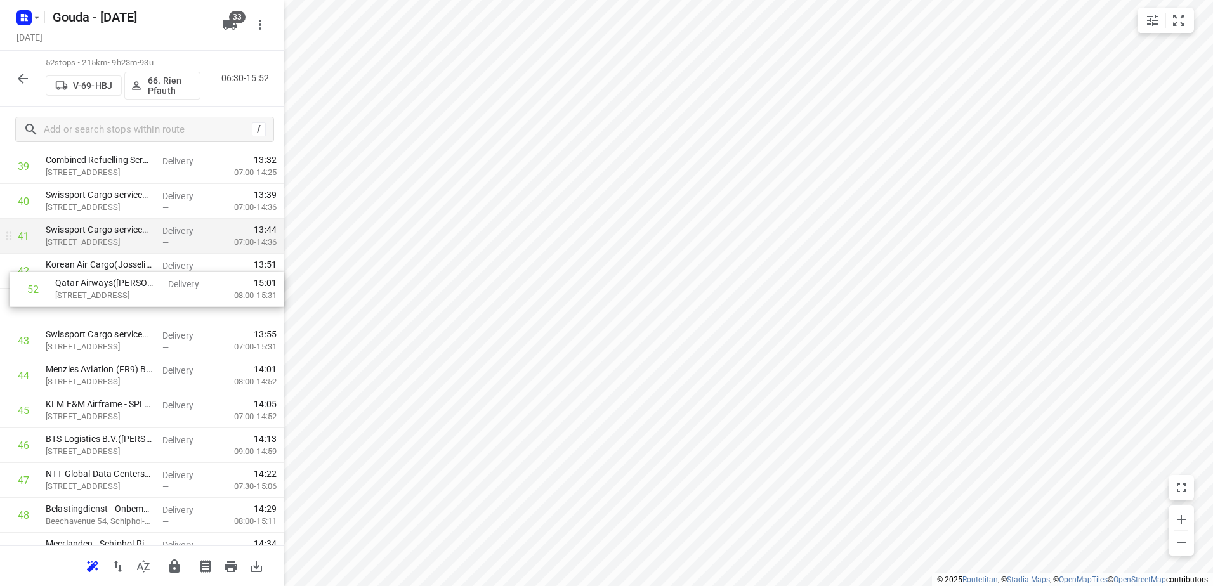
drag, startPoint x: 148, startPoint y: 484, endPoint x: 143, endPoint y: 252, distance: 232.3
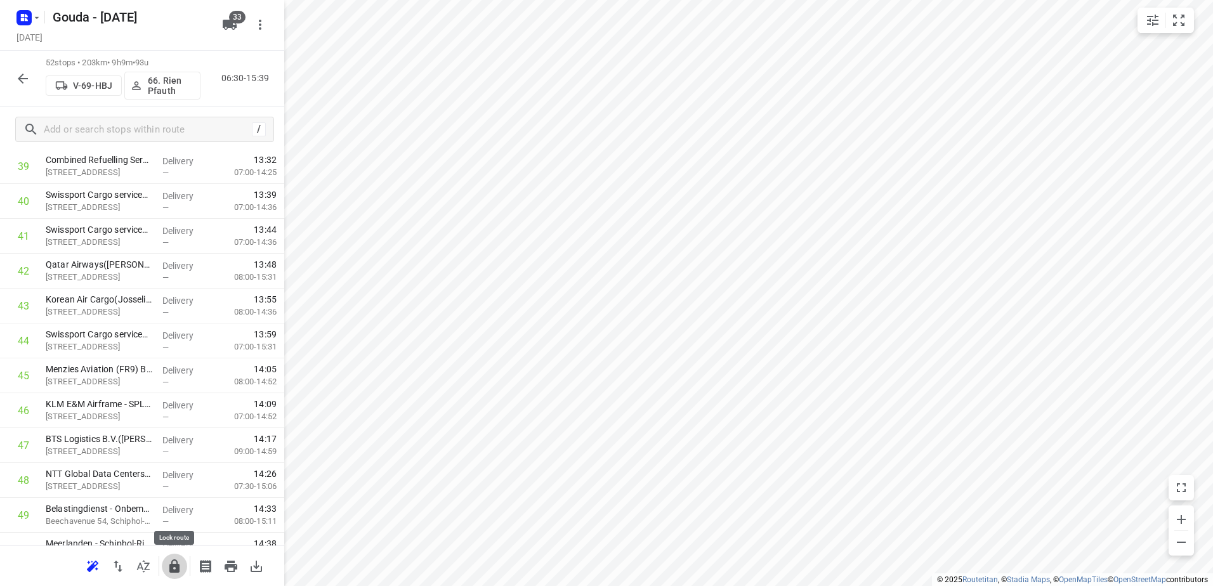
click at [181, 571] on icon "button" at bounding box center [174, 566] width 15 height 15
click at [23, 72] on icon "button" at bounding box center [22, 78] width 15 height 15
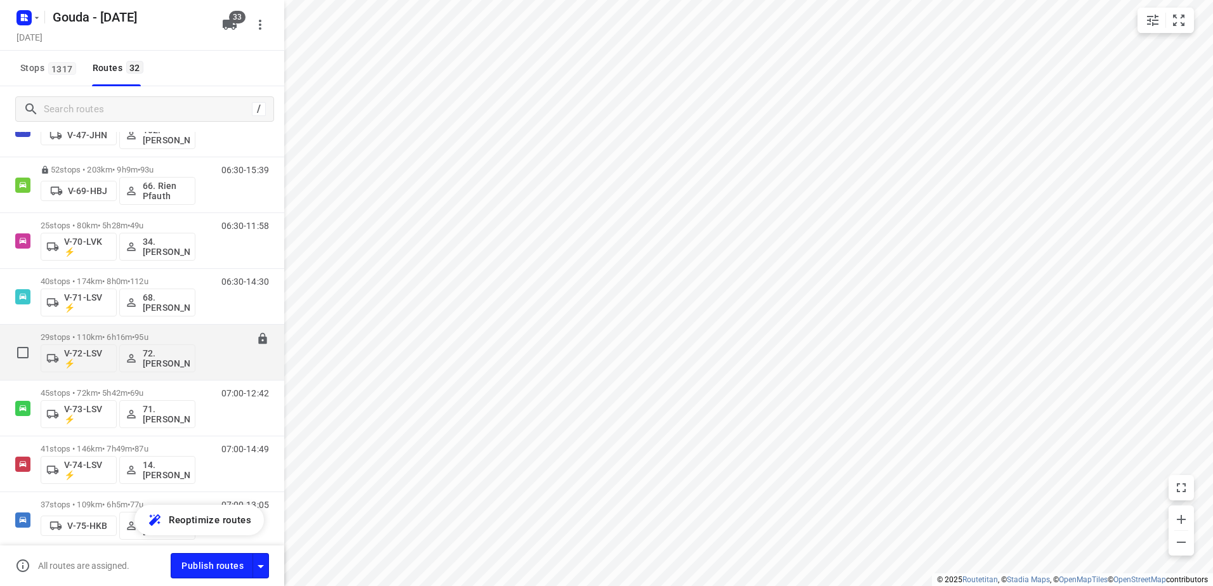
scroll to position [825, 0]
